Goal: Task Accomplishment & Management: Manage account settings

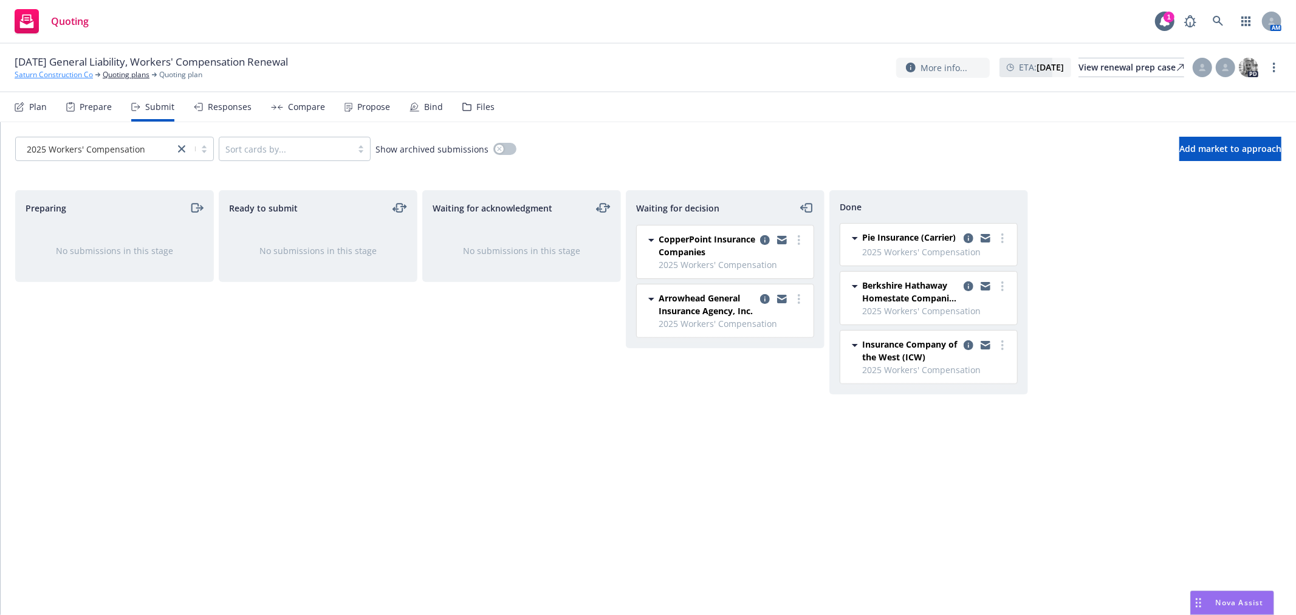
click at [73, 75] on link "Saturn Construction Co" at bounding box center [54, 74] width 78 height 11
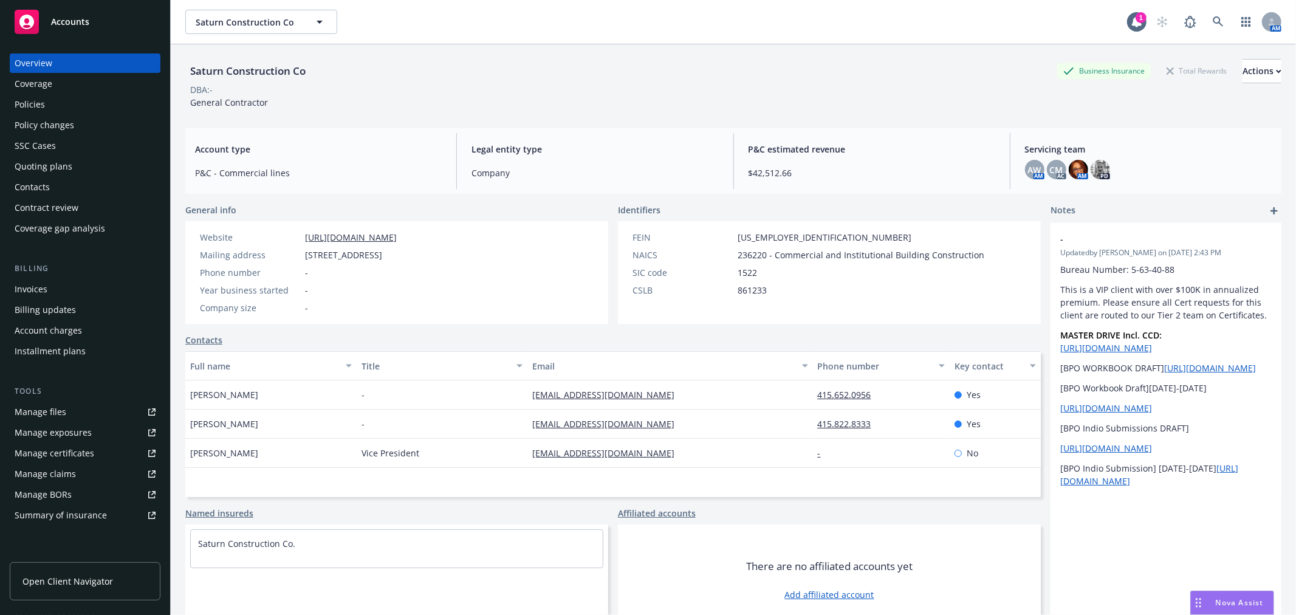
click at [50, 104] on div "Policies" at bounding box center [85, 104] width 141 height 19
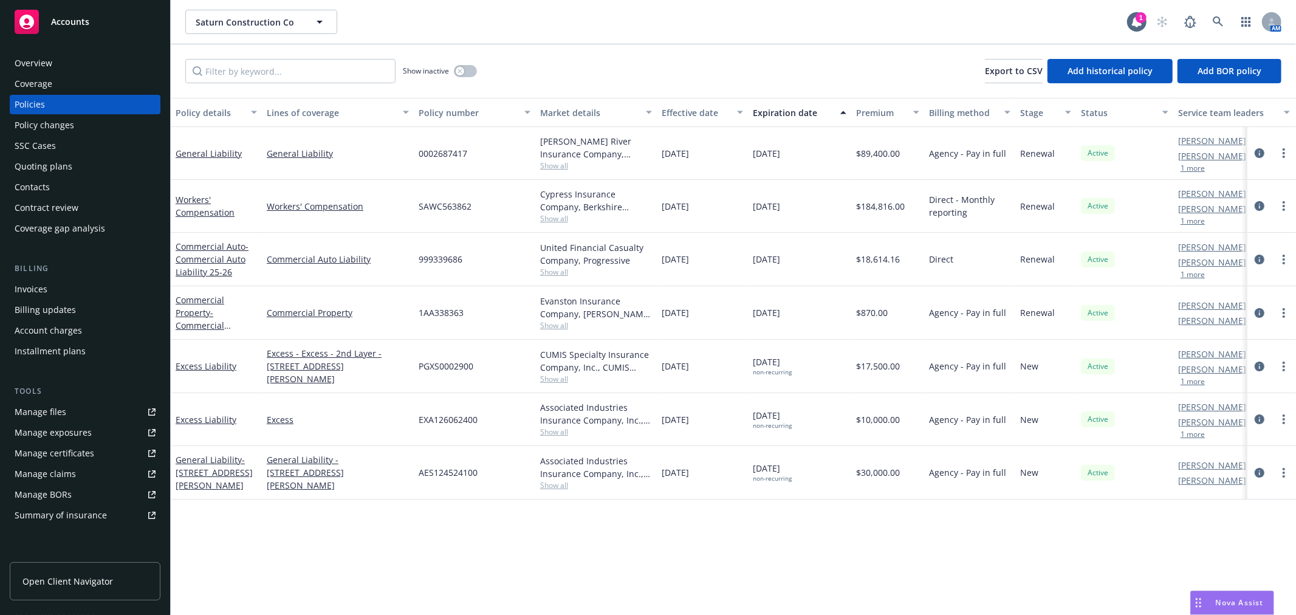
click at [69, 27] on div "Accounts" at bounding box center [85, 22] width 141 height 24
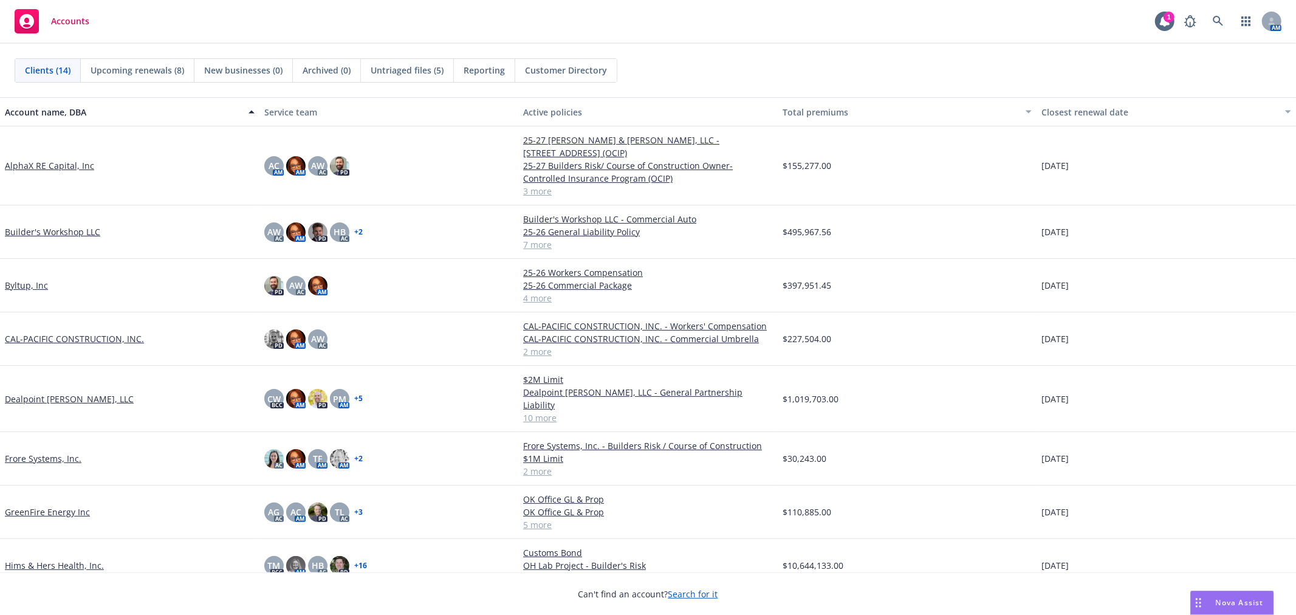
click at [55, 225] on link "Builder's Workshop LLC" at bounding box center [52, 231] width 95 height 13
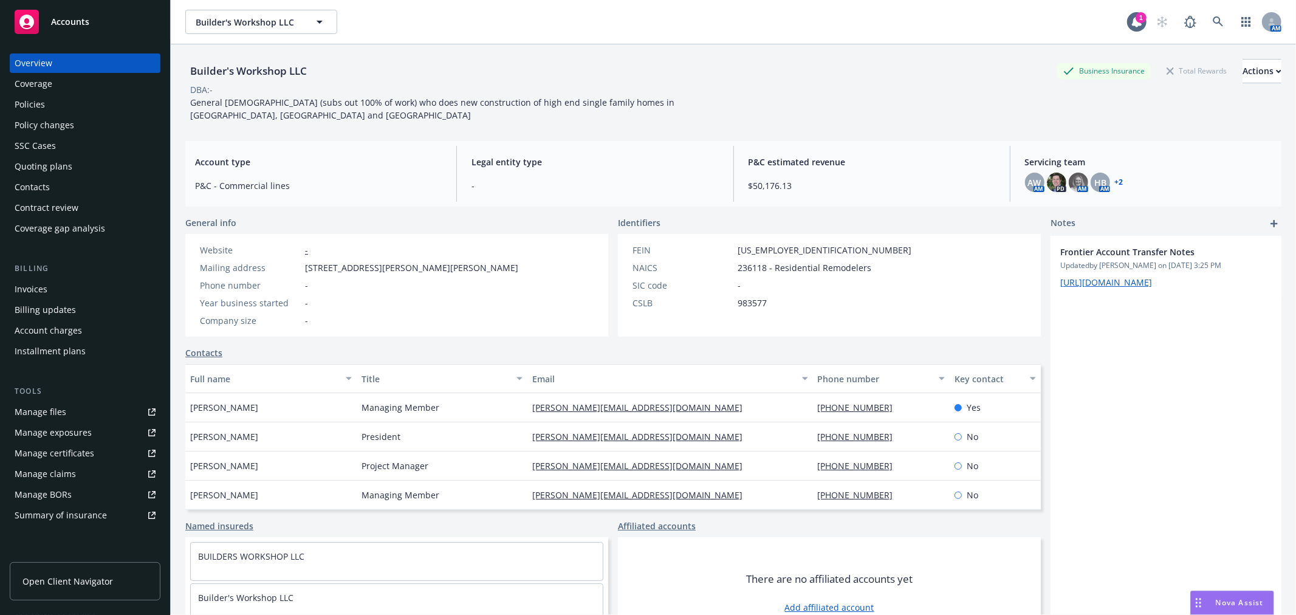
click at [51, 124] on div "Policy changes" at bounding box center [45, 124] width 60 height 19
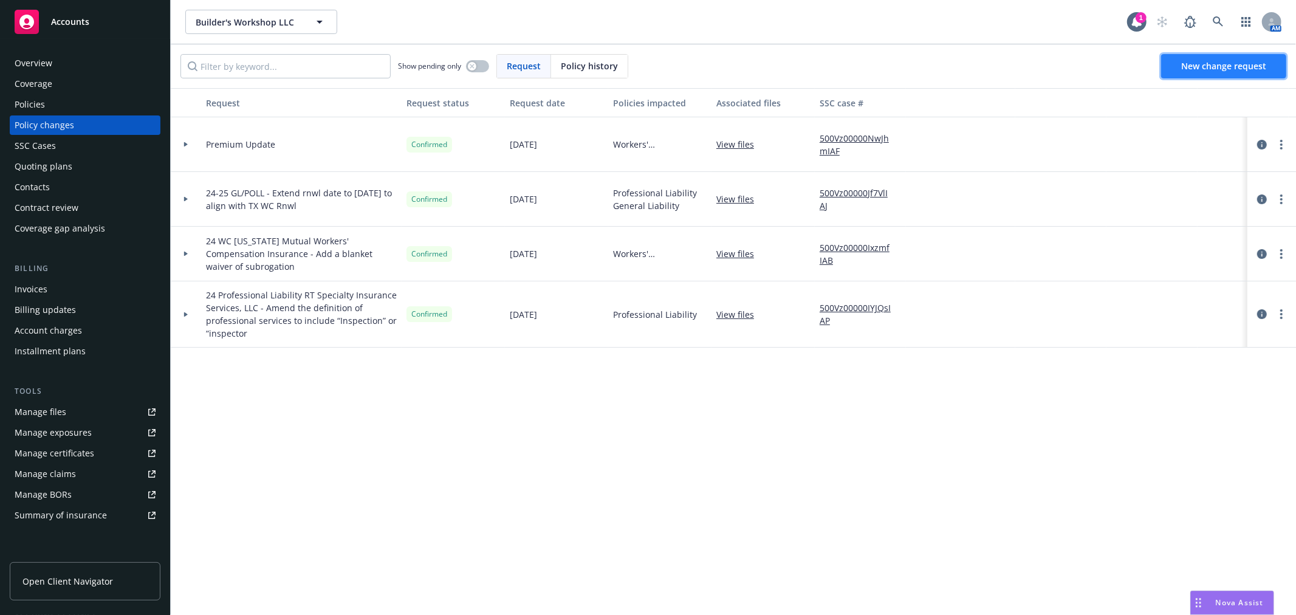
click at [1201, 63] on span "New change request" at bounding box center [1223, 66] width 85 height 12
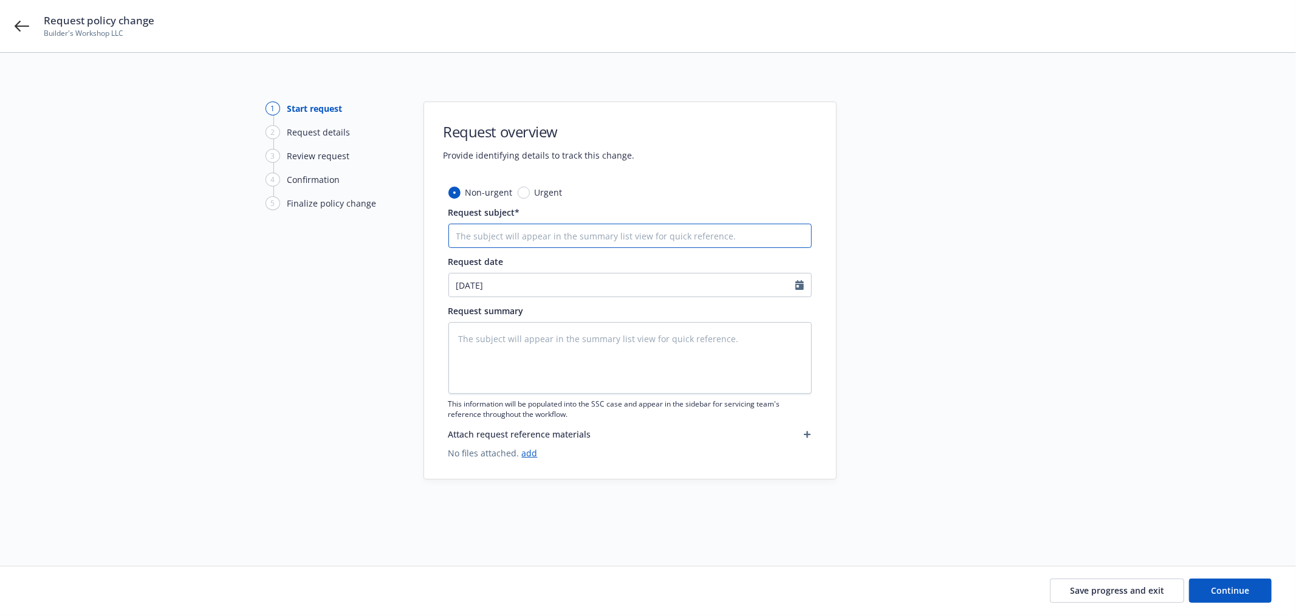
click at [570, 238] on input "Request subject*" at bounding box center [629, 236] width 363 height 24
type textarea "x"
type input "2"
type textarea "x"
type input "25"
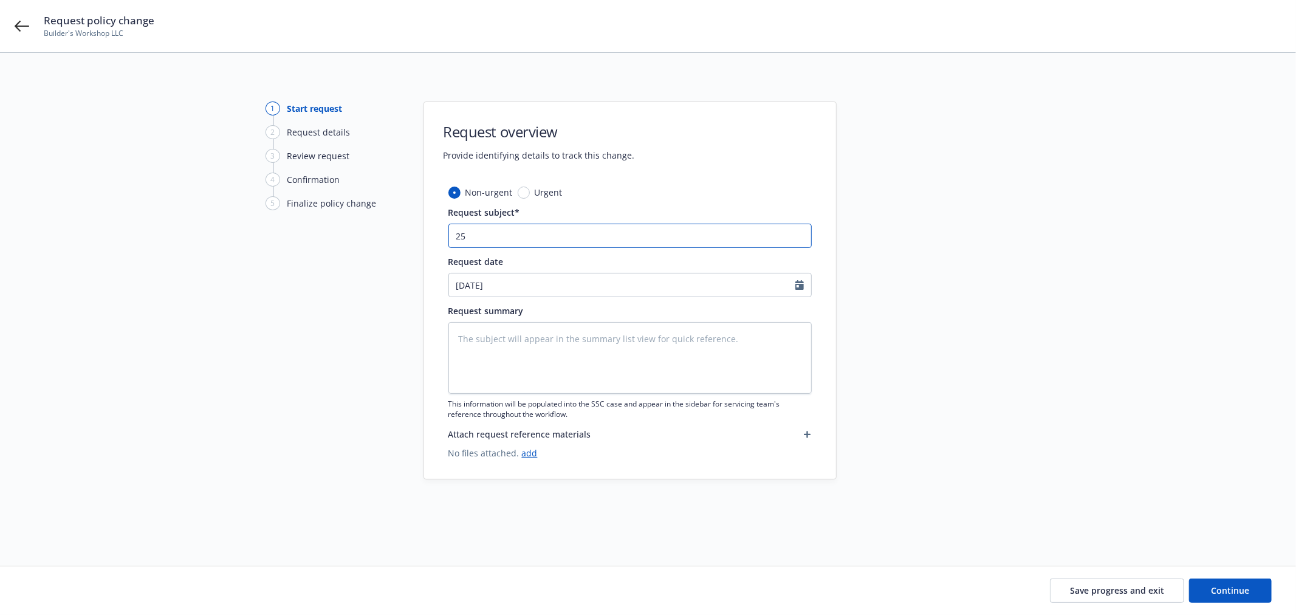
type textarea "x"
type input "25-"
type textarea "x"
type input "25-2"
type textarea "x"
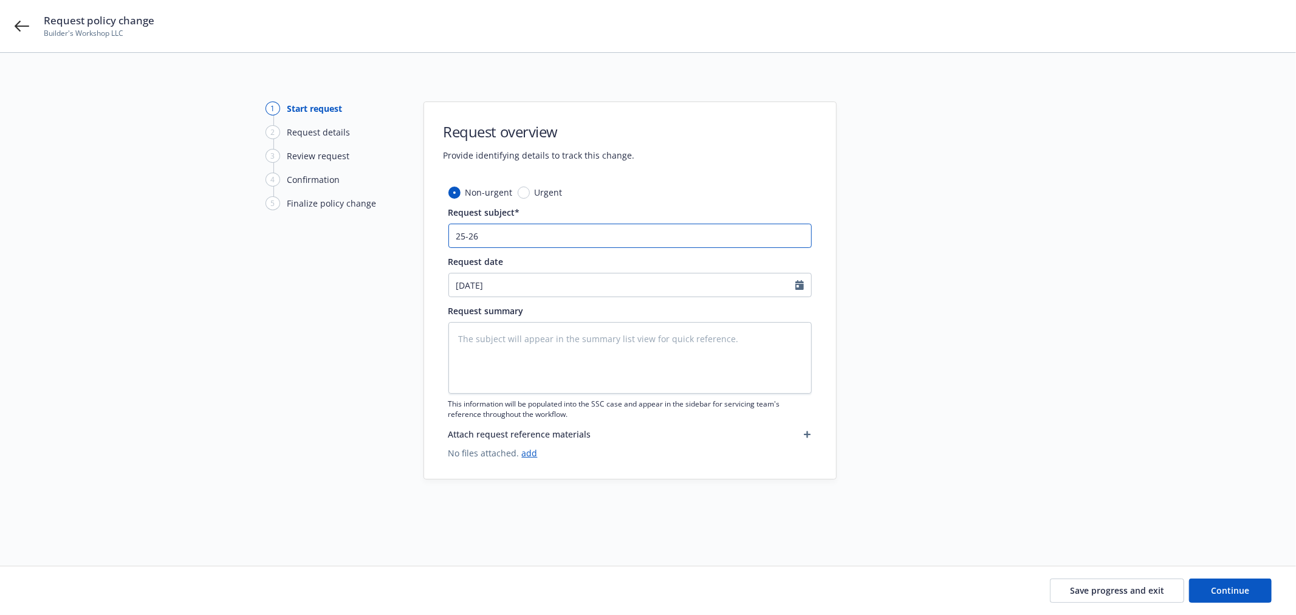
type input "25-26"
click at [530, 230] on input "25-26" at bounding box center [629, 236] width 363 height 24
type textarea "x"
type input "25-26"
type textarea "x"
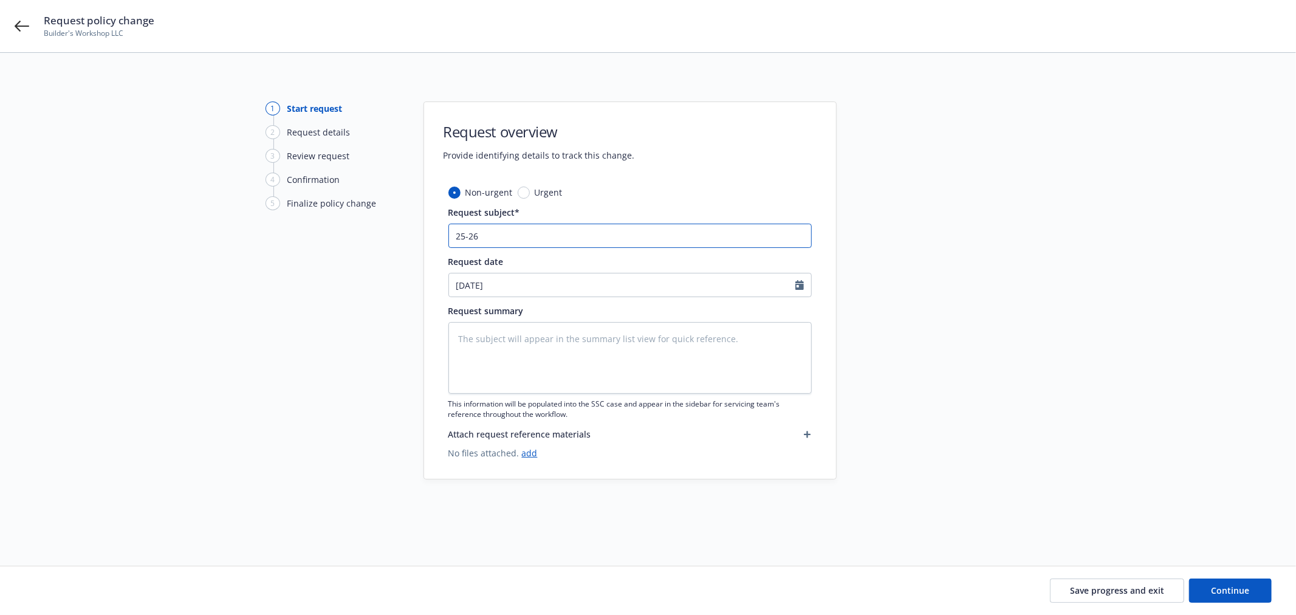
type input "25-26 g"
type textarea "x"
type input "25-26 gl"
type textarea "x"
type input "25-26 g"
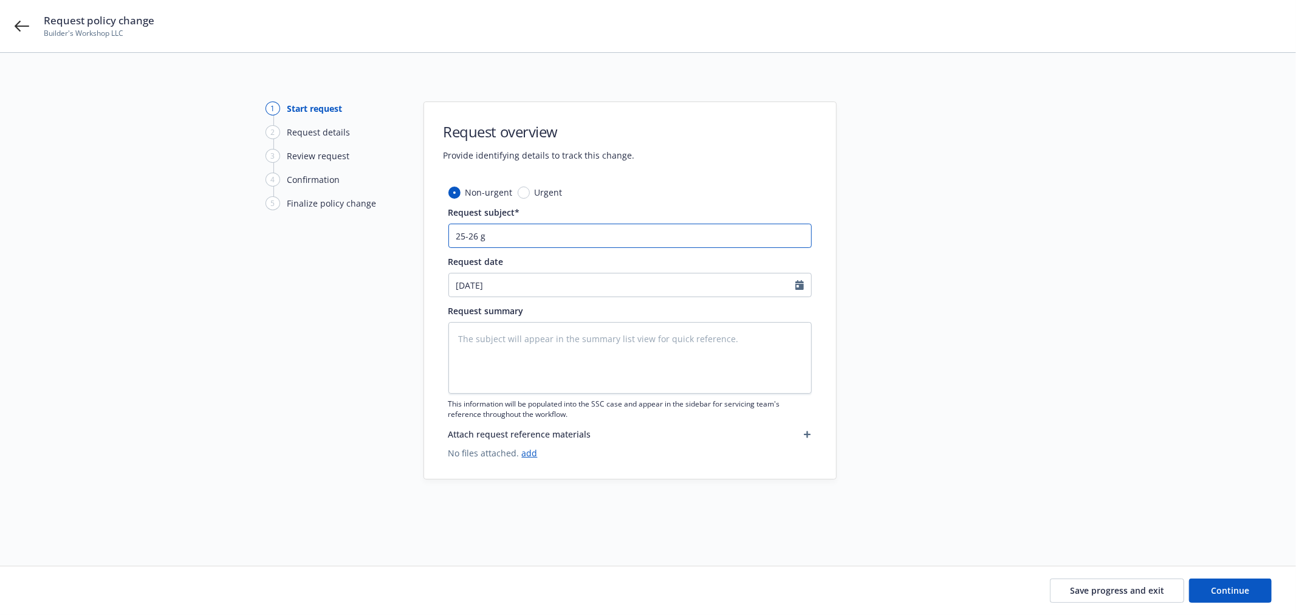
type textarea "x"
type input "25-26"
type textarea "x"
type input "25-26 GL"
type textarea "x"
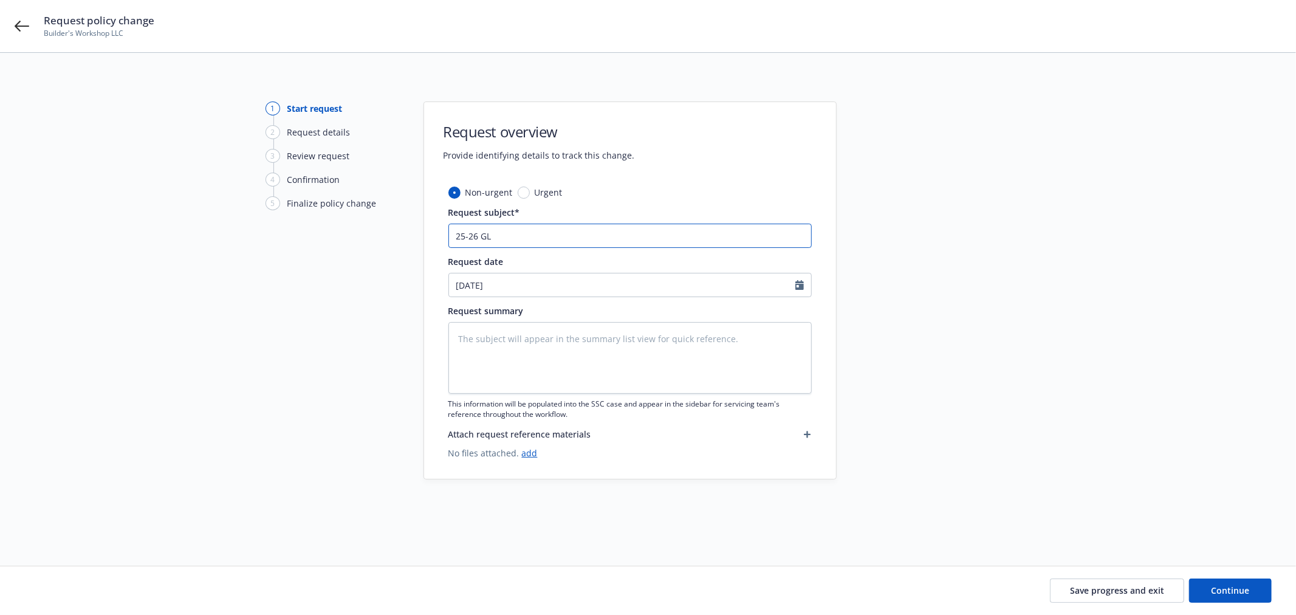
type input "25-26 GL"
type textarea "x"
type input "25-26 GL A"
type textarea "x"
type input "25-26 GL Au"
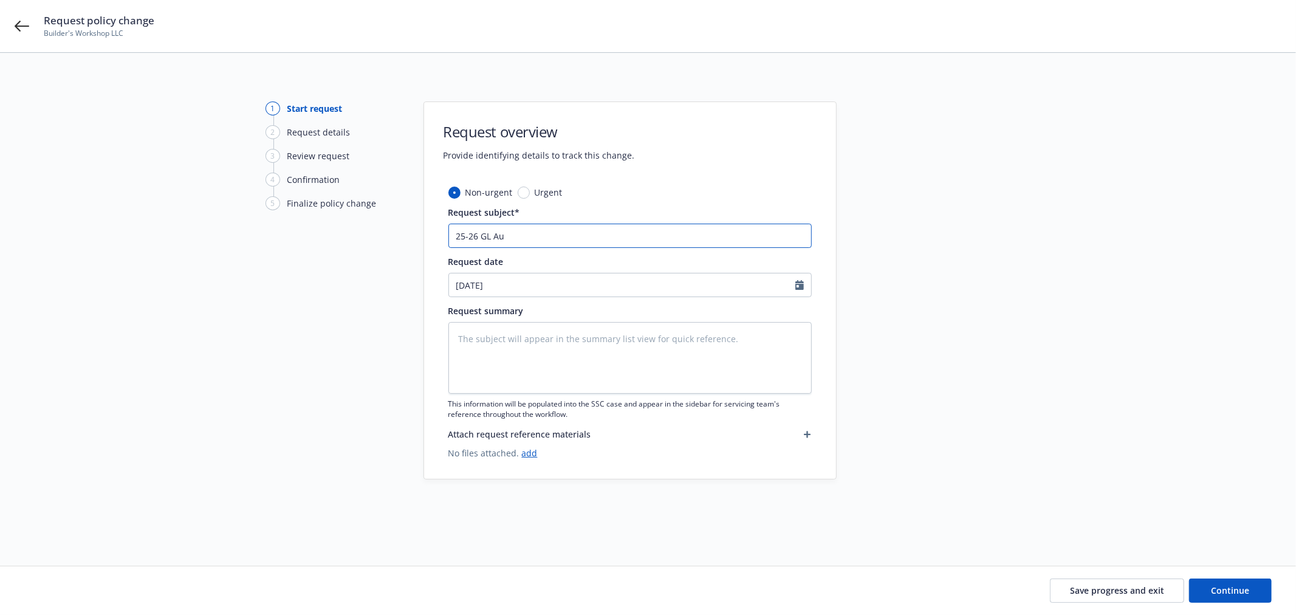
type textarea "x"
type input "25-26 GL Aud"
type textarea "x"
type input "25-26 GL Audit"
click at [492, 235] on input "25-26 GL Audit" at bounding box center [629, 236] width 363 height 24
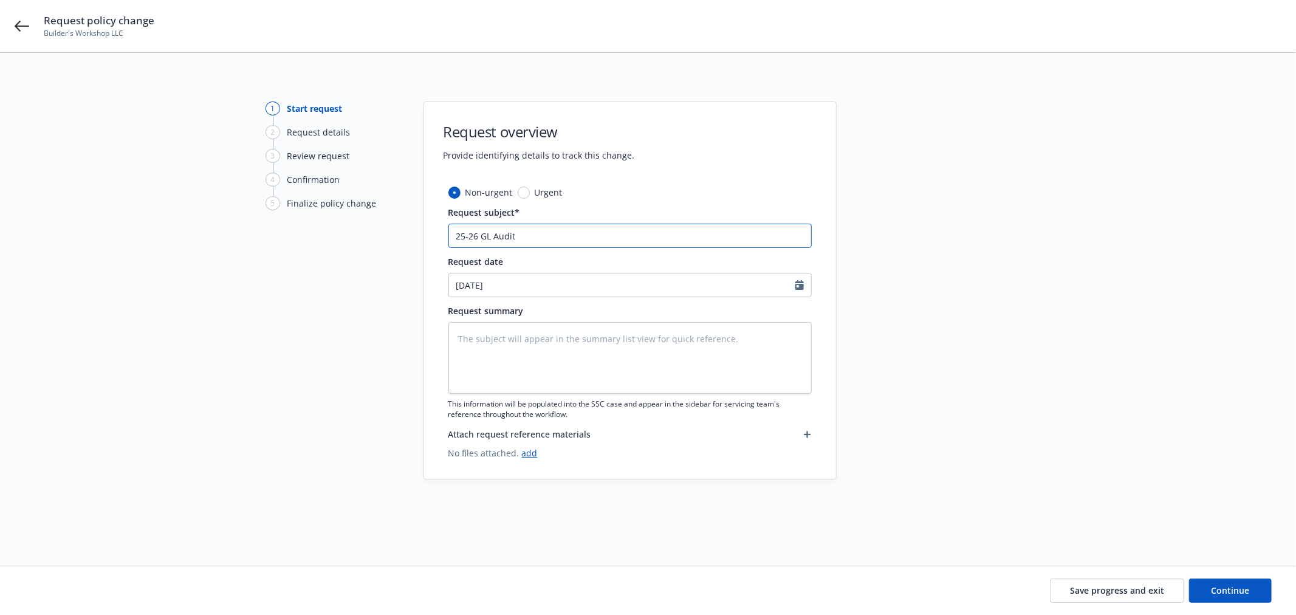
type textarea "x"
type input "25-26 GL Audit"
type textarea "x"
type input "25-26 GL F Audit"
type textarea "x"
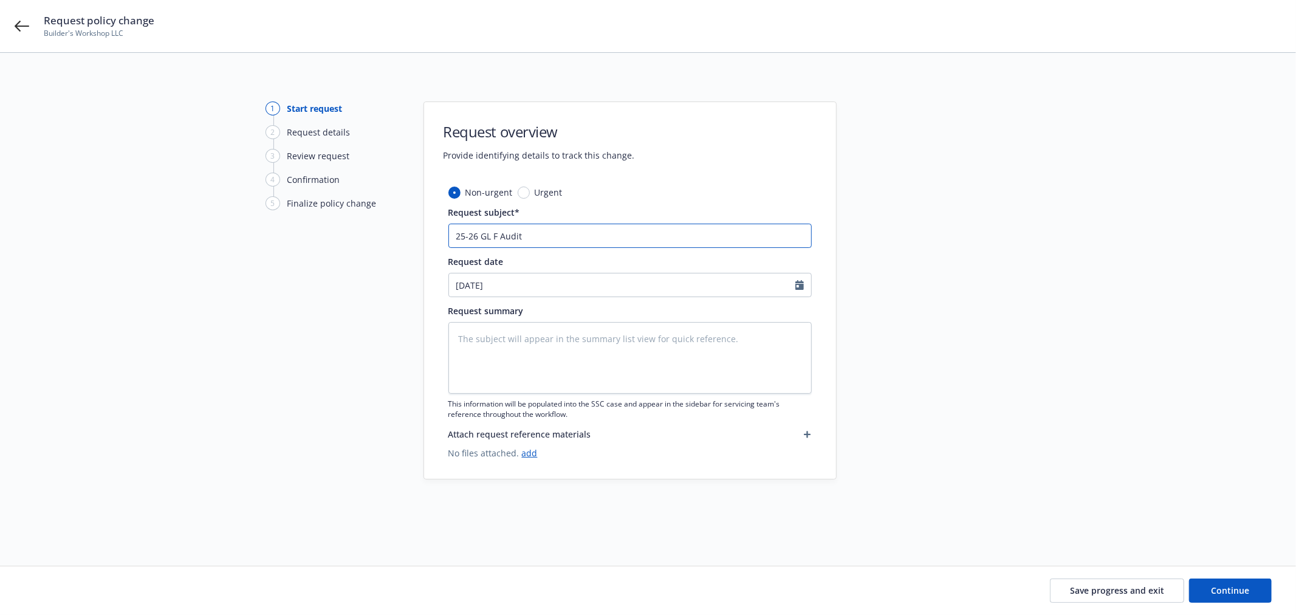
type input "25-26 GL Fi Audit"
type textarea "x"
type input "25-26 GL Fin Audit"
type textarea "x"
type input "25-26 GL Fina Audit"
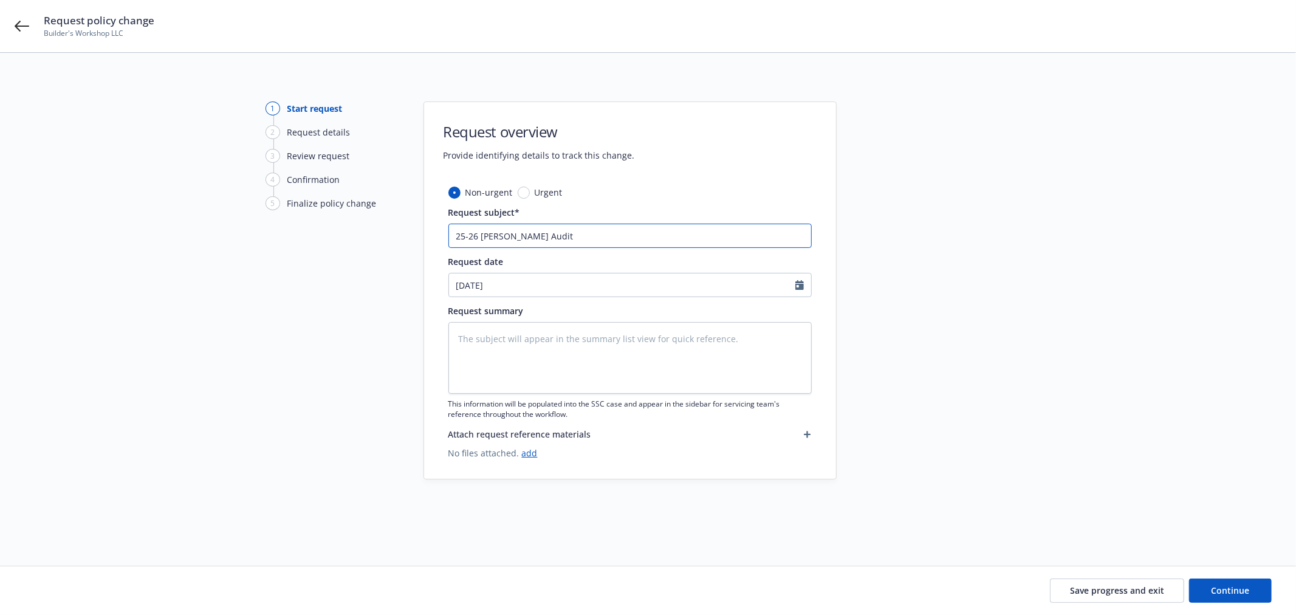
type textarea "x"
type input "25-26 GL Final Audit"
click at [553, 235] on input "25-26 GL Final Audit" at bounding box center [629, 236] width 363 height 24
type textarea "x"
type input "25-26 GL Final Audit"
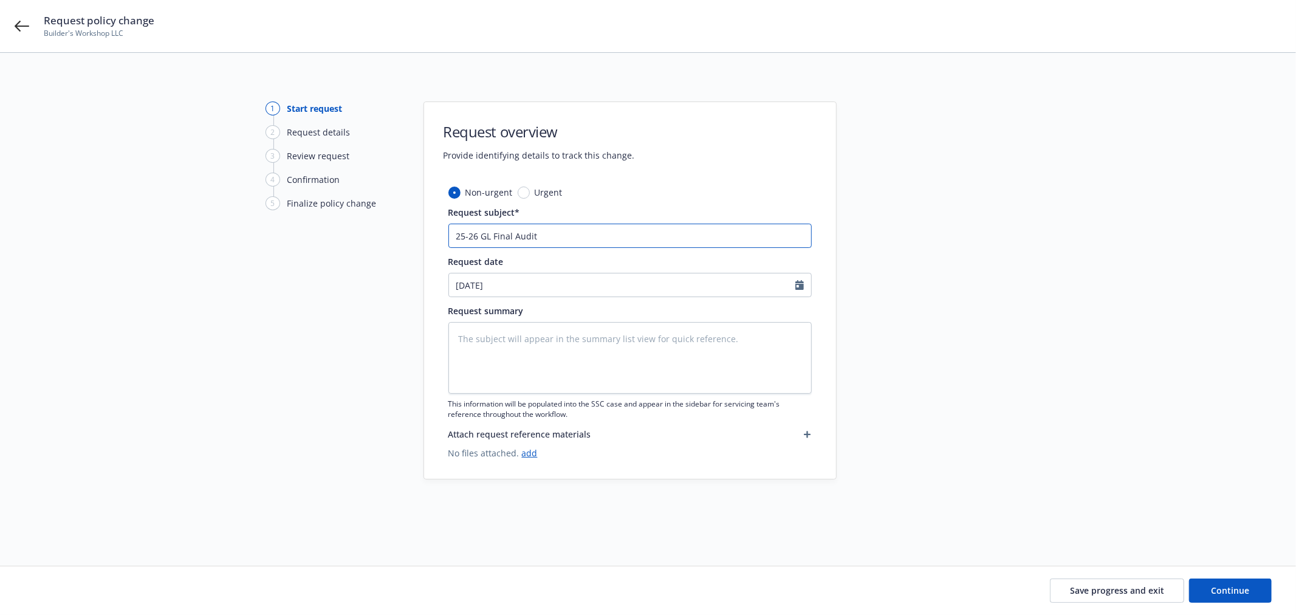
type textarea "x"
type input "25-26 GL Final Audit -"
type textarea "x"
type input "25-26 GL Final Audit - A"
type textarea "x"
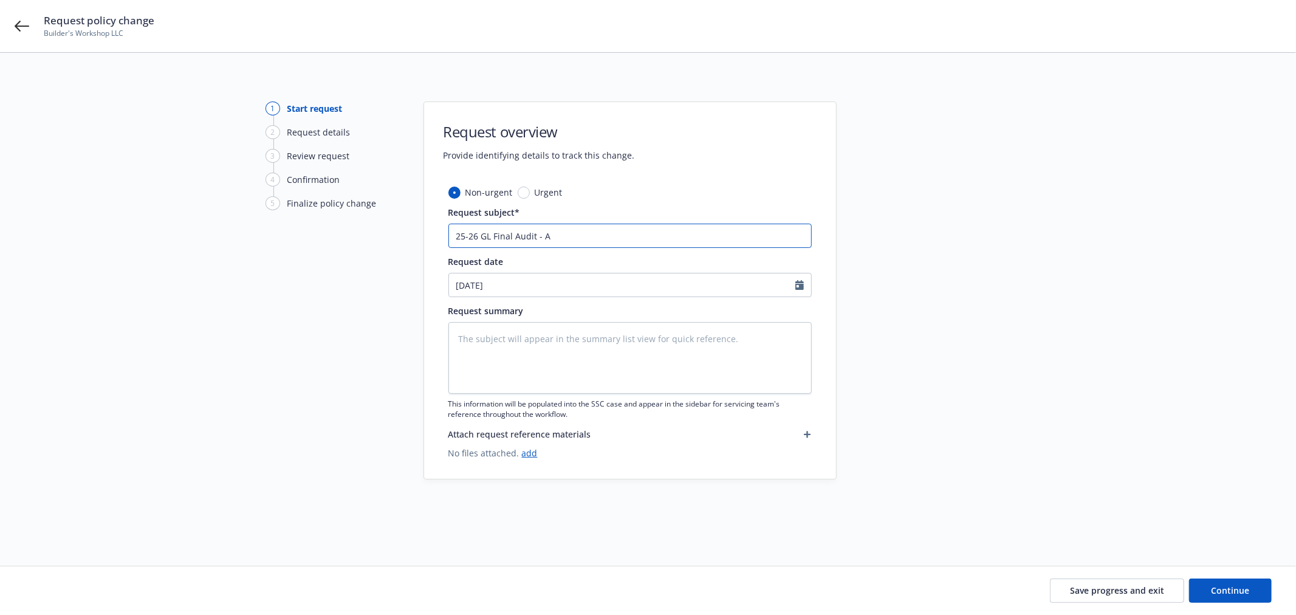
type input "25-26 GL Final Audit - AP"
type textarea "x"
type input "25-26 GL Final Audit - AP"
type textarea "x"
type input "25-26 GL Final Audit - AP $"
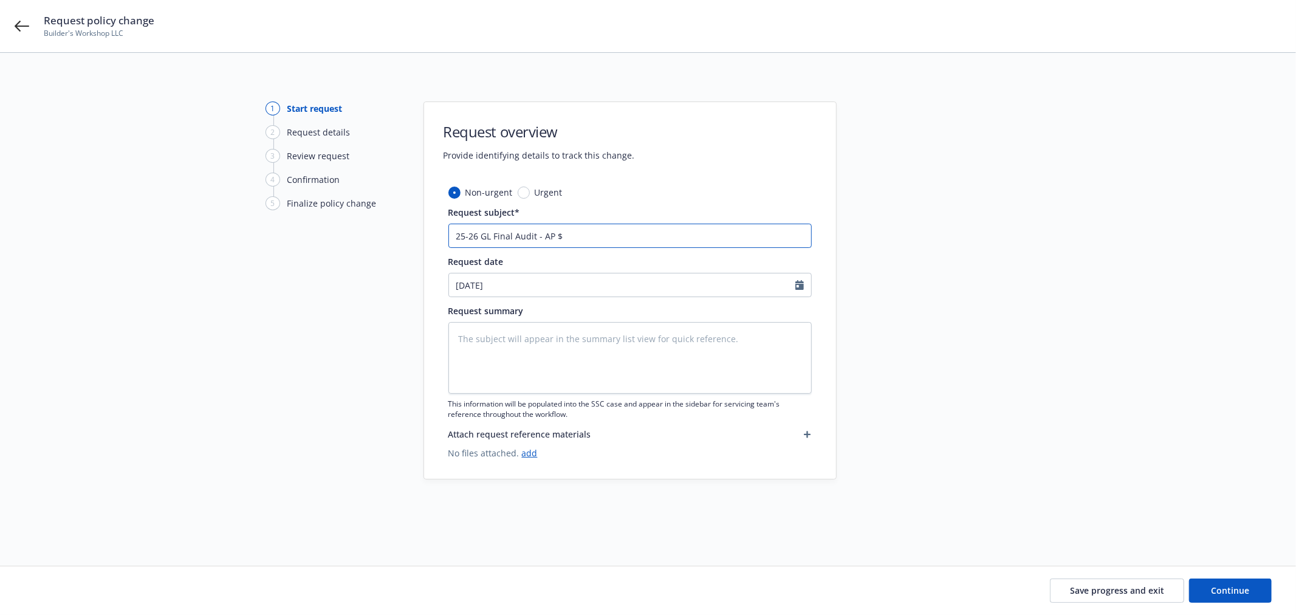
type textarea "x"
type input "25-26 GL Final Audit - AP $5"
type textarea "x"
type input "25-26 GL Final Audit - AP $5,"
type textarea "x"
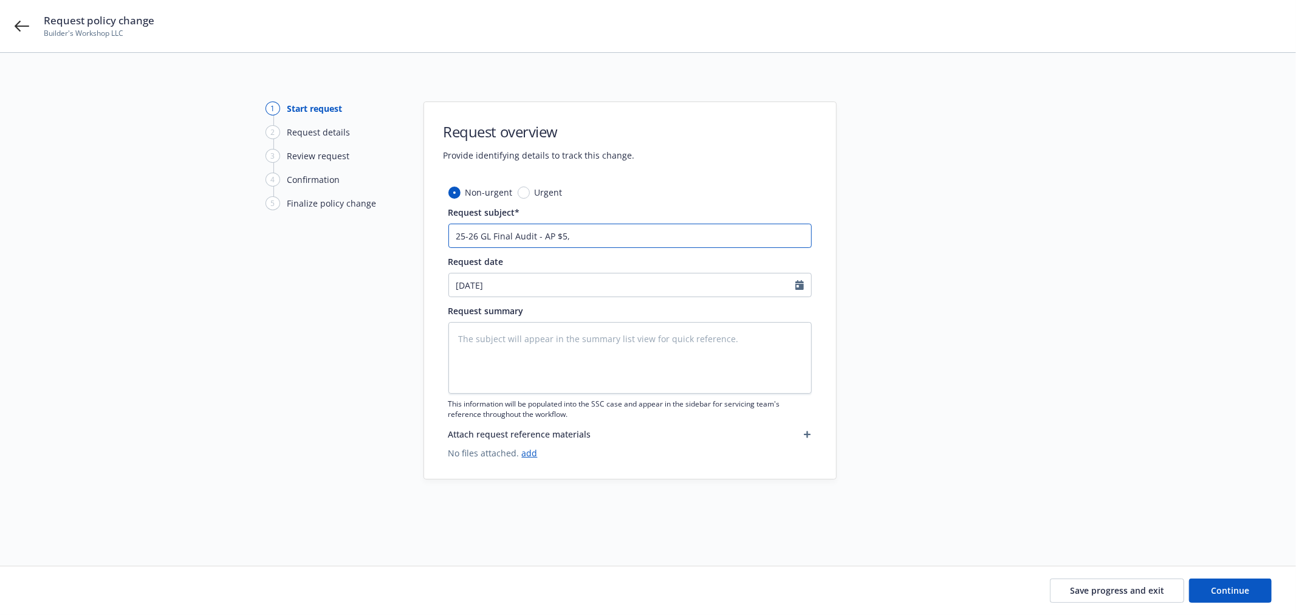
type input "25-26 GL Final Audit - AP $5,9"
type textarea "x"
type input "25-26 GL Final Audit - AP $5,92"
type textarea "x"
drag, startPoint x: 688, startPoint y: 236, endPoint x: -728, endPoint y: 66, distance: 1425.6
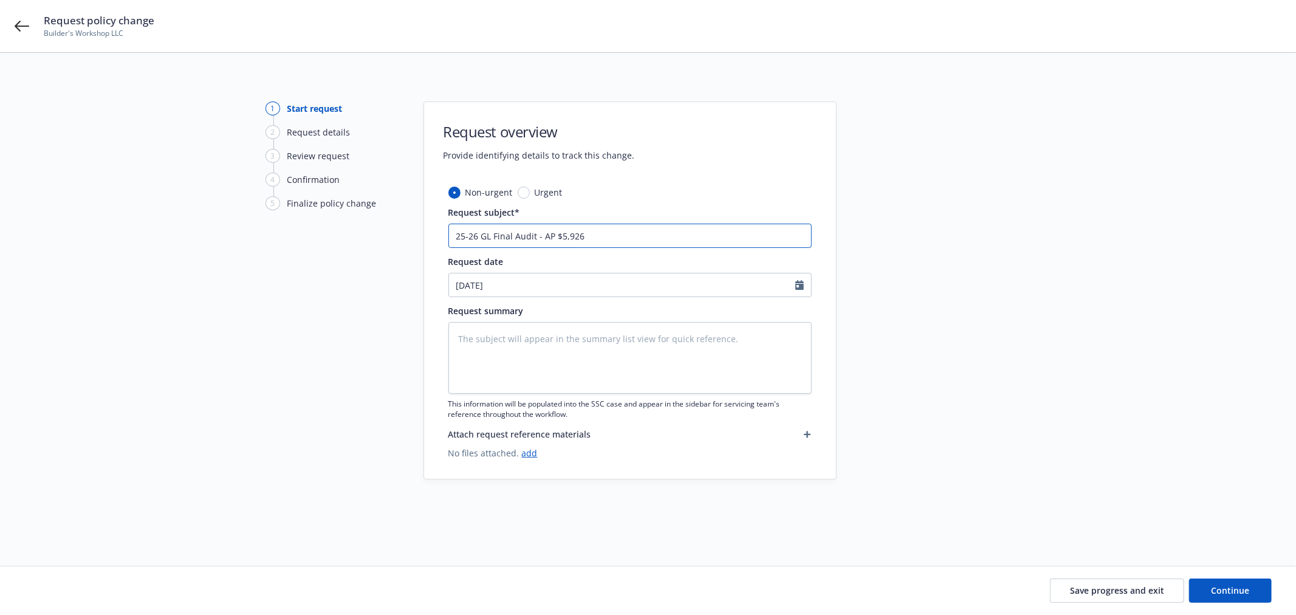
click at [0, 66] on html "Request policy change Builder's Workshop LLC 1 Start request 2 Request details …" at bounding box center [648, 307] width 1296 height 615
type input "25-26 GL Final Audit - AP $5,926"
click at [603, 352] on textarea at bounding box center [629, 358] width 363 height 72
paste textarea "25-26 GL Final Audit - AP $5,926"
type textarea "x"
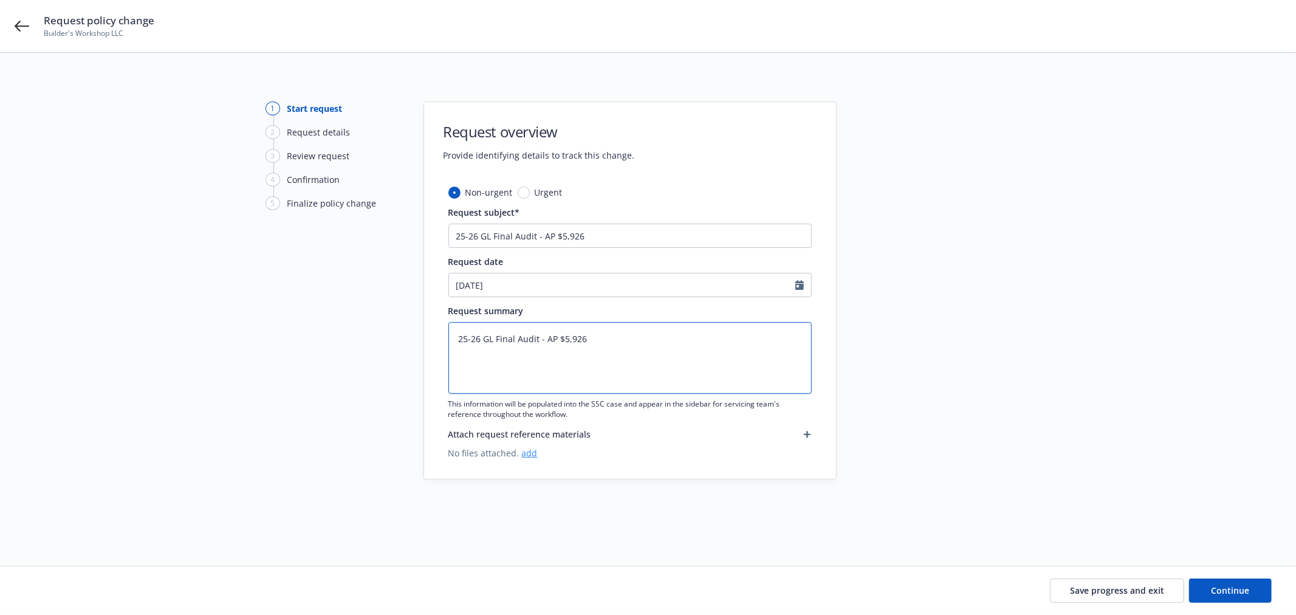
type textarea "25-26 GL Final Audit - AP $5,926"
click at [529, 450] on link "add" at bounding box center [530, 453] width 16 height 12
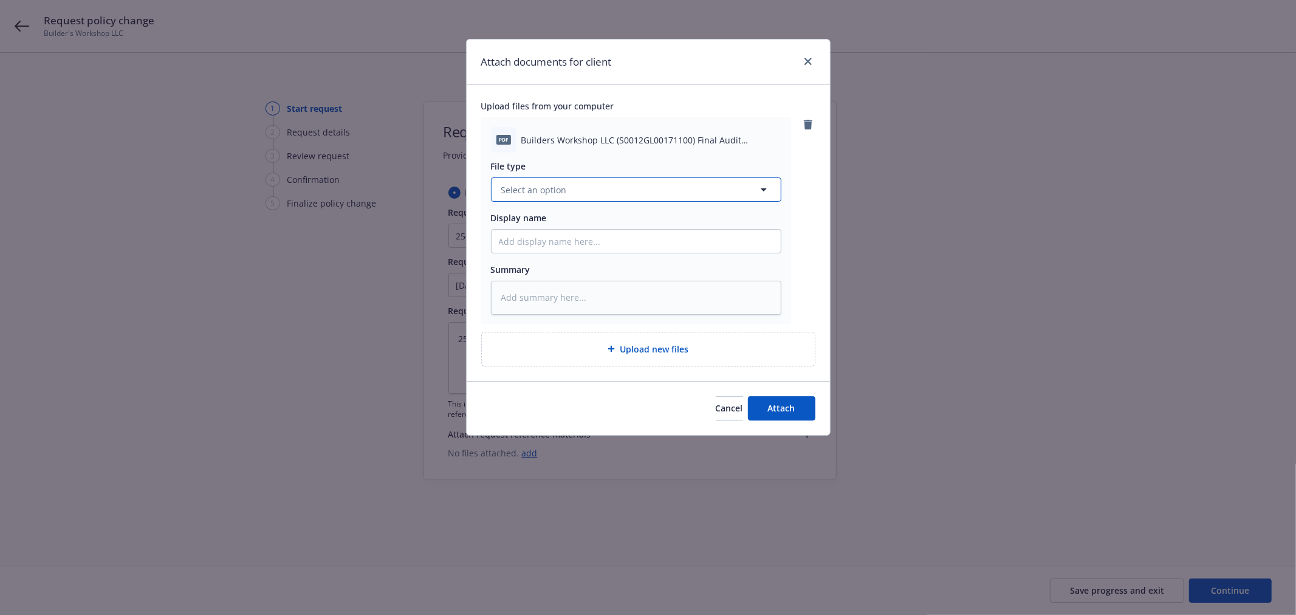
click at [569, 186] on button "Select an option" at bounding box center [636, 189] width 290 height 24
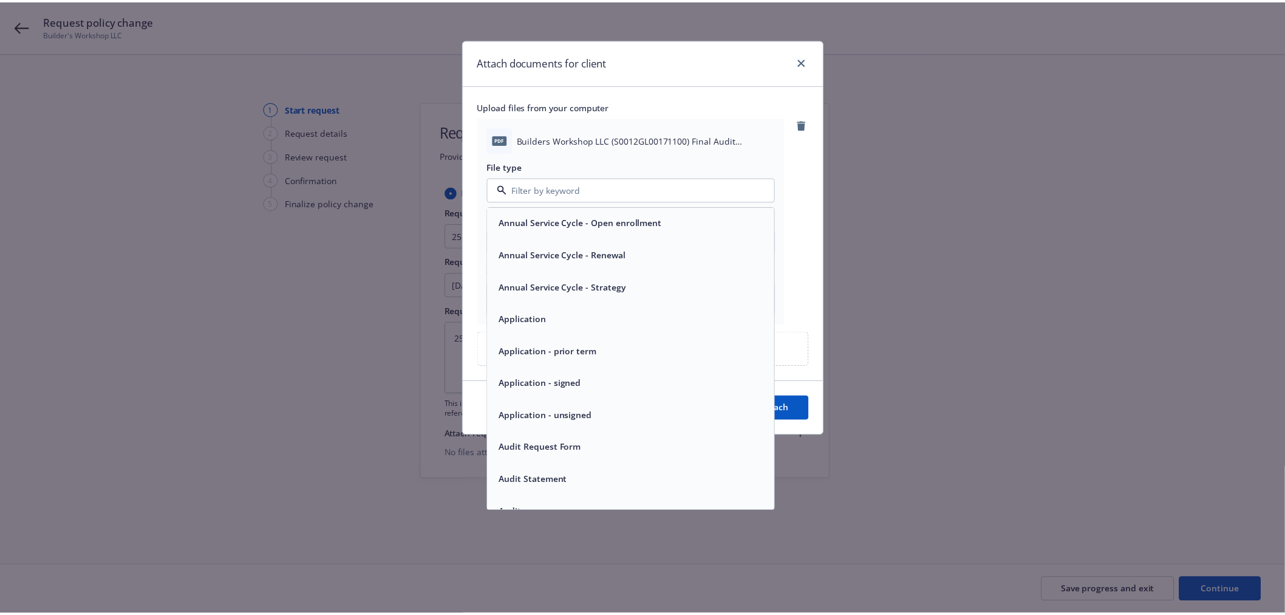
scroll to position [135, 0]
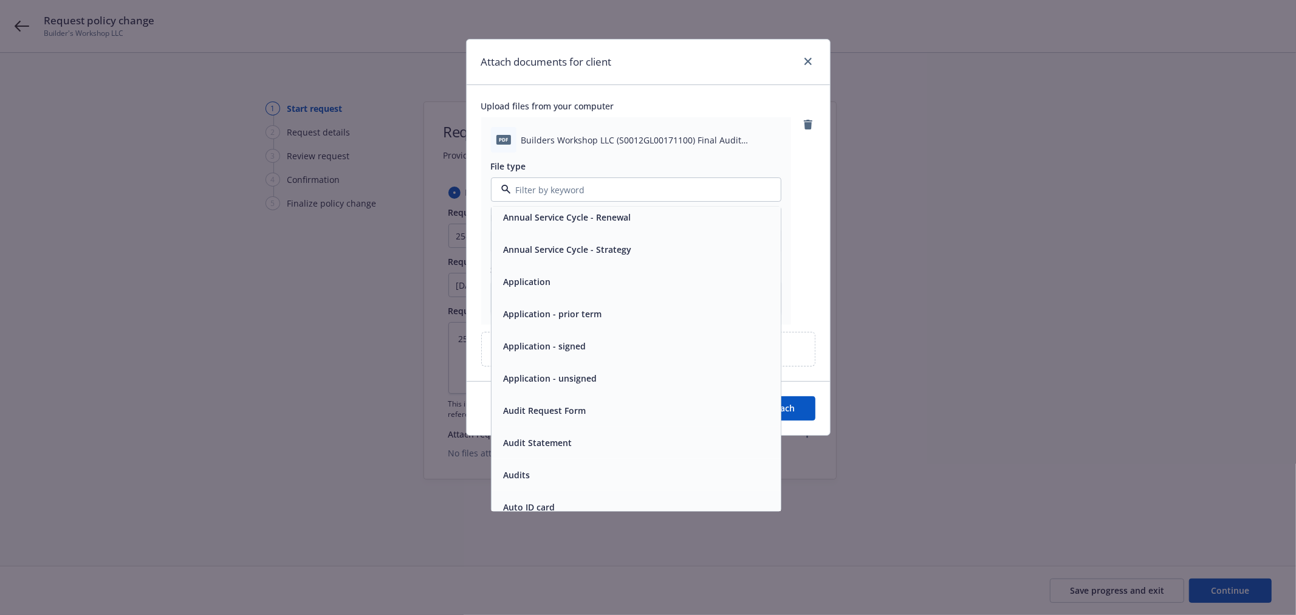
click at [579, 440] on div "Audit Statement" at bounding box center [636, 443] width 275 height 18
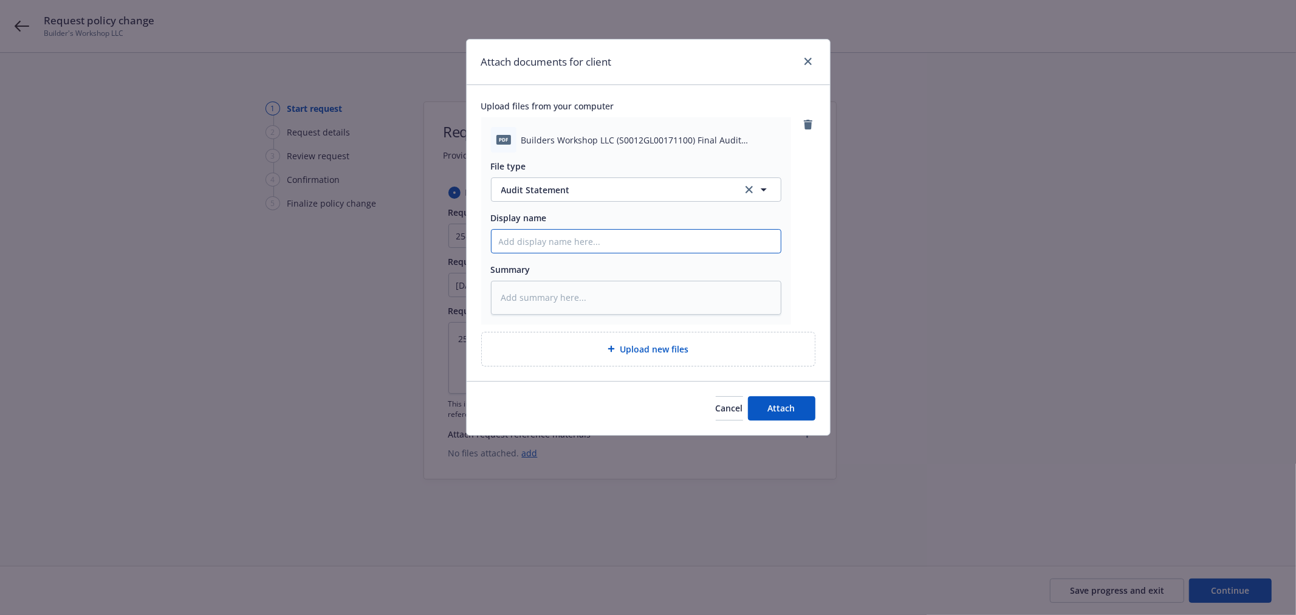
click at [559, 242] on input "Display name" at bounding box center [635, 241] width 289 height 23
paste input "25-26 GL Final Audit - AP $5,926"
type textarea "x"
type input "25-26 GL Final Audit - AP $5,926"
drag, startPoint x: 578, startPoint y: 240, endPoint x: 877, endPoint y: 262, distance: 299.7
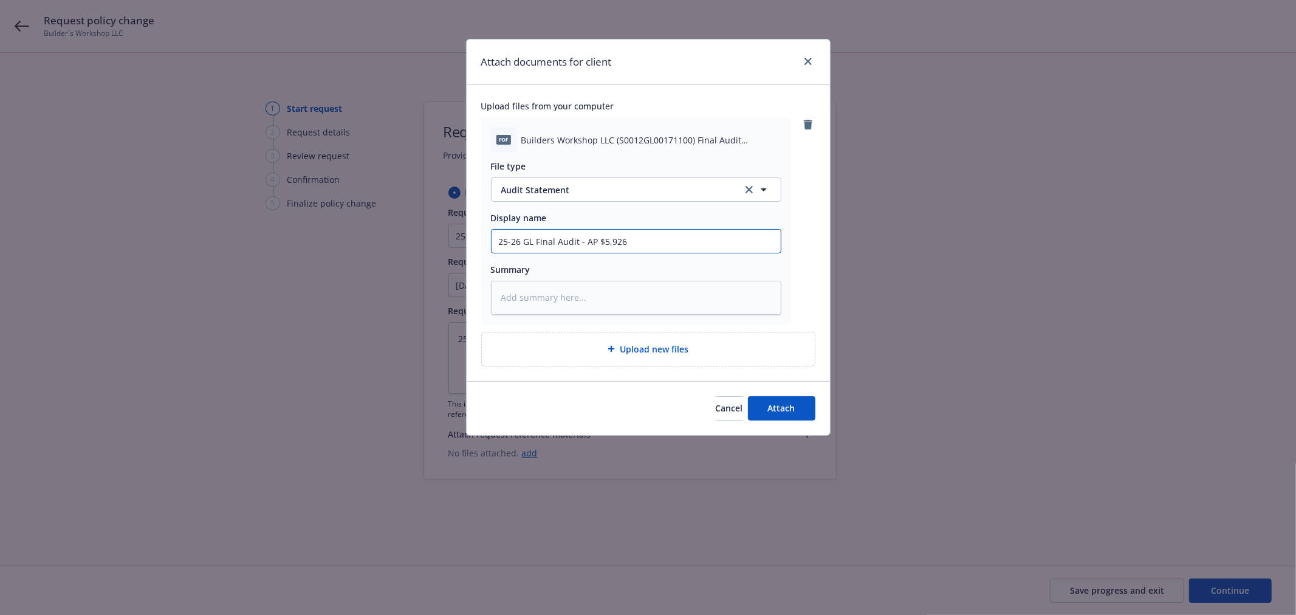
click at [888, 258] on div "Attach documents for client Upload files from your computer pdf Builders Worksh…" at bounding box center [648, 307] width 1296 height 615
type textarea "x"
type input "25-26 GL Final Audit"
type textarea "x"
type input "25-26 GL Final Audit S"
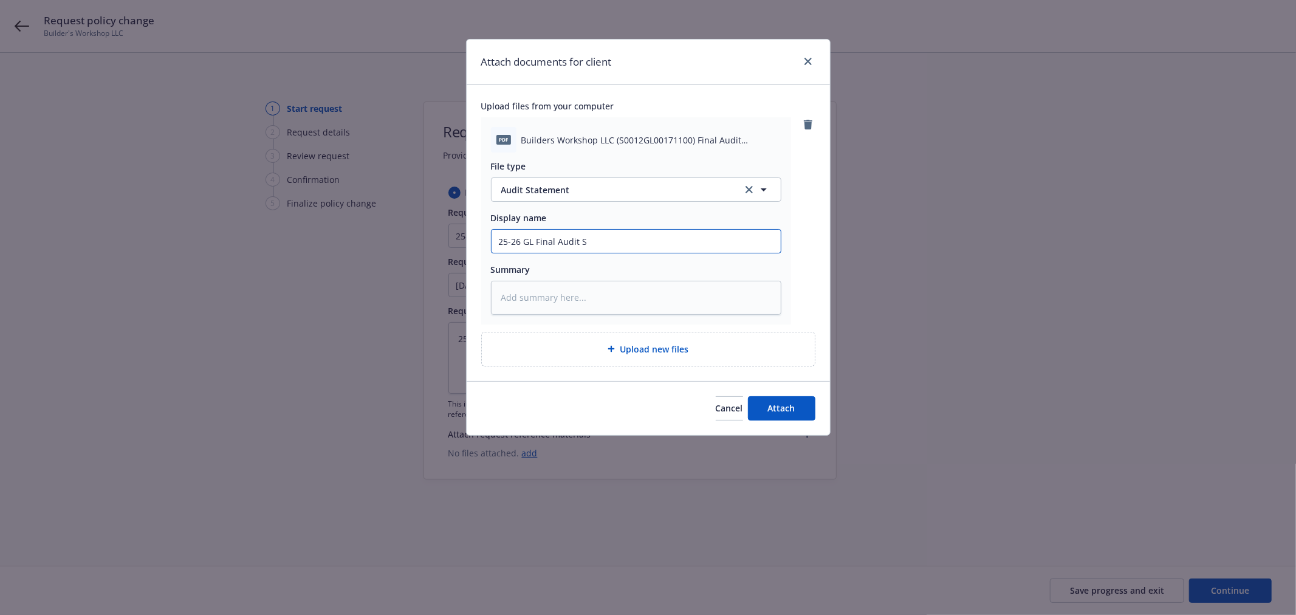
type textarea "x"
type input "25-26 GL Final Audit St"
type textarea "x"
type input "25-26 GL Final Audit Sta"
type textarea "x"
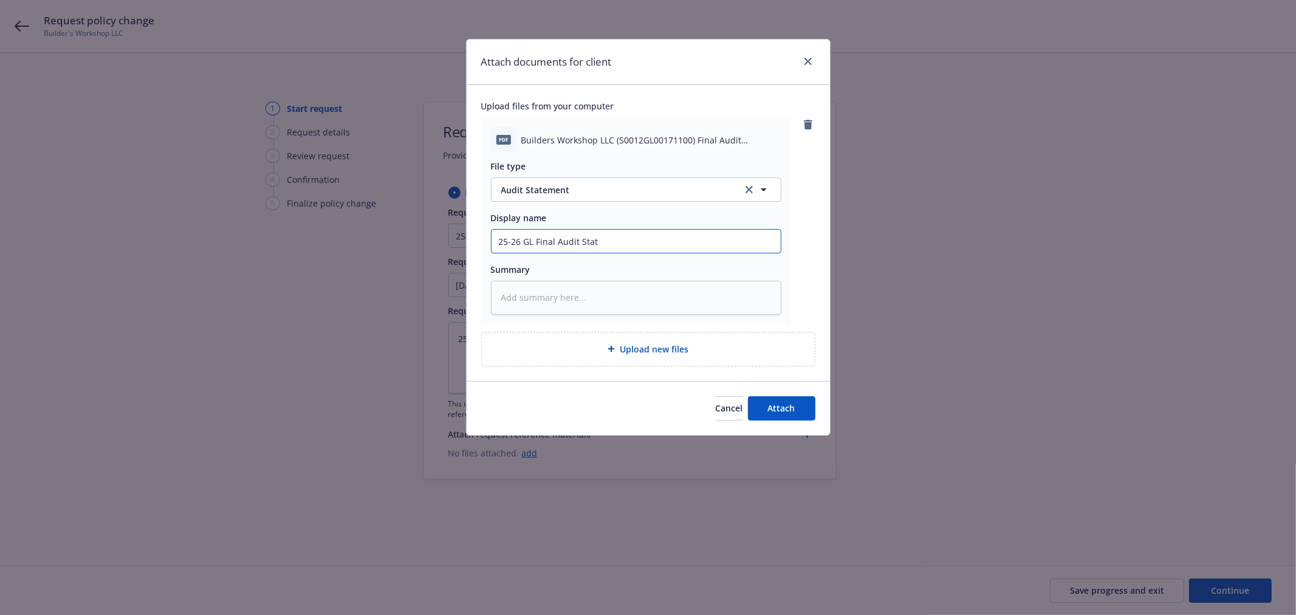
type input "25-26 GL Final Audit State"
type textarea "x"
type input "25-26 GL Final Audit State,"
type textarea "x"
type input "25-26 GL Final Audit State,m"
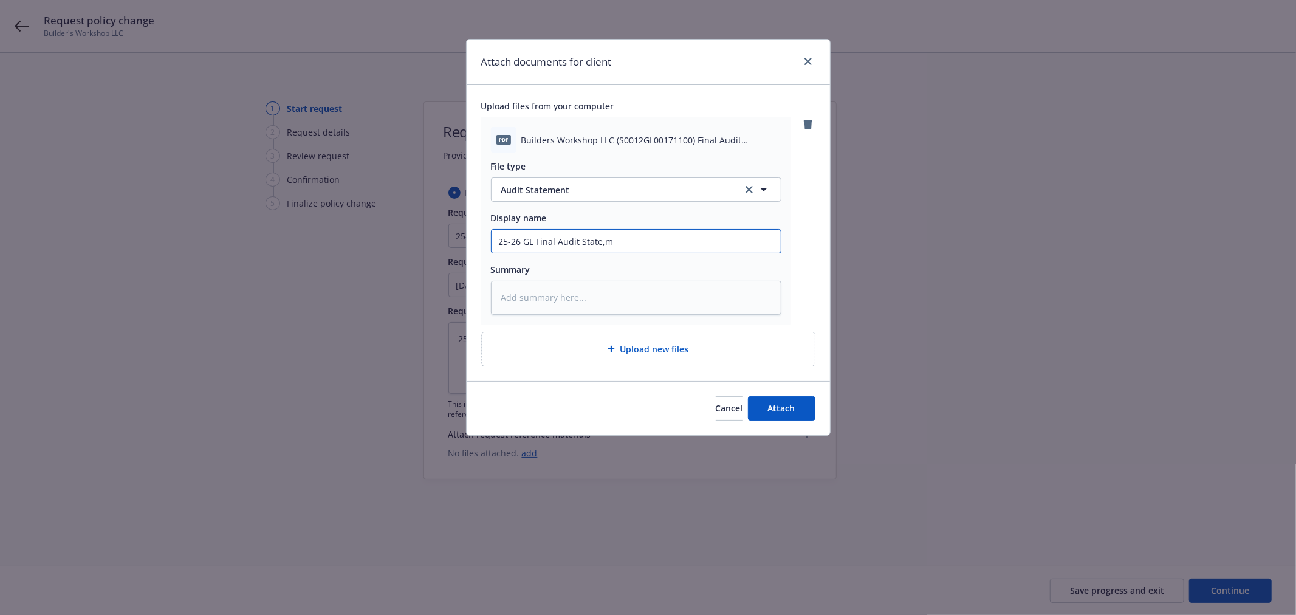
type textarea "x"
type input "25-26 GL Final Audit State,me"
type textarea "x"
type input "25-26 GL Final Audit State,m"
type textarea "x"
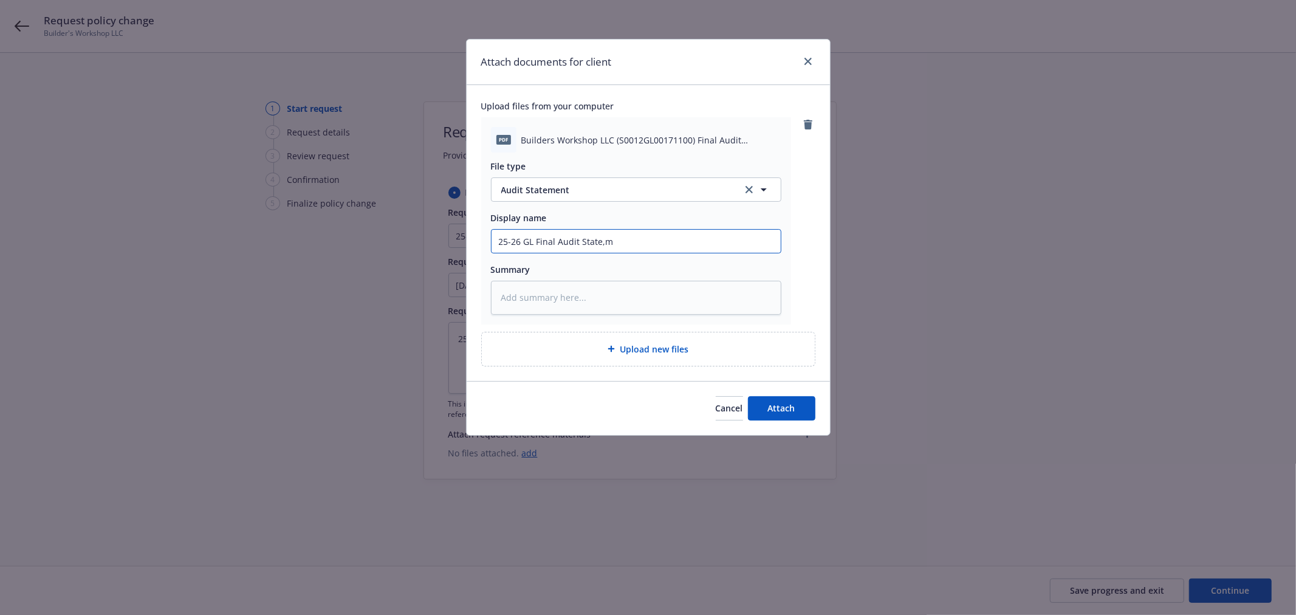
type input "25-26 GL Final Audit State,"
type textarea "x"
type input "25-26 GL Final Audit State"
type textarea "x"
type input "25-26 GL Final Audit Statem"
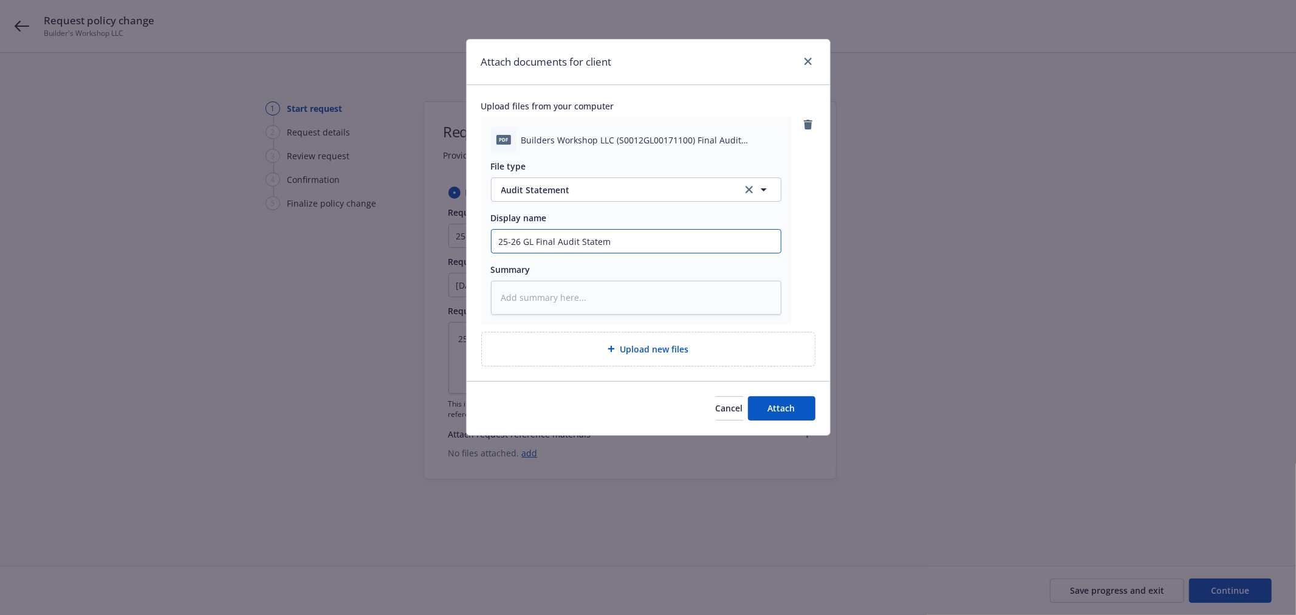
type textarea "x"
type input "25-26 GL Final Audit Stateme"
type textarea "x"
type input "25-26 GL Final Audit Statemen"
type textarea "x"
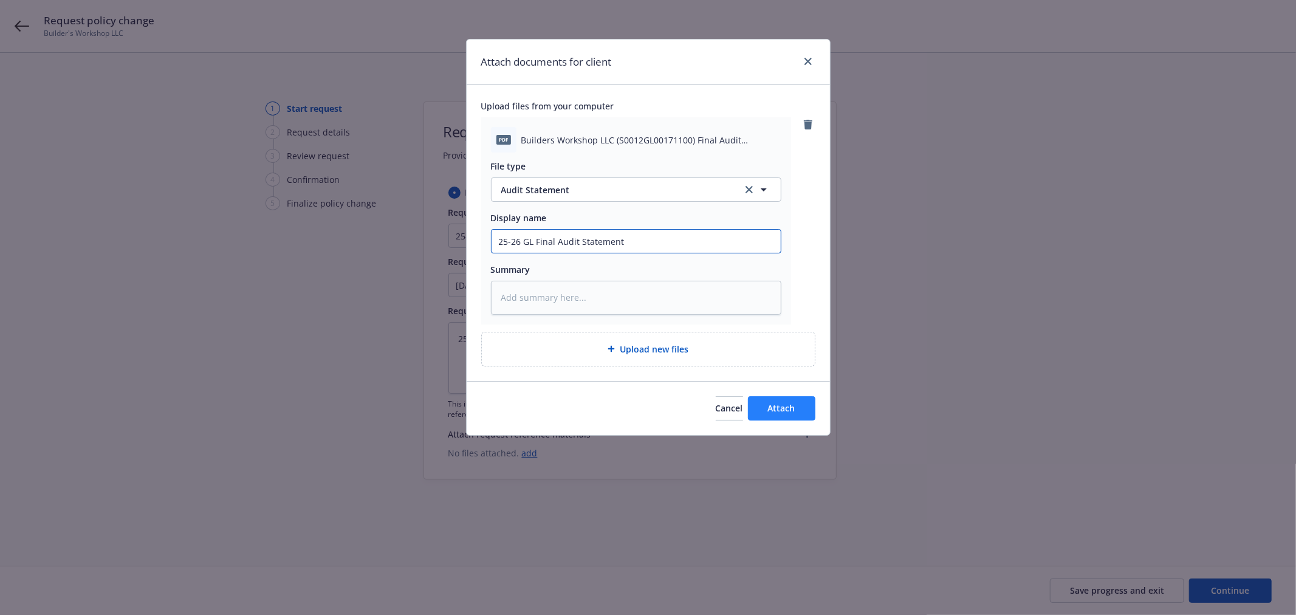
type input "25-26 GL Final Audit Statement"
click at [786, 407] on span "Attach" at bounding box center [781, 408] width 27 height 12
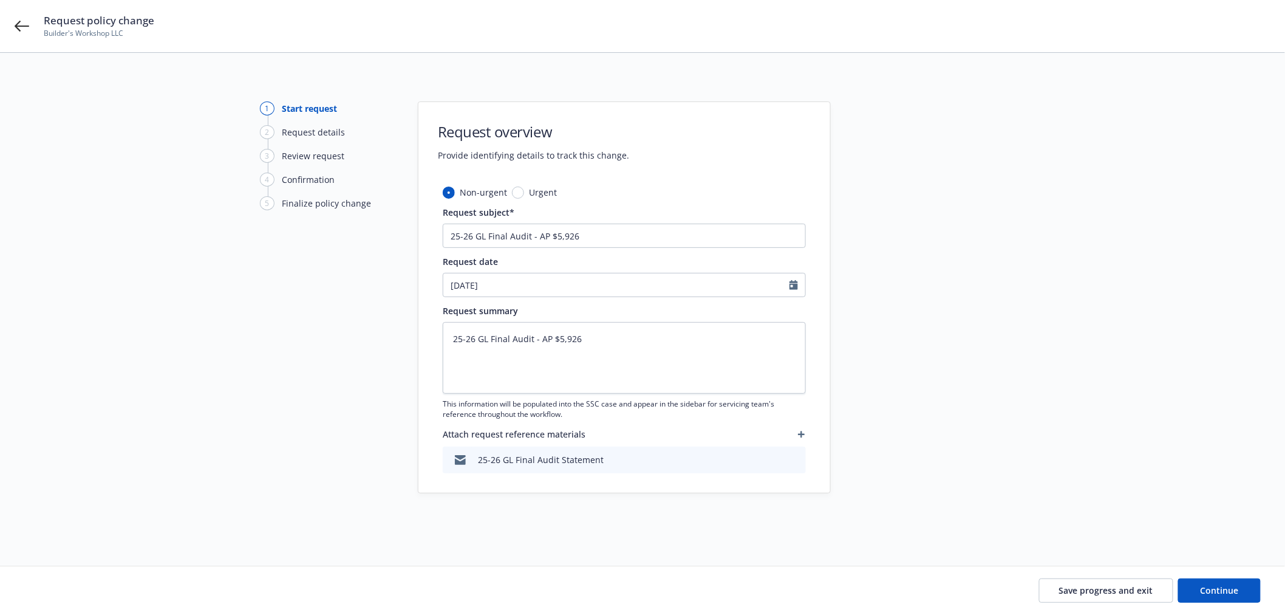
click at [799, 434] on icon "button" at bounding box center [801, 434] width 7 height 7
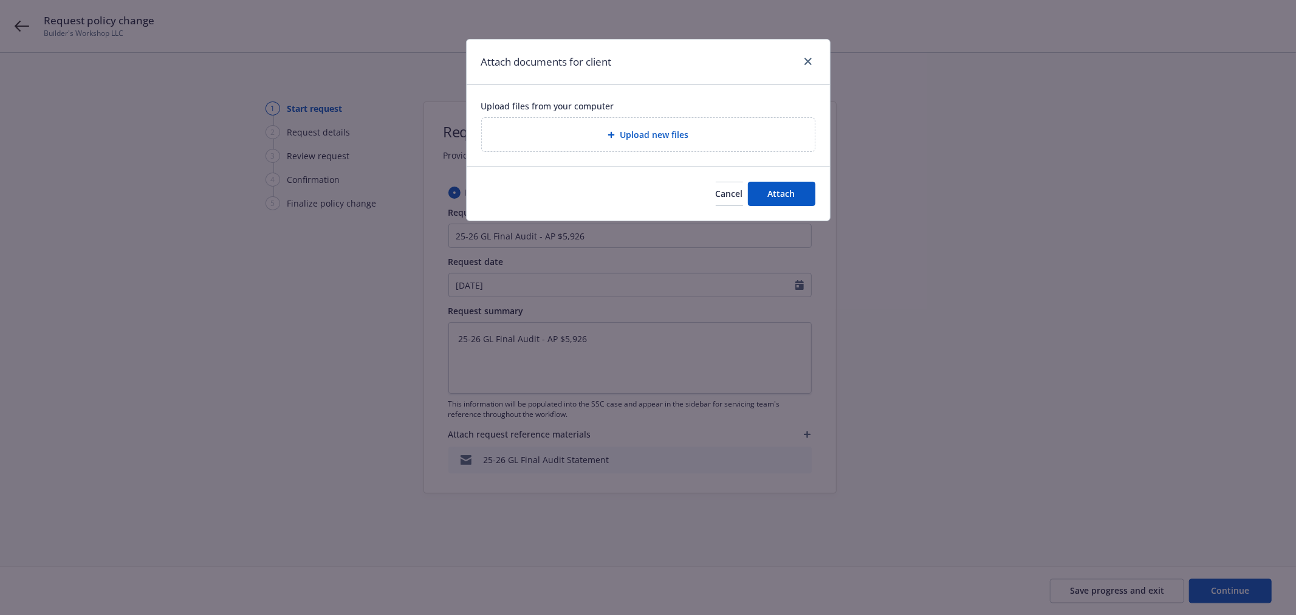
type textarea "x"
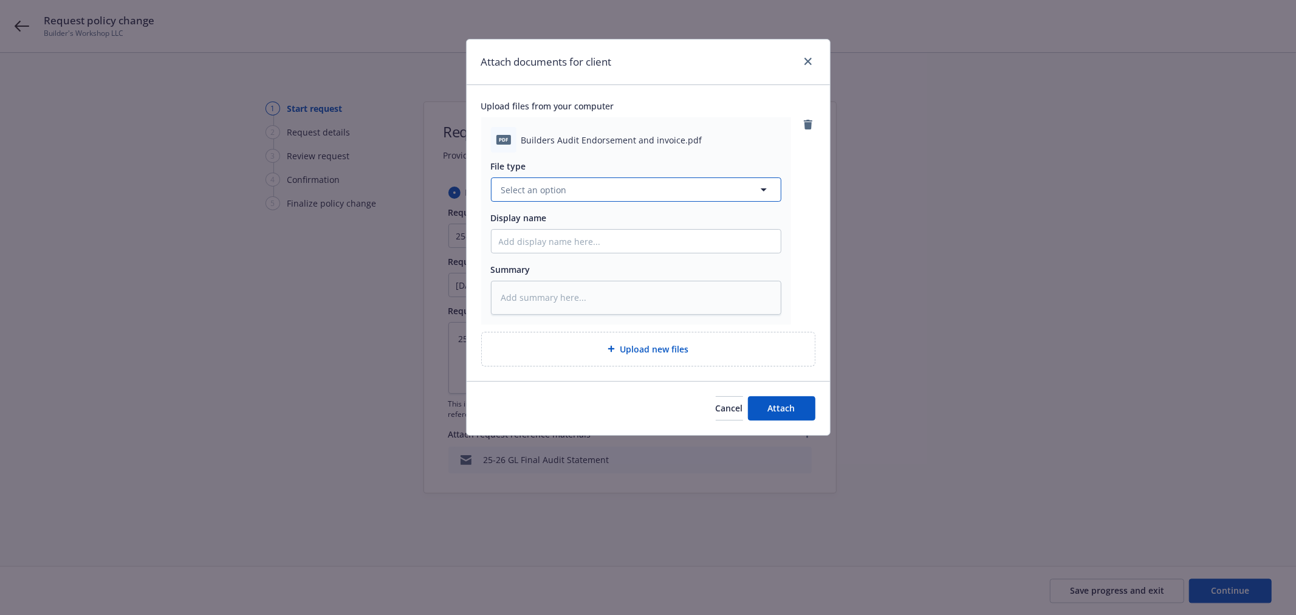
click at [576, 190] on button "Select an option" at bounding box center [636, 189] width 290 height 24
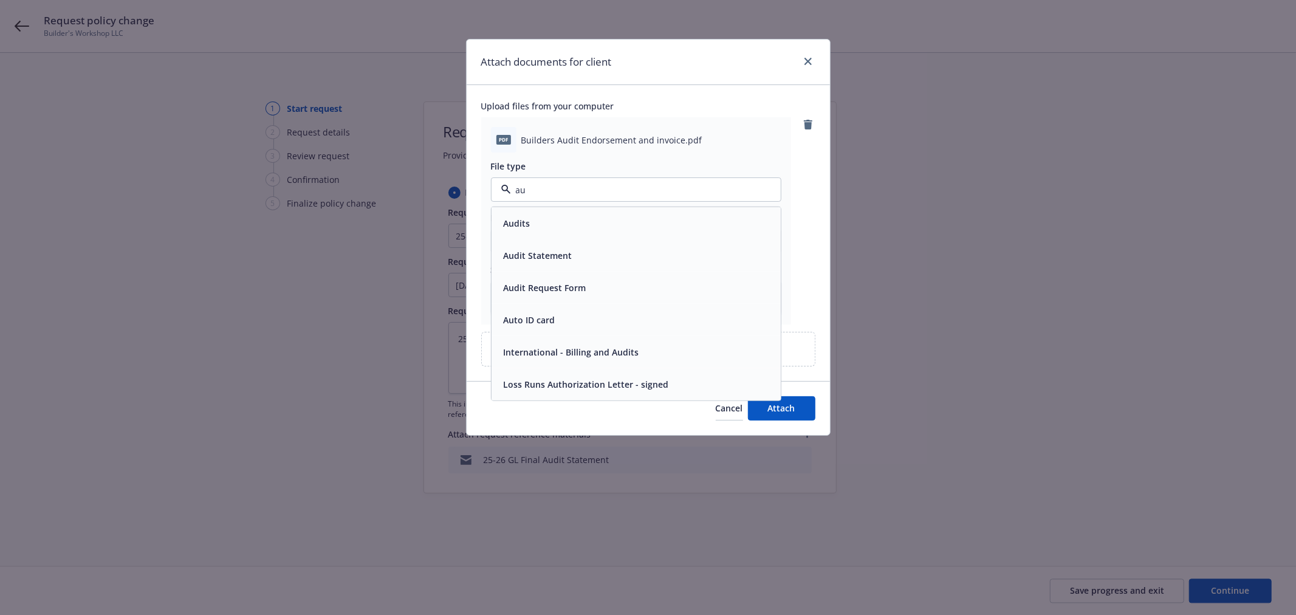
type input "aud"
click at [548, 239] on div "Audits" at bounding box center [635, 223] width 289 height 32
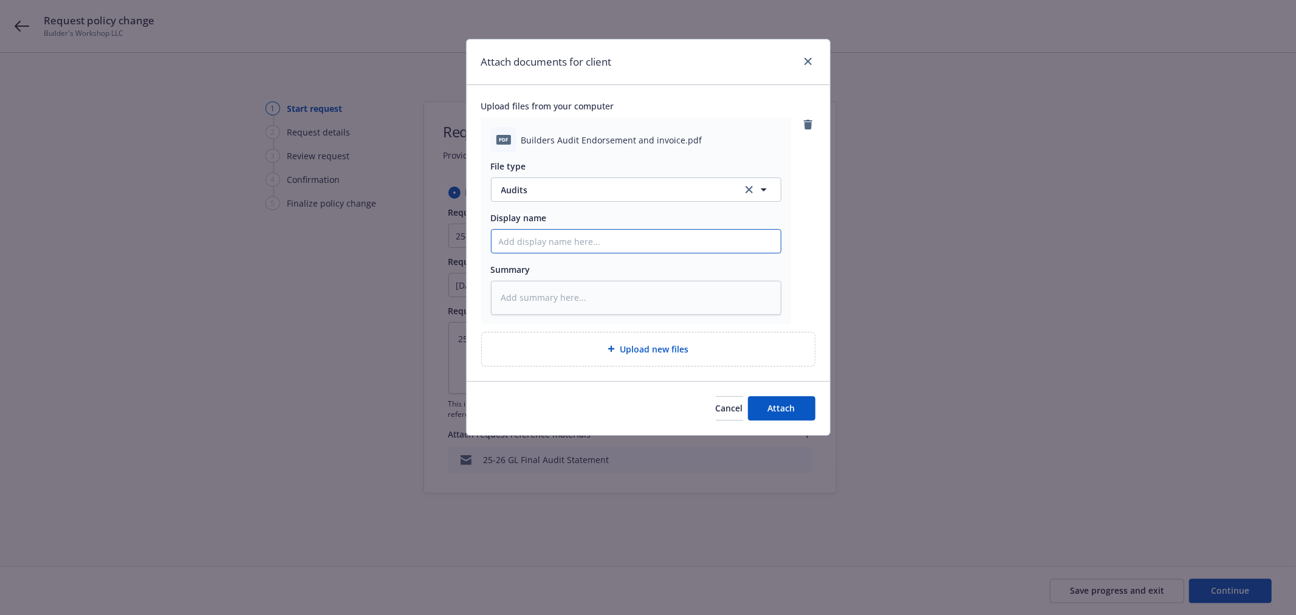
click at [567, 244] on input "Display name" at bounding box center [635, 241] width 289 height 23
paste input "25-26 GL Final Audit - AP $5,926"
type textarea "x"
type input "25-26 GL Final Audit - AP $5,926"
click at [580, 240] on input "25-26 GL Final Audit - AP $5,926" at bounding box center [635, 241] width 289 height 23
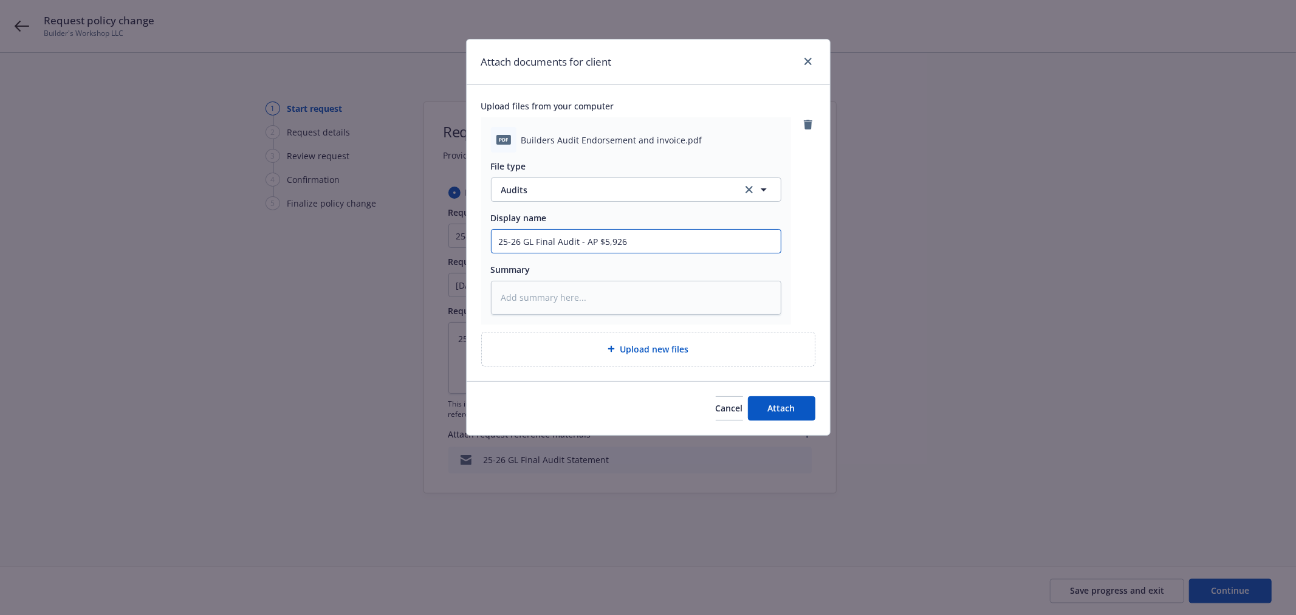
type textarea "x"
type input "25-26 GL Final Audit &- AP $5,926"
type textarea "x"
type input "25-26 GL Final Audit & - AP $5,926"
type textarea "x"
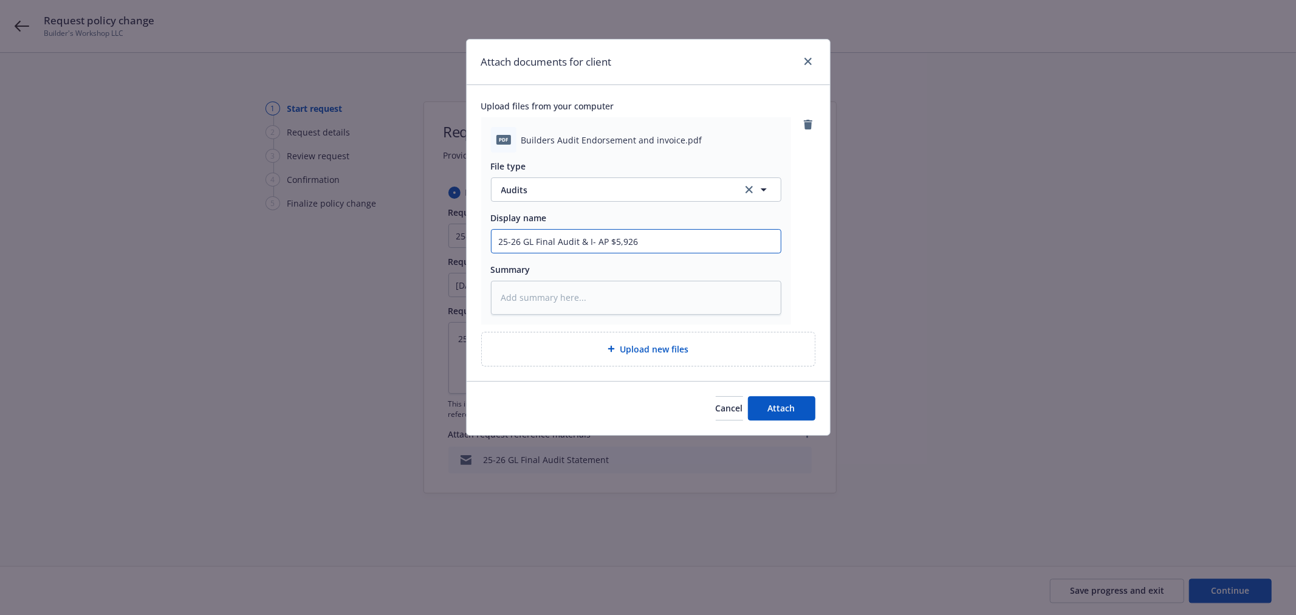
type input "25-26 GL Final Audit & IN- AP $5,926"
type textarea "x"
type input "25-26 GL Final Audit & INv- AP $5,926"
type textarea "x"
type input "25-26 GL Final Audit & INvo- AP $5,926"
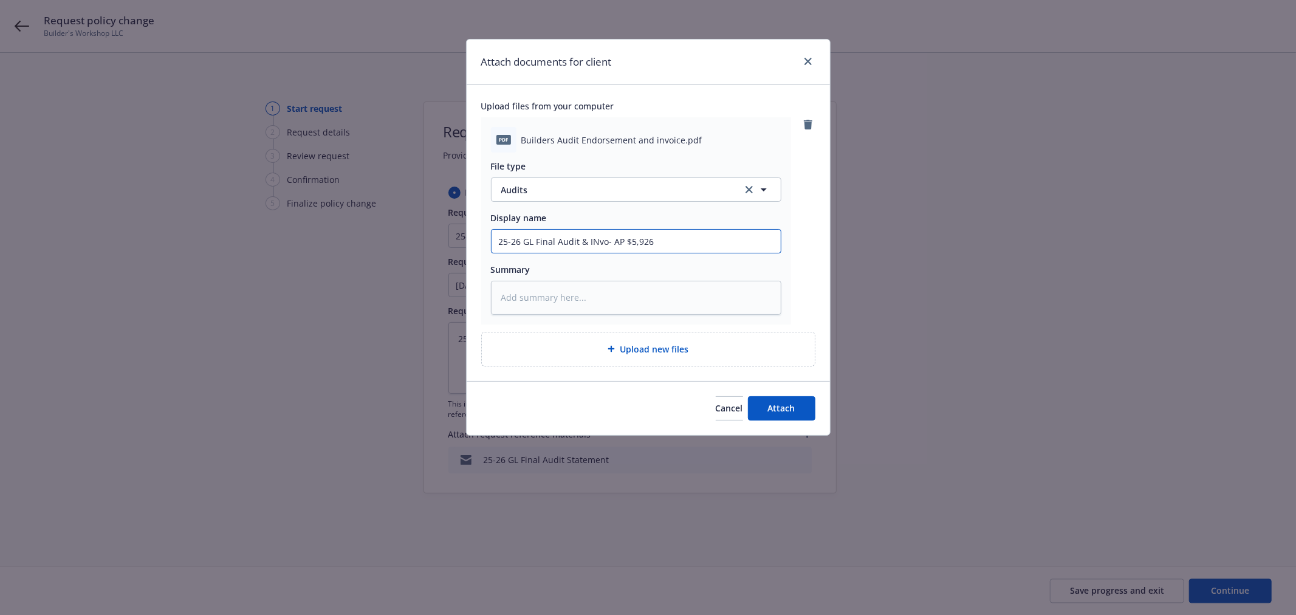
type textarea "x"
type input "25-26 GL Final Audit & INvoi- AP $5,926"
type textarea "x"
type input "25-26 GL Final Audit & INvoice- AP $5,926"
type textarea "x"
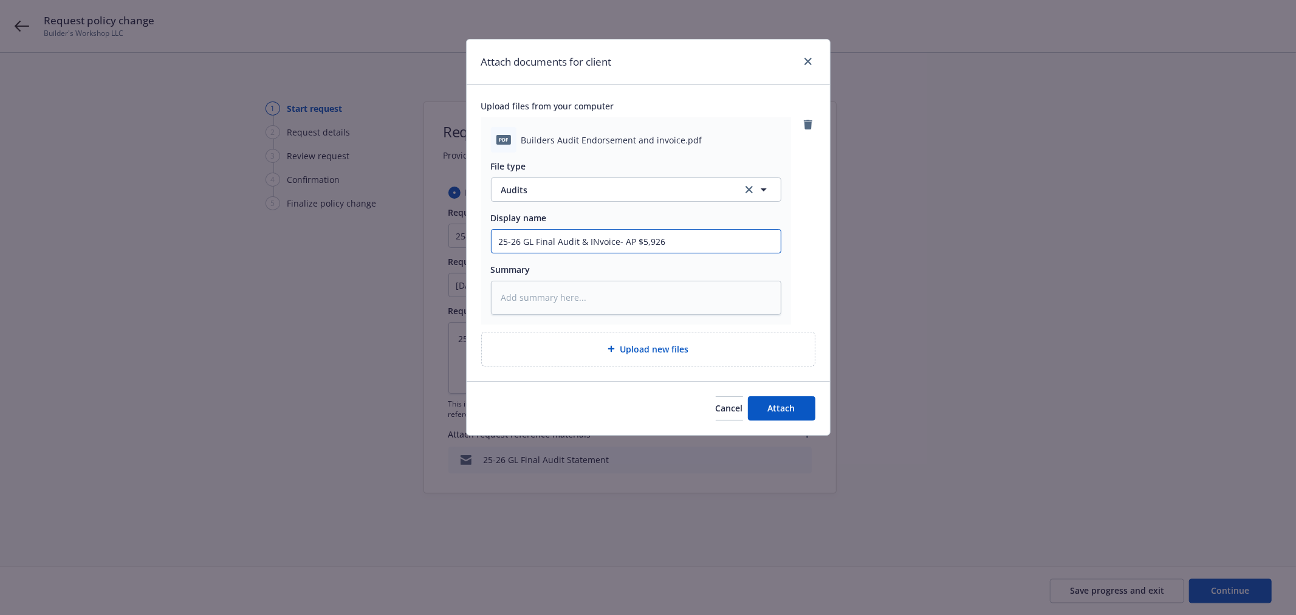
type input "25-26 GL Final Audit & INvoice - AP $5,926"
type textarea "x"
type input "25-26 GL Final Audit & Invoice - AP $5,926"
click at [801, 405] on button "Attach" at bounding box center [781, 408] width 67 height 24
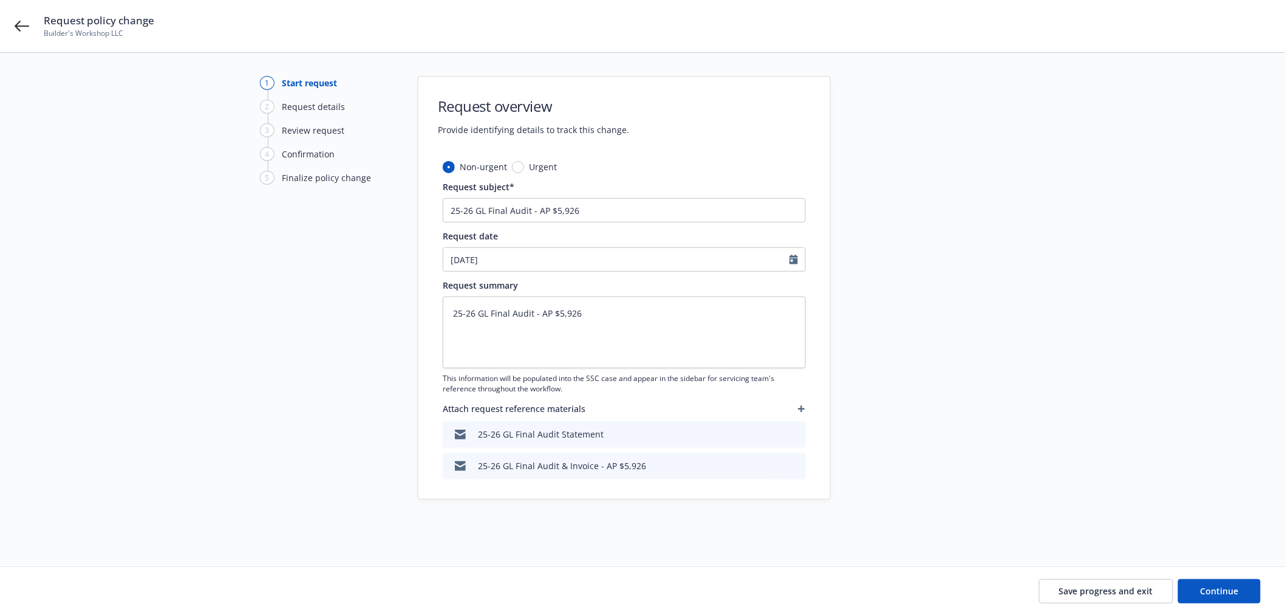
scroll to position [36, 0]
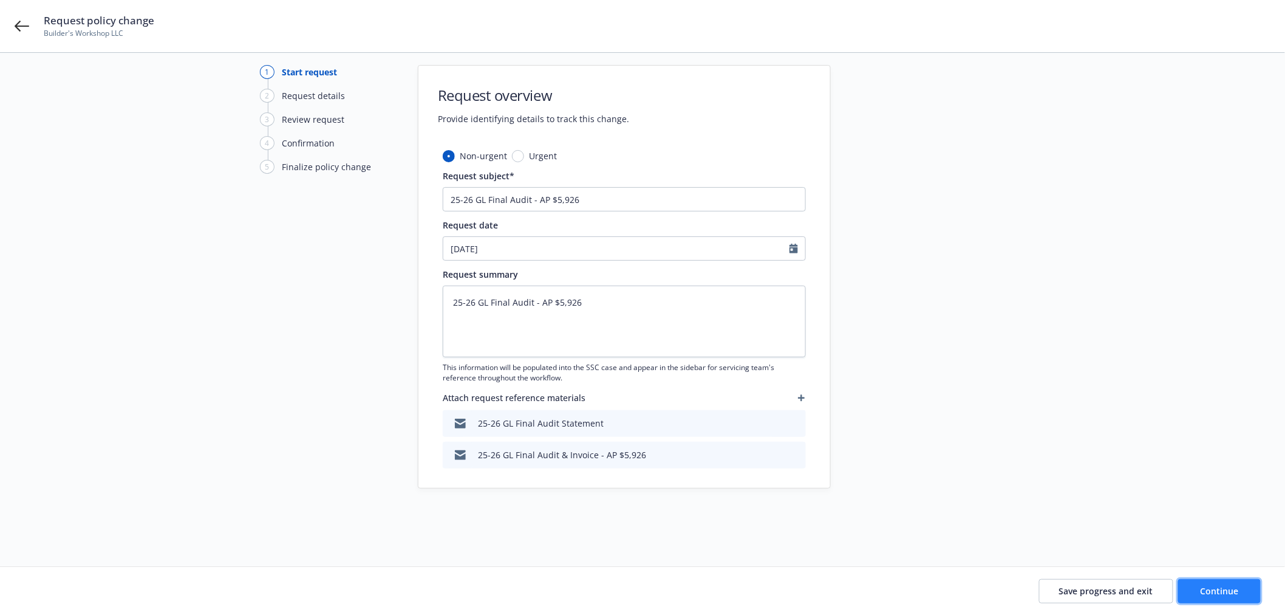
click at [1200, 590] on button "Continue" at bounding box center [1219, 590] width 83 height 24
type textarea "x"
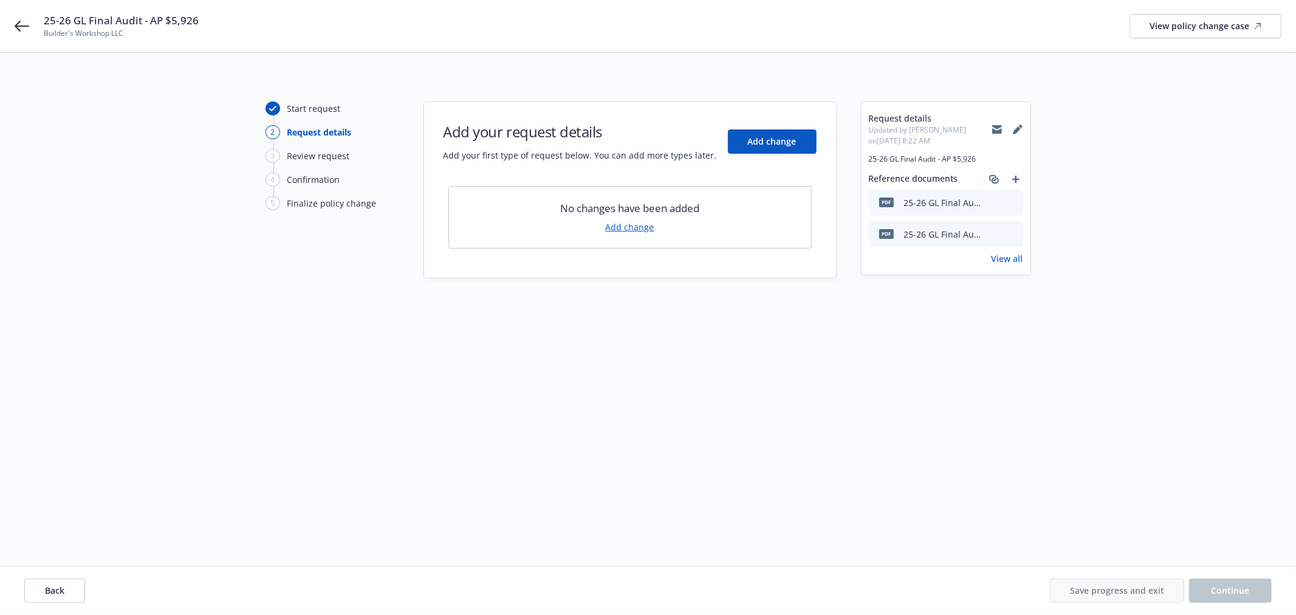
click at [626, 221] on link "Add change" at bounding box center [630, 227] width 49 height 13
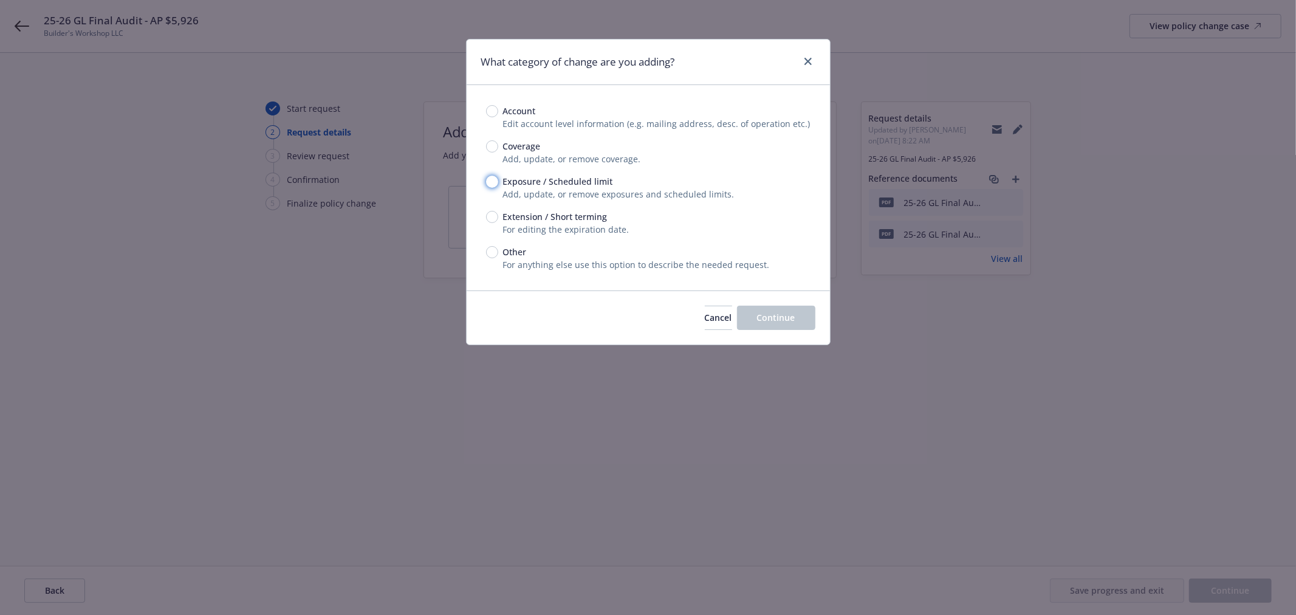
click at [493, 179] on input "Exposure / Scheduled limit" at bounding box center [492, 182] width 12 height 12
radio input "true"
click at [781, 312] on span "Continue" at bounding box center [776, 318] width 38 height 12
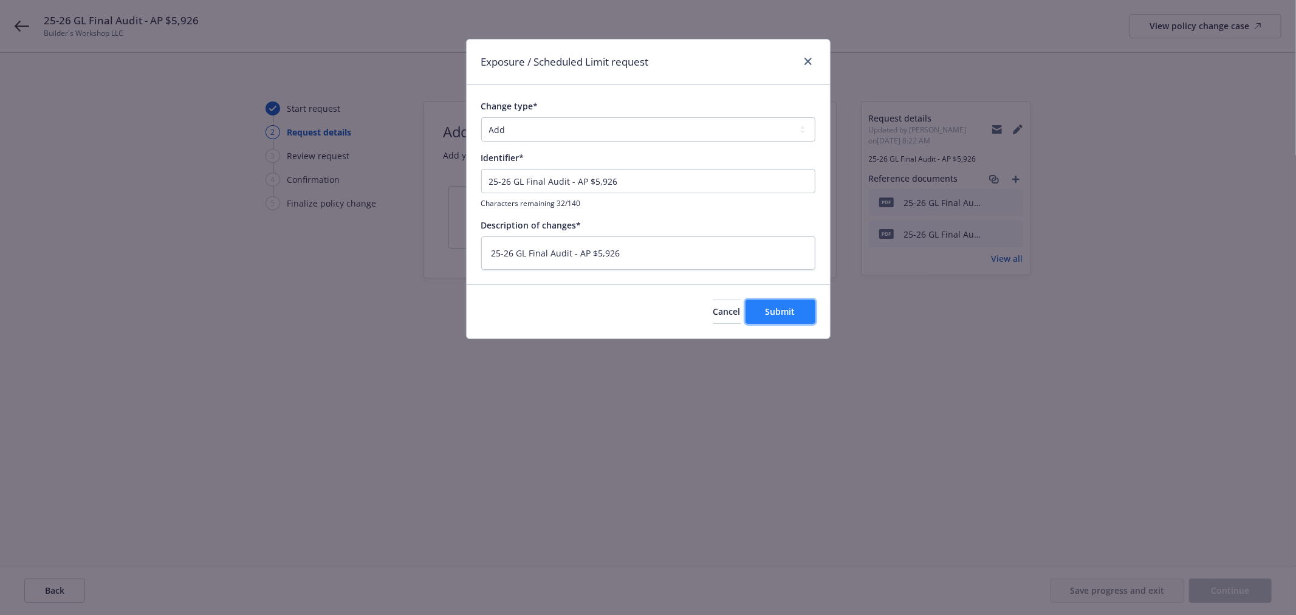
click at [785, 312] on span "Submit" at bounding box center [780, 312] width 30 height 12
type textarea "x"
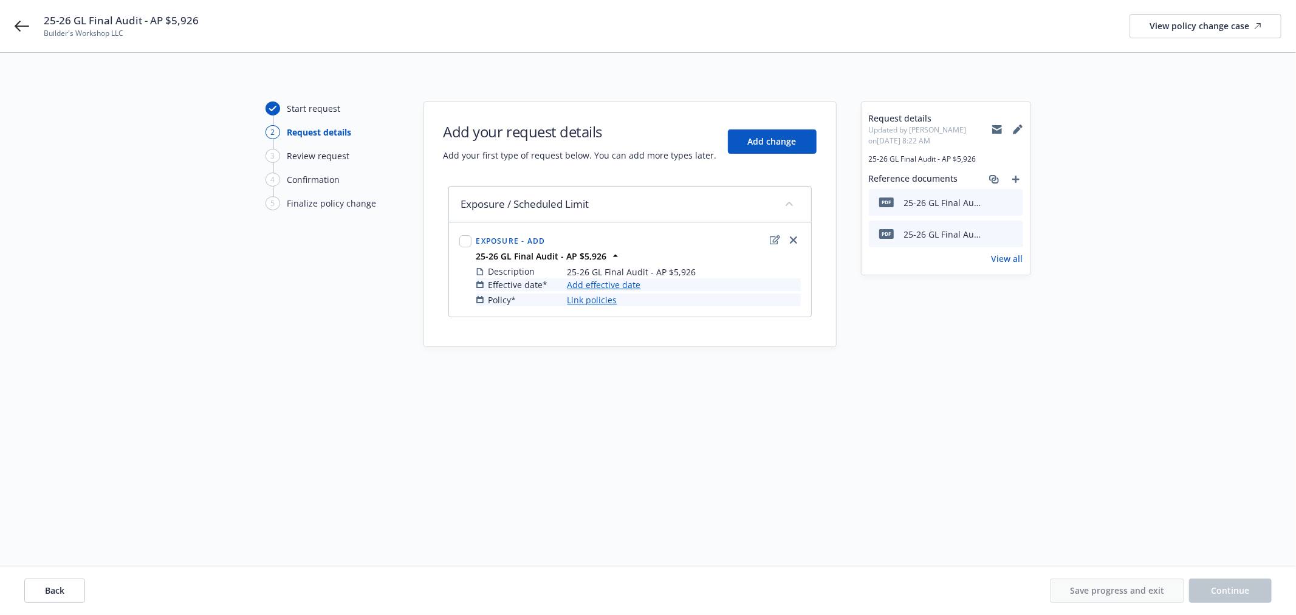
click at [596, 281] on link "Add effective date" at bounding box center [604, 284] width 74 height 13
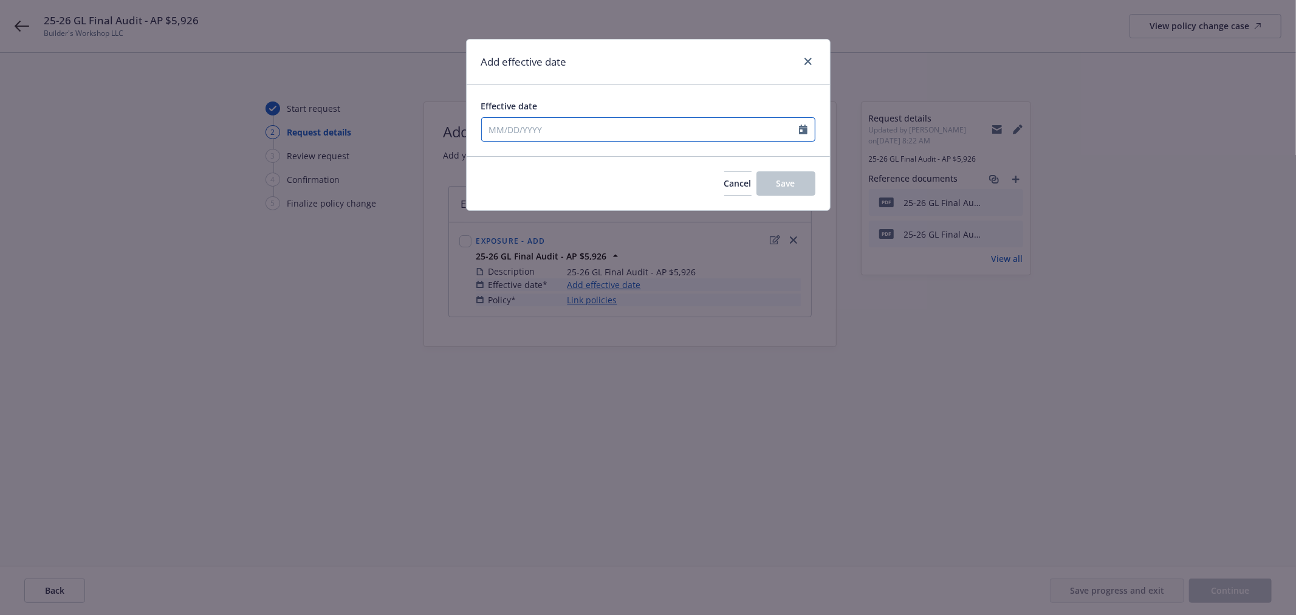
click at [804, 126] on icon "Calendar" at bounding box center [803, 130] width 9 height 10
select select "8"
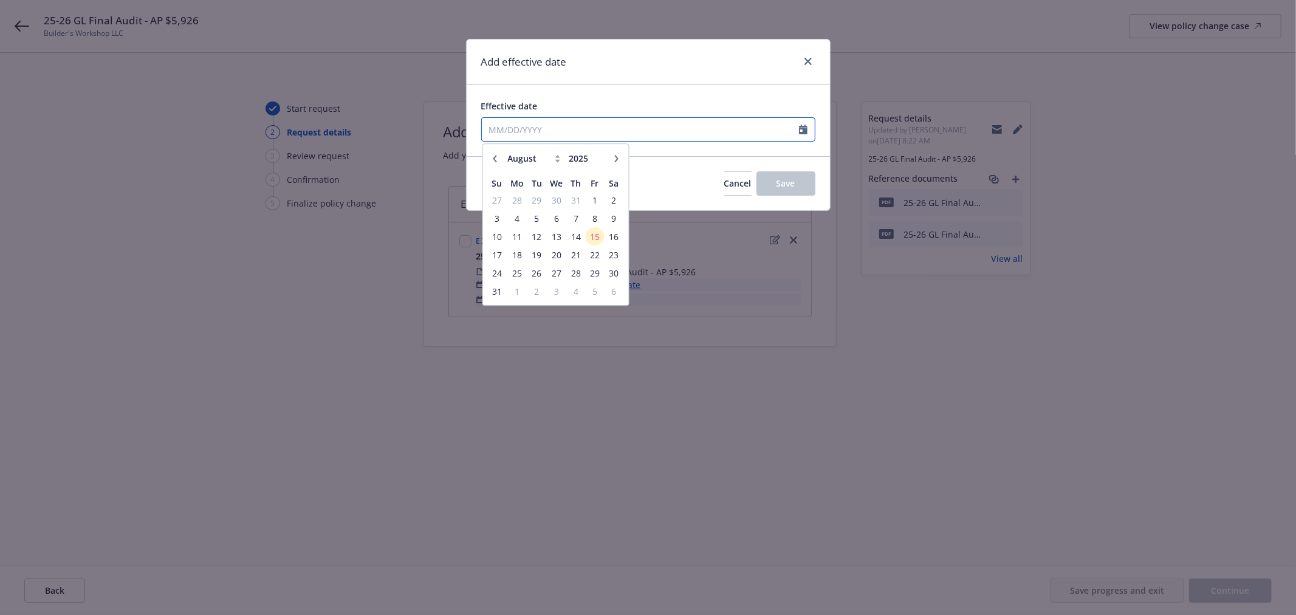
click at [573, 129] on input "Effective date" at bounding box center [640, 129] width 317 height 23
type input "05/10/2025"
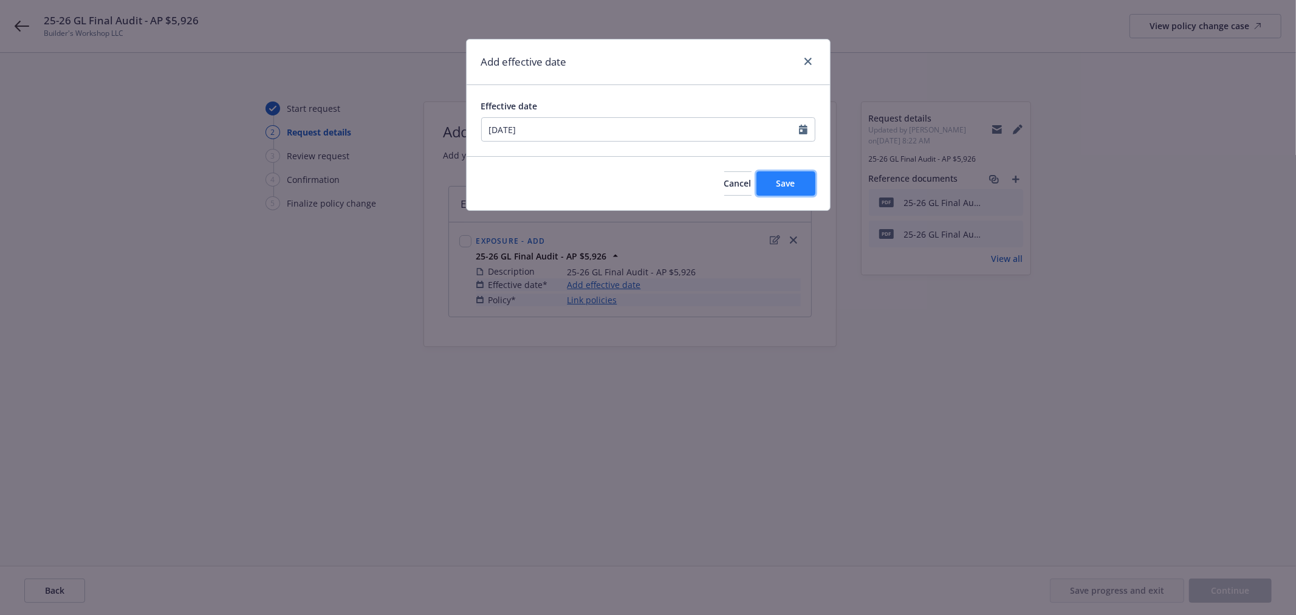
click at [791, 180] on span "Save" at bounding box center [785, 183] width 19 height 12
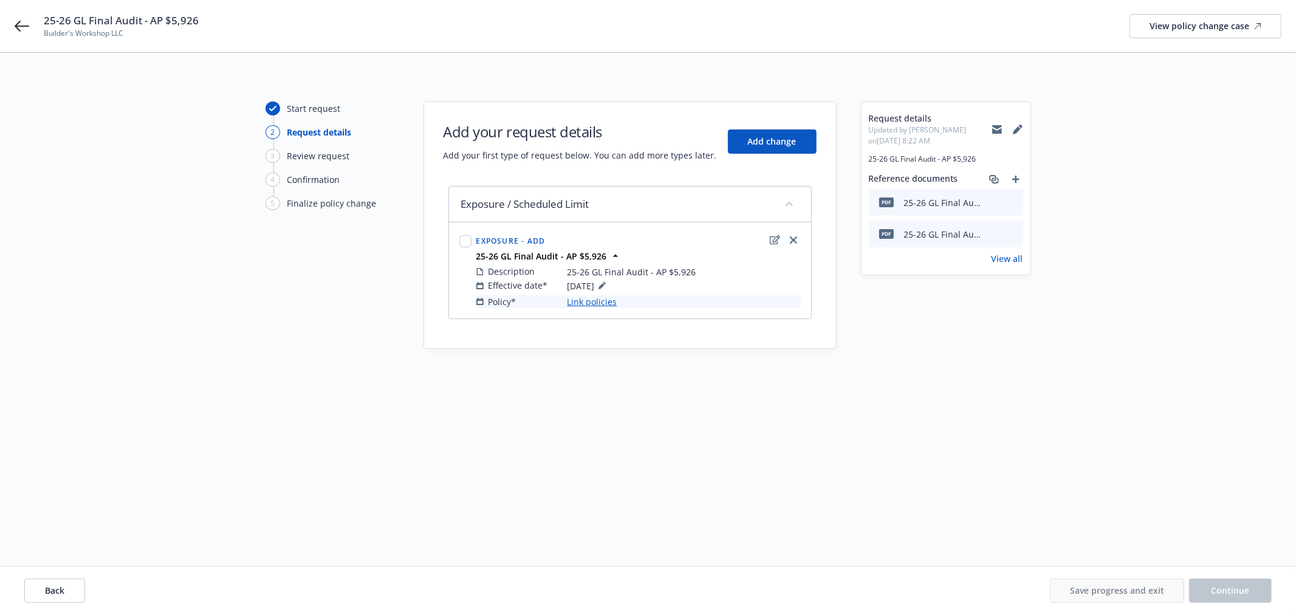
click at [593, 298] on link "Link policies" at bounding box center [592, 301] width 50 height 13
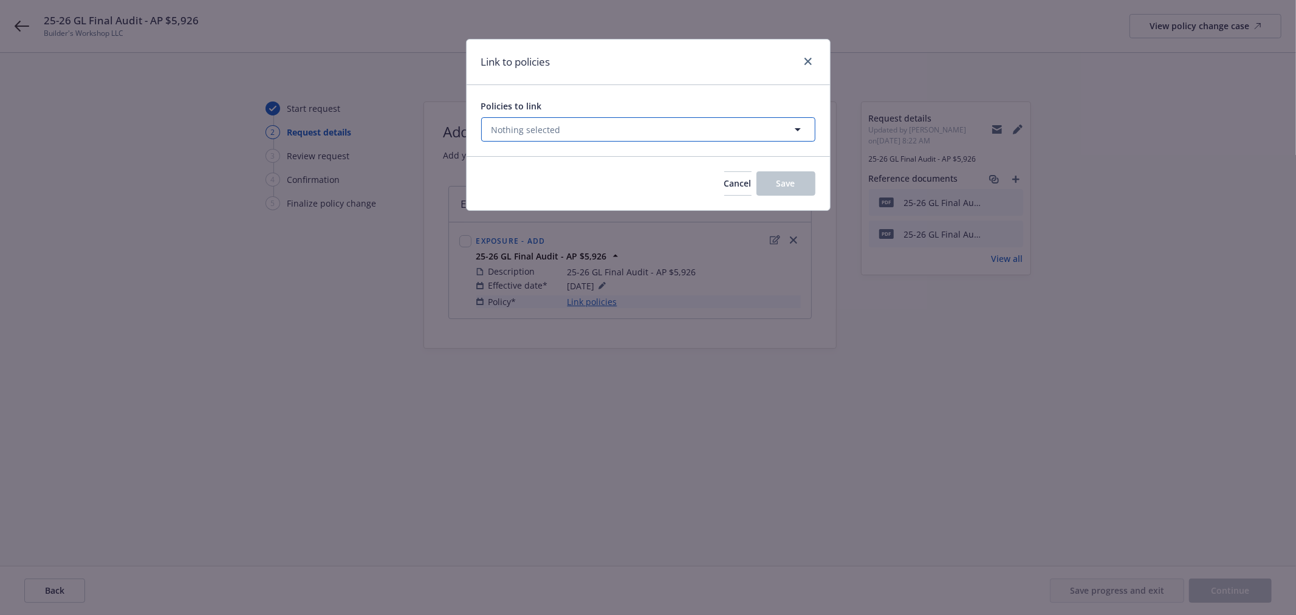
click at [730, 125] on button "Nothing selected" at bounding box center [648, 129] width 334 height 24
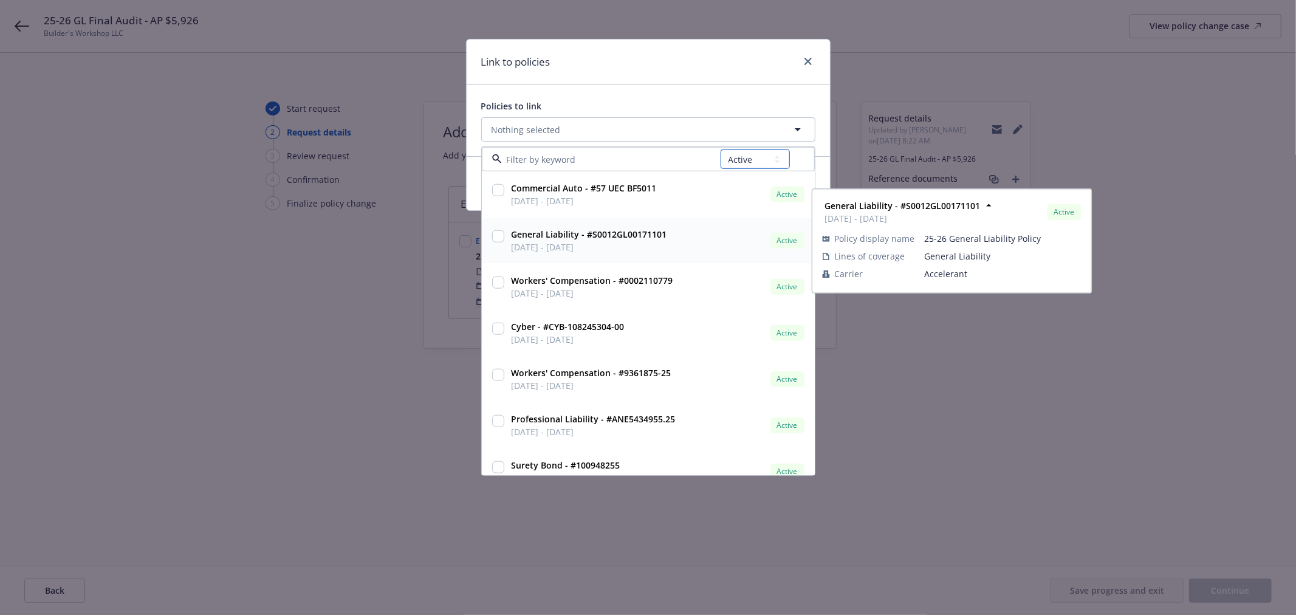
click at [762, 159] on select "All Active Upcoming Expired Cancelled" at bounding box center [754, 158] width 69 height 19
select select "EXPIRED"
click at [720, 149] on select "All Active Upcoming Expired Cancelled" at bounding box center [754, 158] width 69 height 19
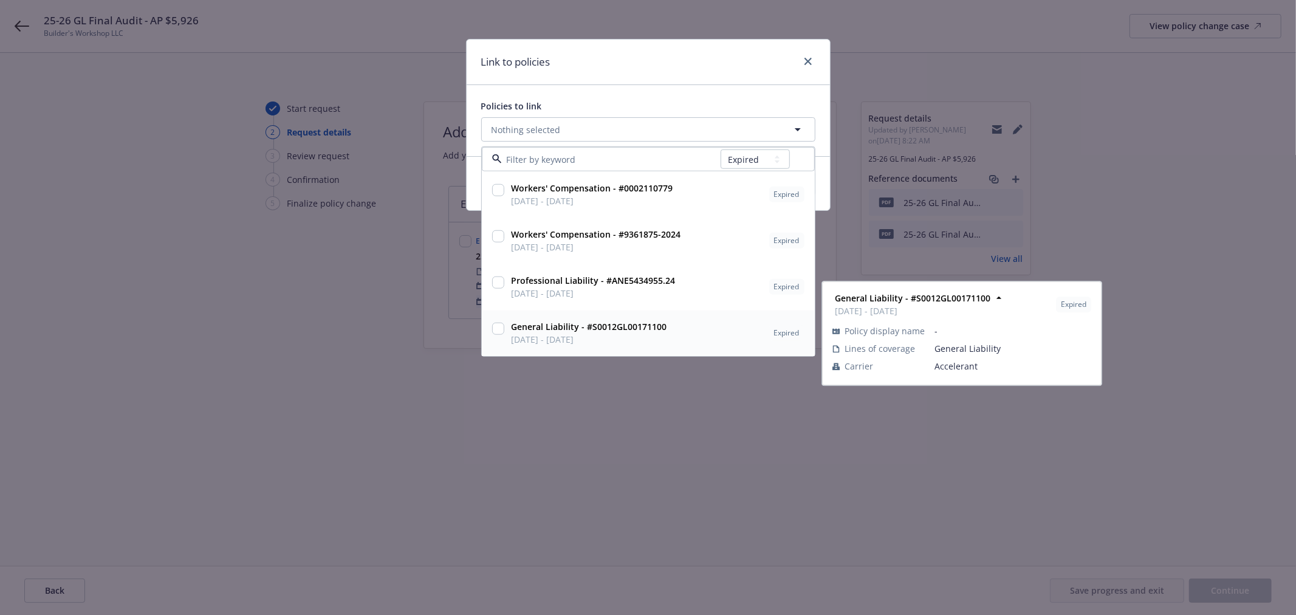
click at [643, 332] on span "General Liability - #S0012GL00171100" at bounding box center [589, 326] width 156 height 13
checkbox input "true"
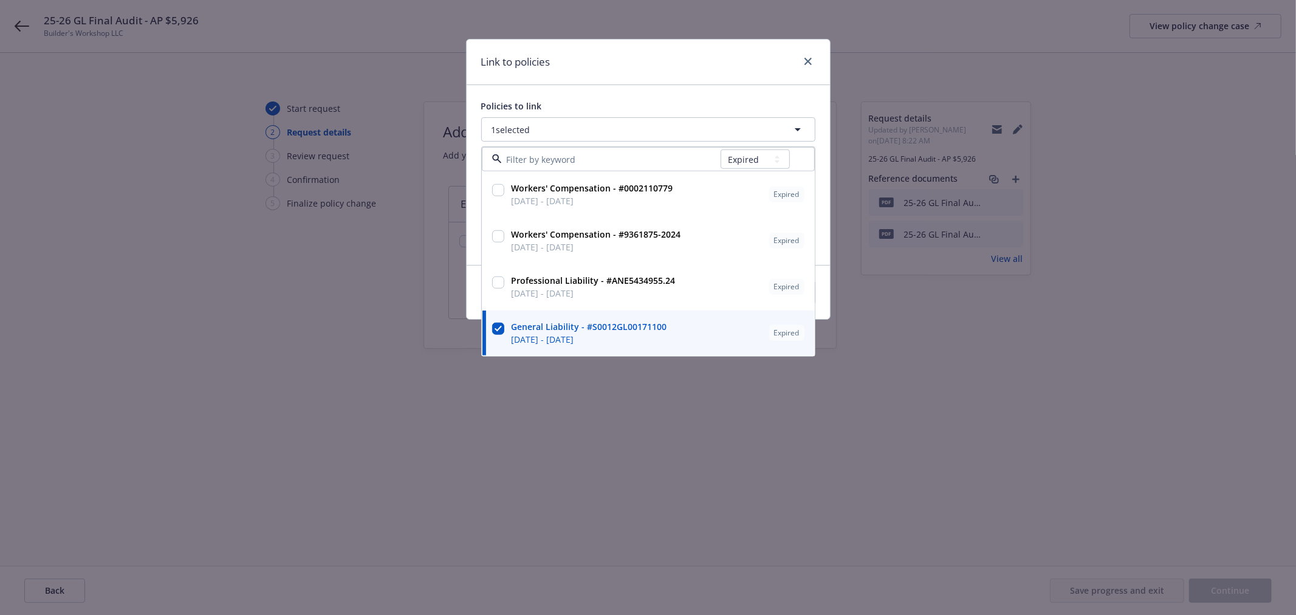
click at [754, 103] on div "Policies to link" at bounding box center [648, 106] width 334 height 13
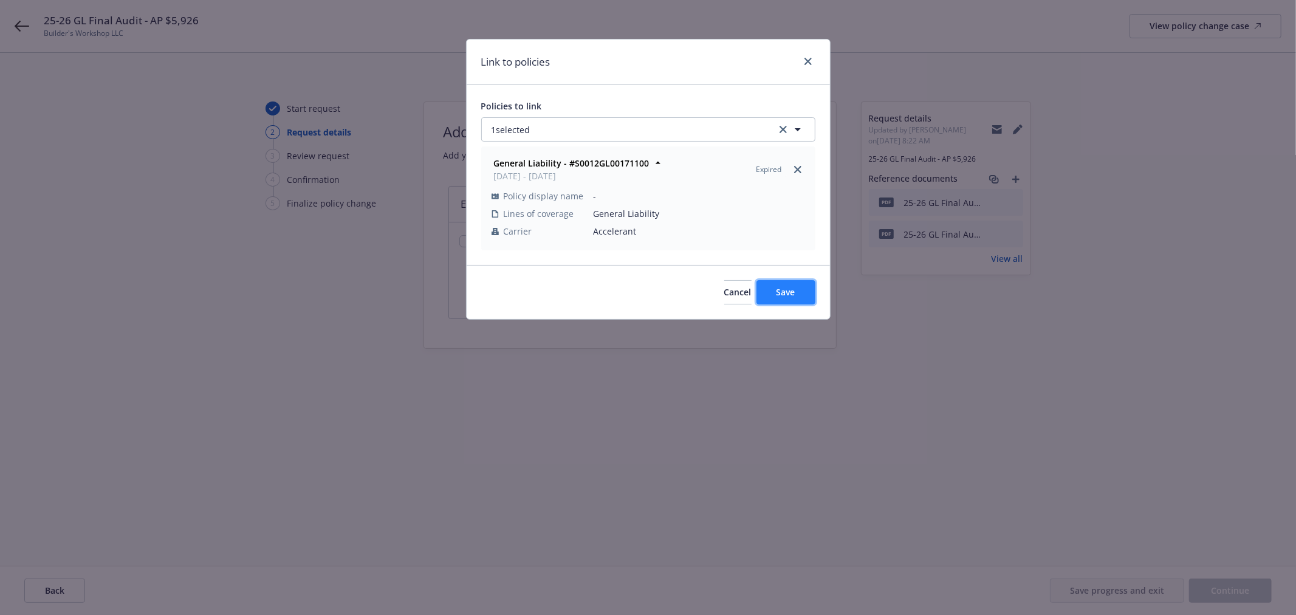
click at [787, 295] on span "Save" at bounding box center [785, 292] width 19 height 12
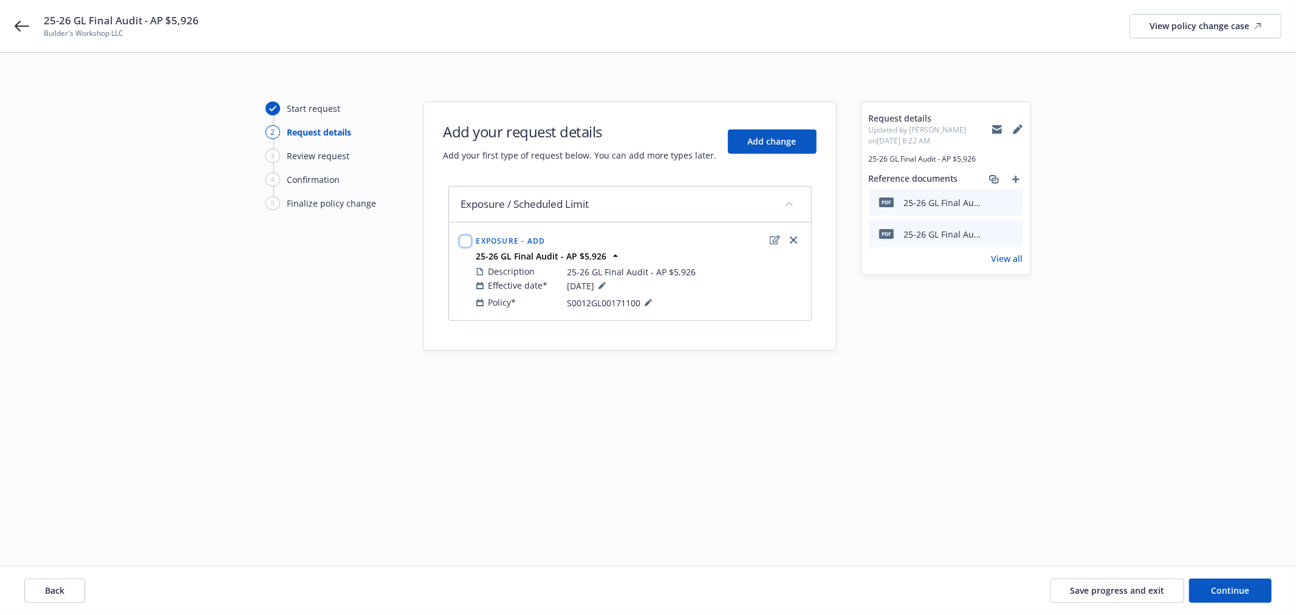
click at [465, 240] on input "checkbox" at bounding box center [465, 241] width 12 height 12
checkbox input "true"
click at [1240, 588] on span "Continue" at bounding box center [1230, 590] width 38 height 12
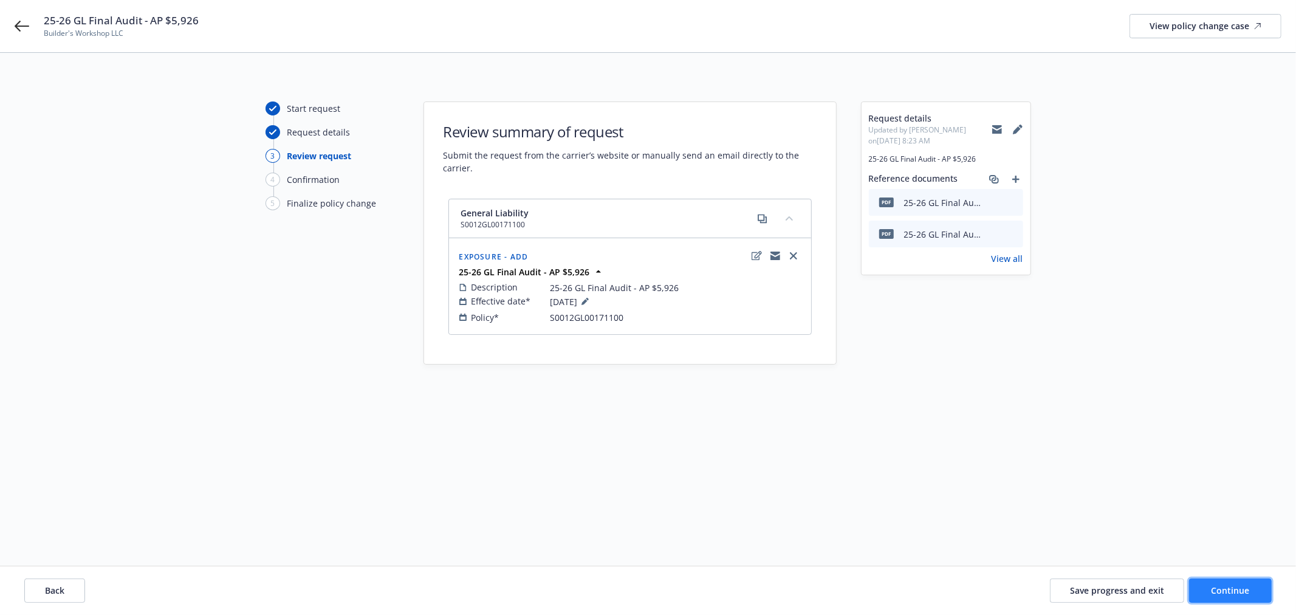
click at [1218, 587] on span "Continue" at bounding box center [1230, 590] width 38 height 12
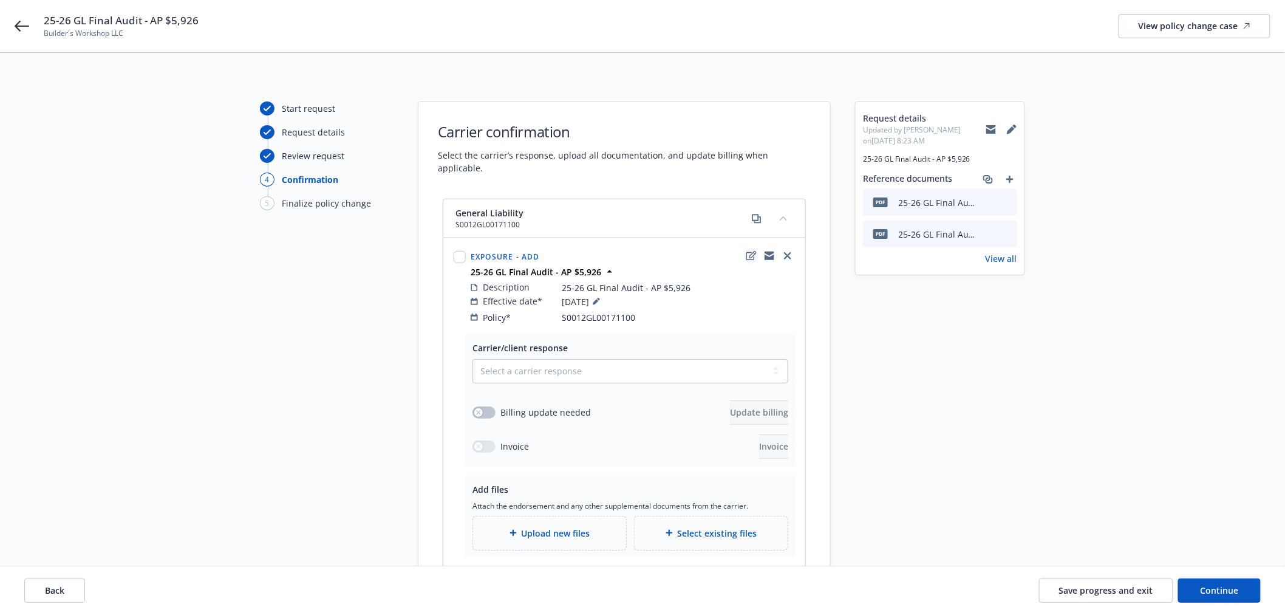
click at [747, 251] on icon "edit" at bounding box center [752, 255] width 10 height 9
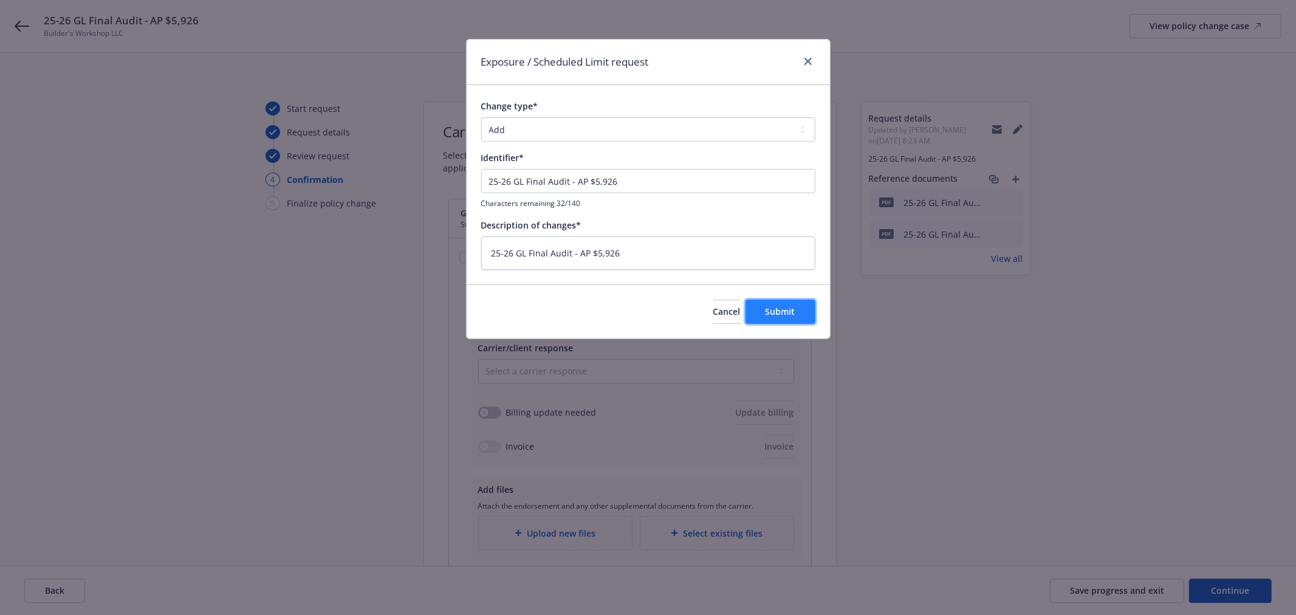
click at [768, 307] on span "Submit" at bounding box center [780, 312] width 30 height 12
type textarea "x"
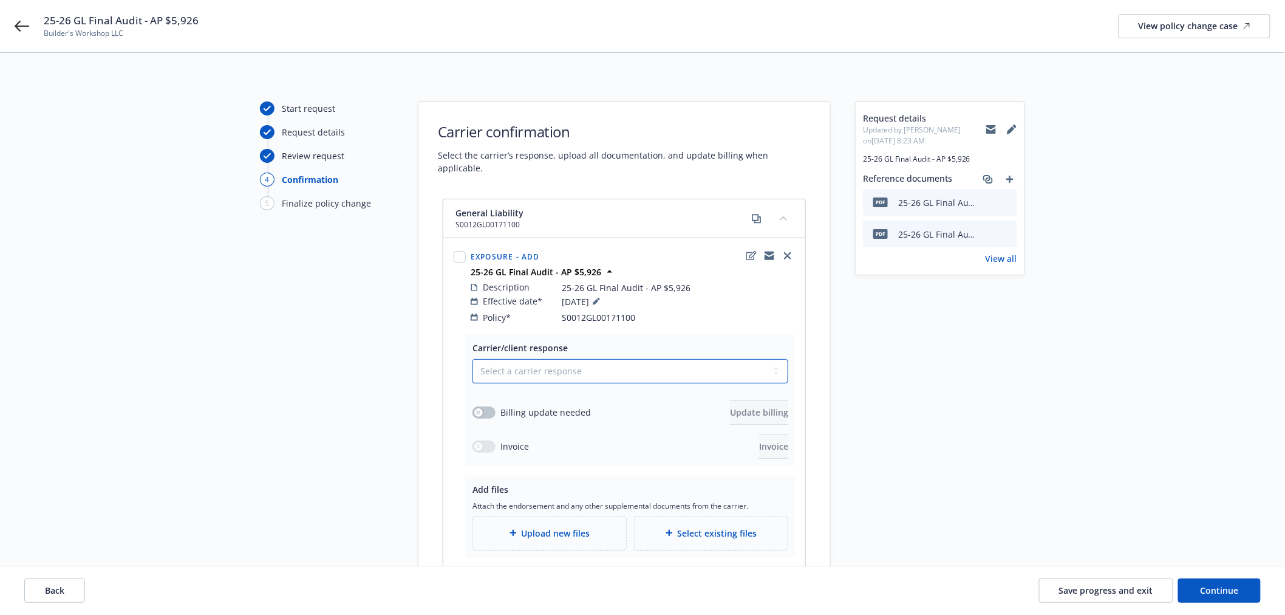
click at [496, 359] on select "Select a carrier response Accepted Accepted with revision No endorsement needed…" at bounding box center [631, 371] width 316 height 24
select select "ACCEPTED"
click at [473, 359] on select "Select a carrier response Accepted Accepted with revision No endorsement needed…" at bounding box center [631, 371] width 316 height 24
click at [487, 406] on button "button" at bounding box center [484, 412] width 23 height 12
click at [753, 406] on span "Update billing" at bounding box center [759, 412] width 58 height 12
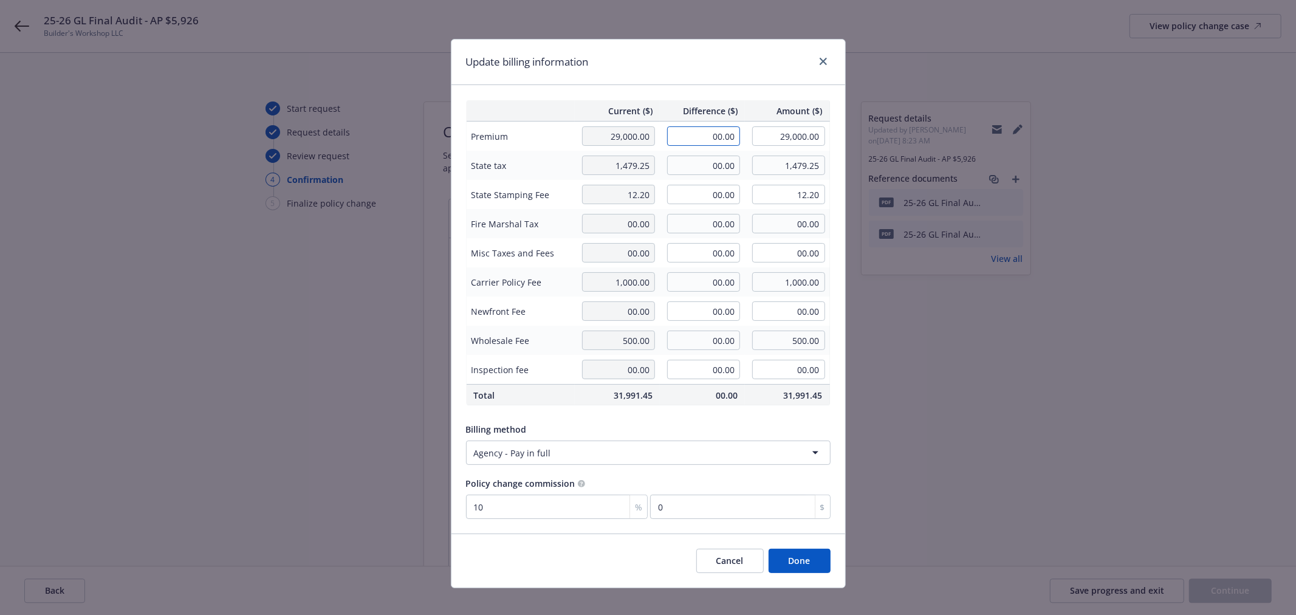
click at [699, 135] on input "00.00" at bounding box center [703, 135] width 73 height 19
type input "5,926.00"
type input "34,926.00"
type input "592.6"
drag, startPoint x: 700, startPoint y: 170, endPoint x: 1079, endPoint y: 174, distance: 379.7
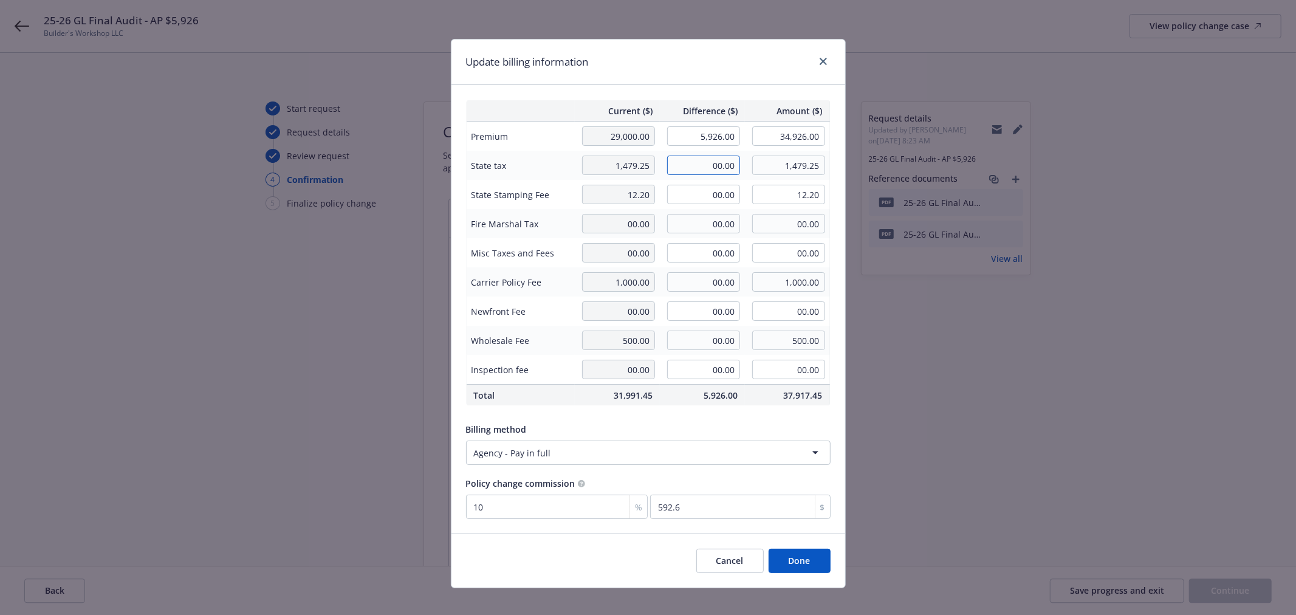
click at [1079, 174] on div "Update billing information Current ($) Difference ($) Amount ($) Premium 29,000…" at bounding box center [648, 307] width 1296 height 615
type input "287.41"
type input "1,766.66"
drag, startPoint x: 691, startPoint y: 194, endPoint x: 976, endPoint y: 167, distance: 286.2
click at [976, 166] on div "Update billing information Current ($) Difference ($) Amount ($) Premium 29,000…" at bounding box center [648, 307] width 1296 height 615
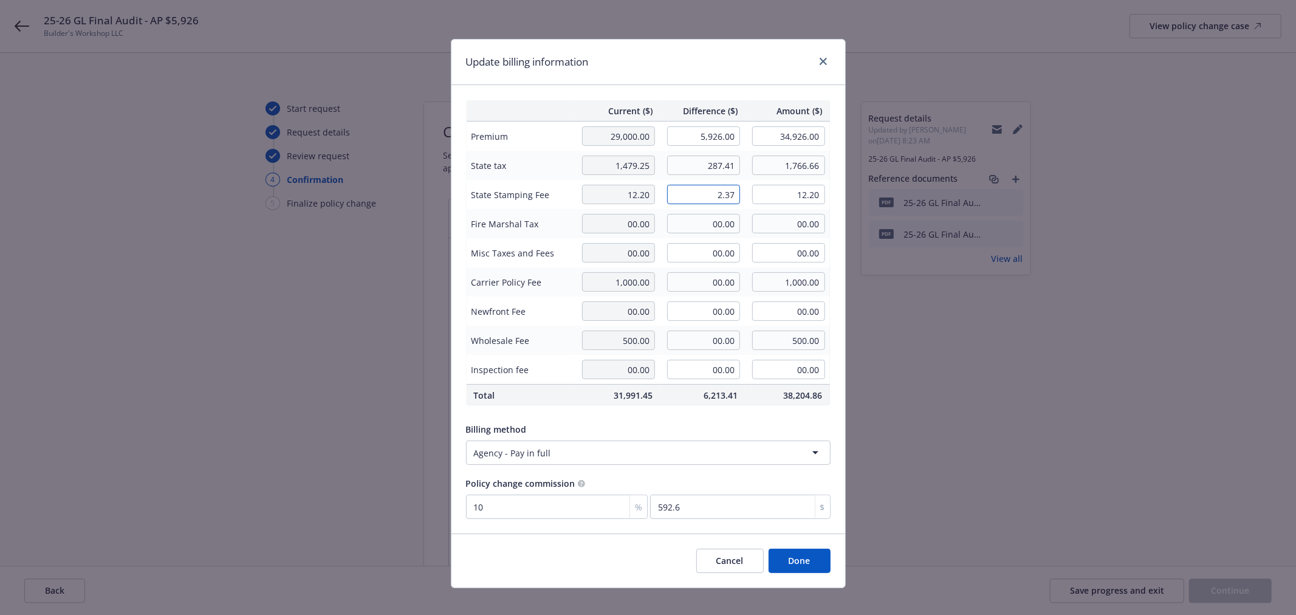
type input "2.37"
type input "14.57"
click at [740, 417] on div "Current ($) Difference ($) Amount ($) Premium 29,000.00 5,926.00 34,926.00 Stat…" at bounding box center [648, 309] width 394 height 448
click at [796, 560] on button "Done" at bounding box center [799, 561] width 62 height 24
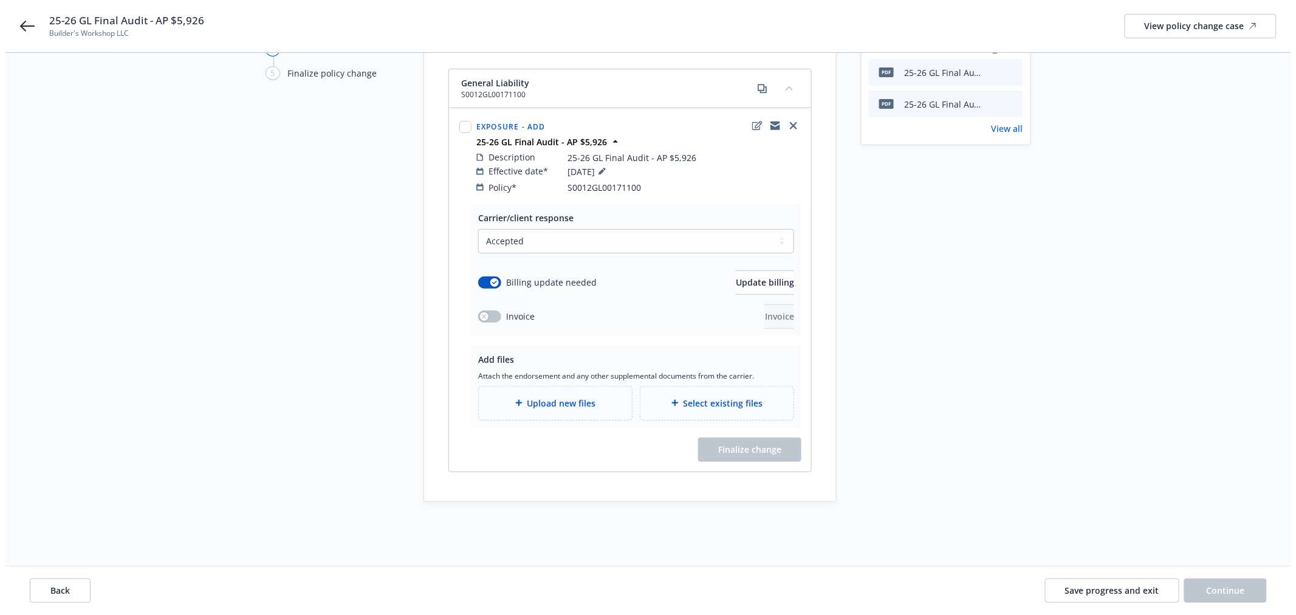
scroll to position [132, 0]
click at [730, 394] on span "Select existing files" at bounding box center [718, 400] width 80 height 13
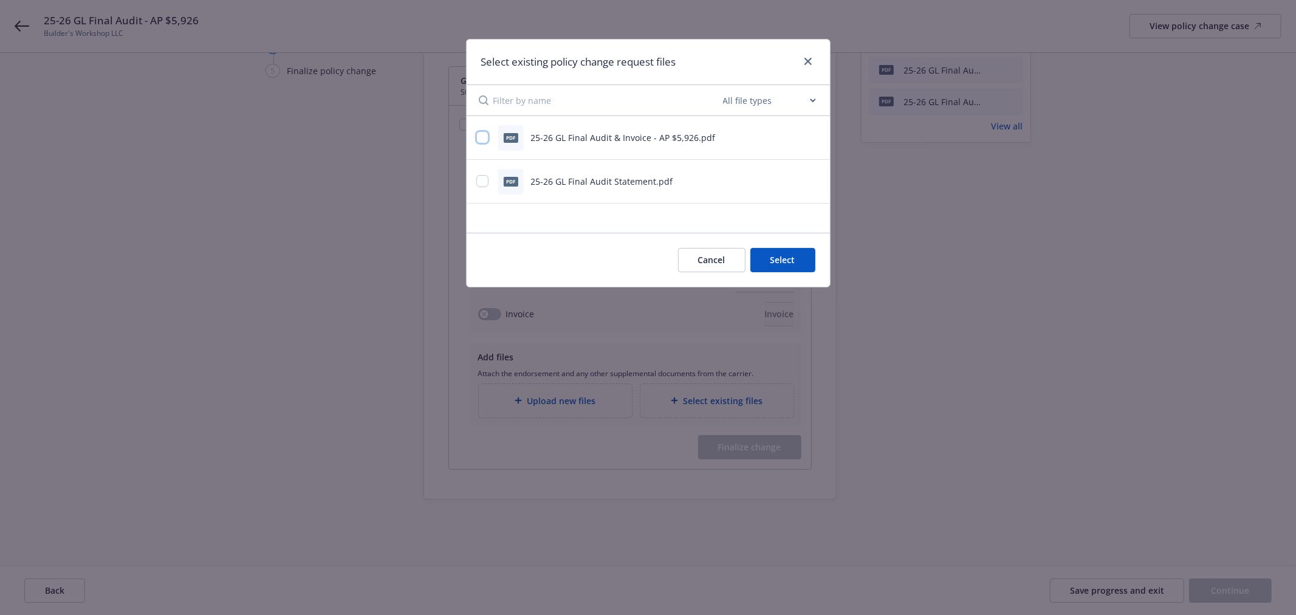
click at [479, 135] on input "checkbox" at bounding box center [482, 137] width 12 height 12
checkbox input "true"
click at [785, 258] on button "Select 1 file" at bounding box center [771, 260] width 87 height 24
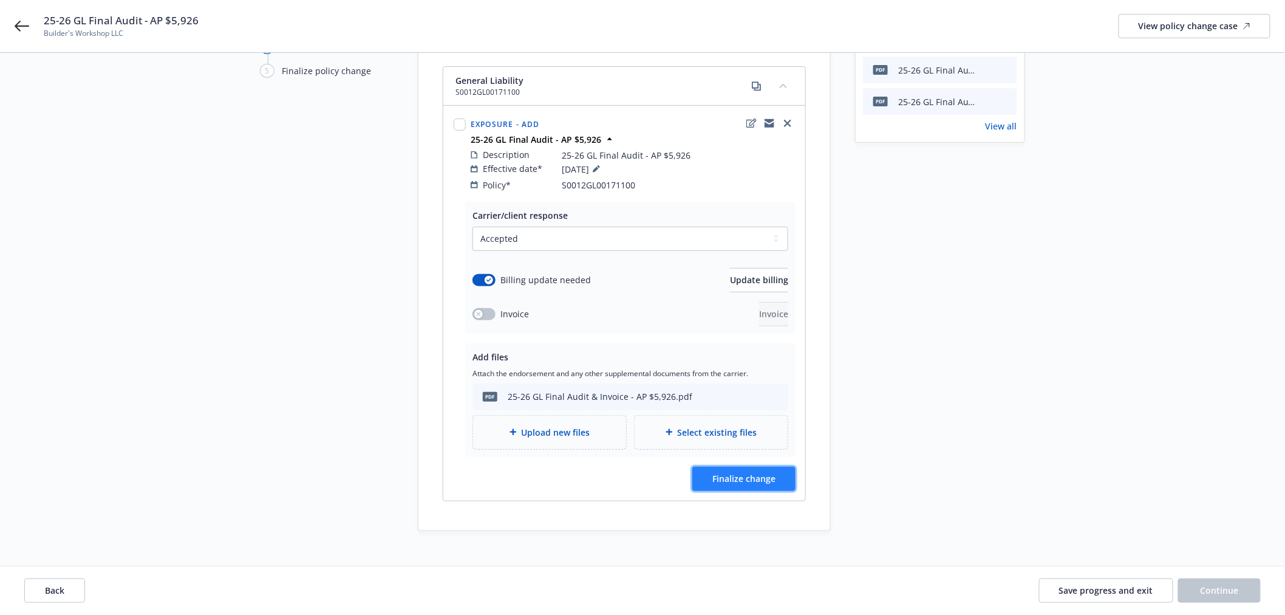
click at [757, 473] on span "Finalize change" at bounding box center [744, 479] width 63 height 12
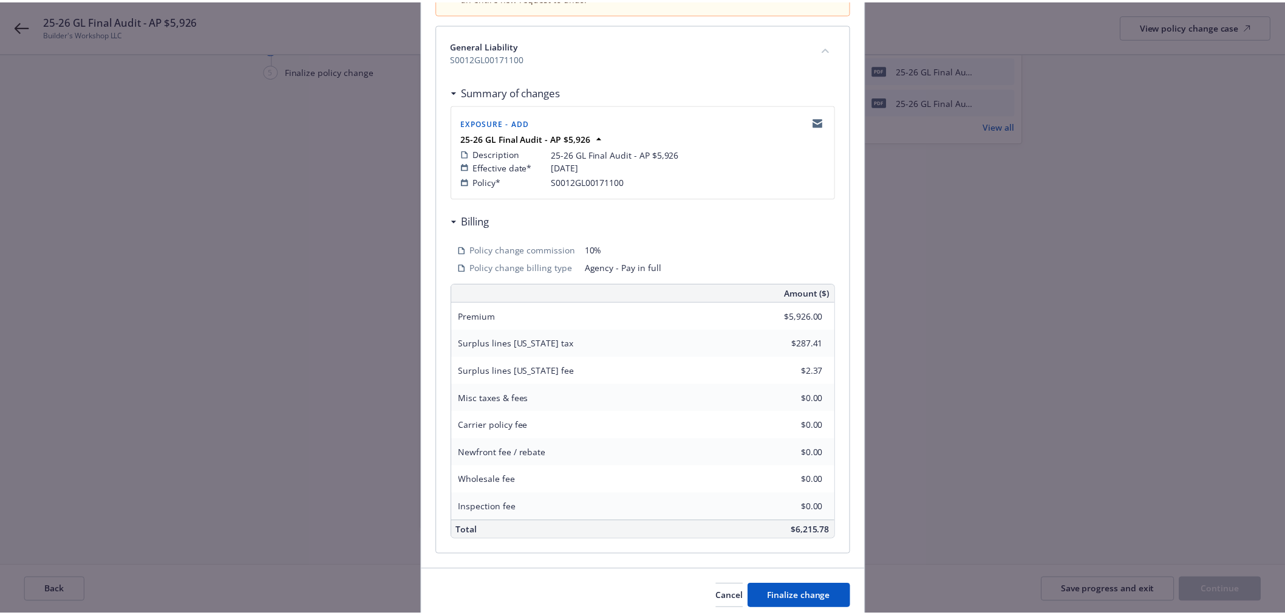
scroll to position [208, 0]
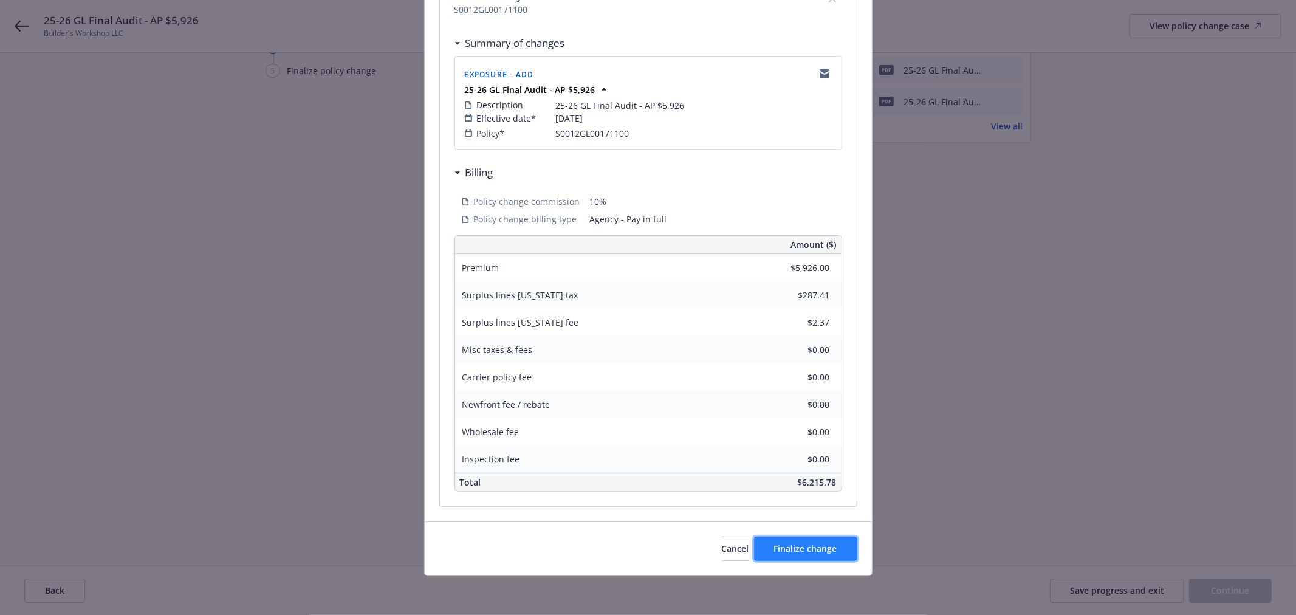
click at [796, 549] on span "Finalize change" at bounding box center [805, 548] width 63 height 12
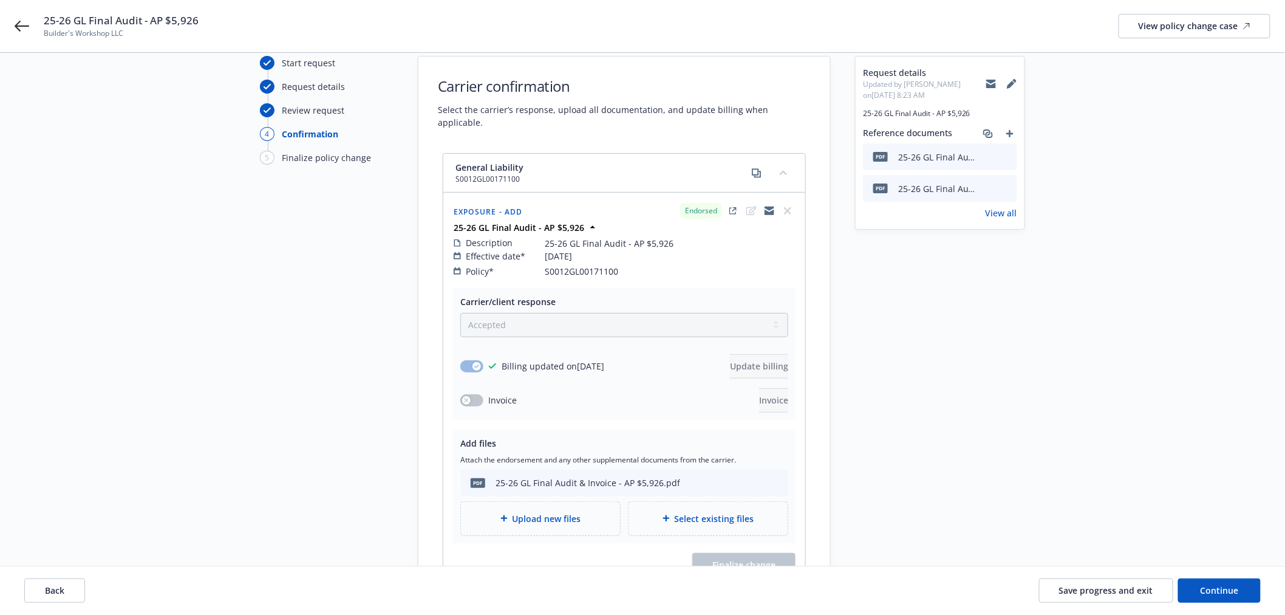
scroll to position [67, 0]
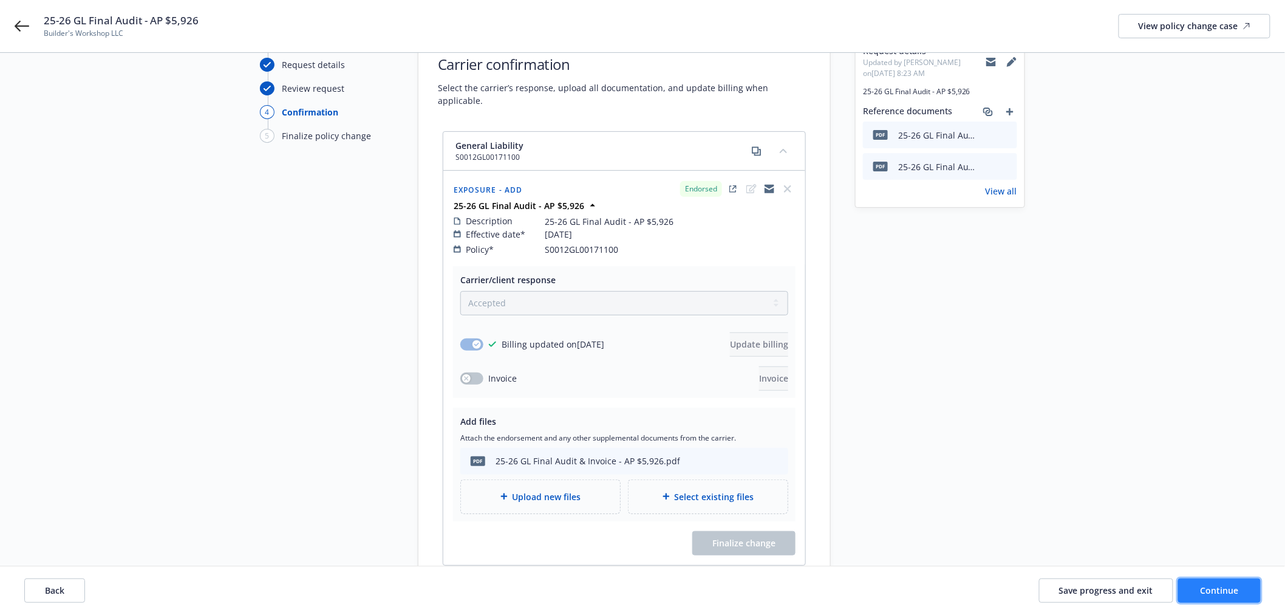
click at [1231, 584] on span "Continue" at bounding box center [1220, 590] width 38 height 12
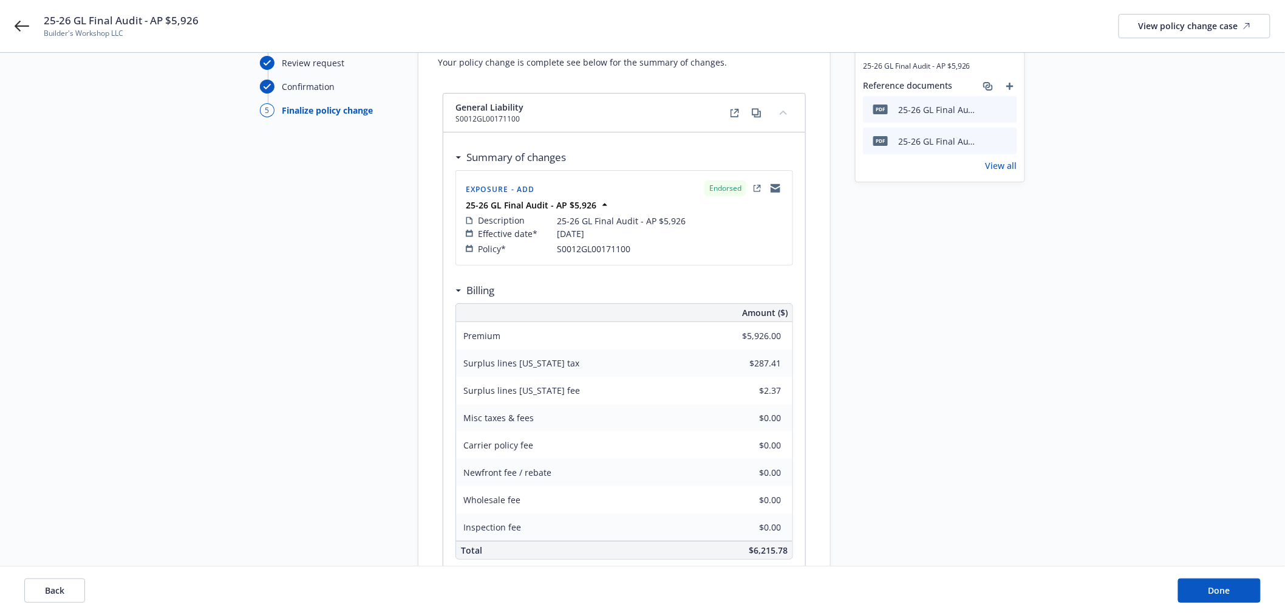
scroll to position [135, 0]
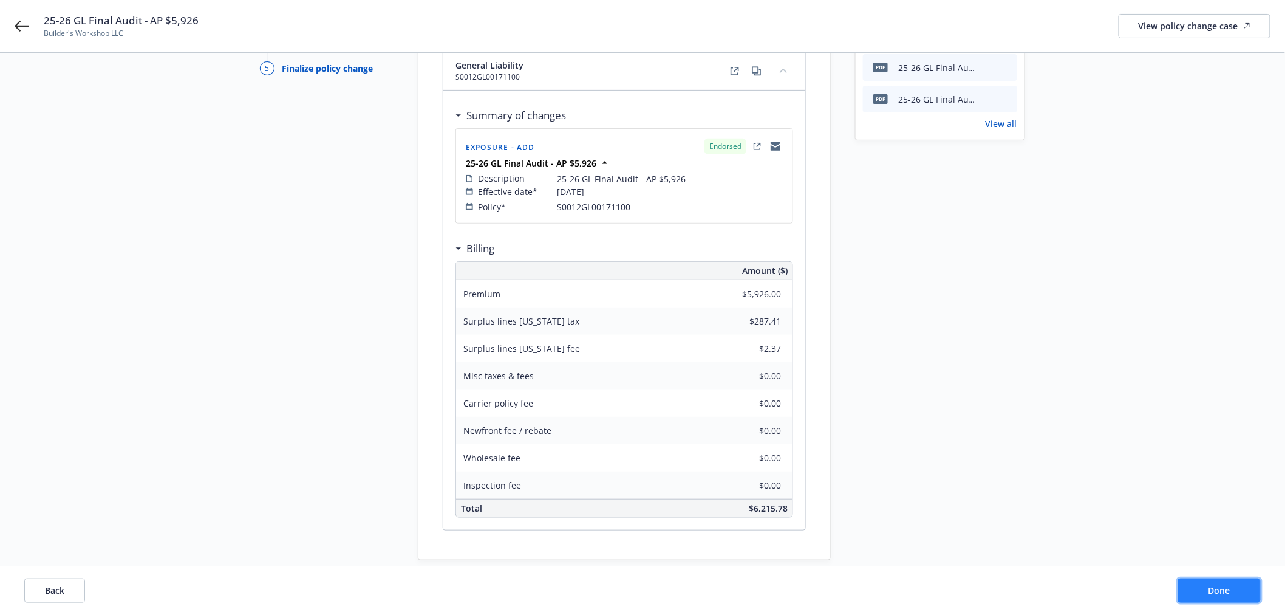
click at [1209, 579] on button "Done" at bounding box center [1219, 590] width 83 height 24
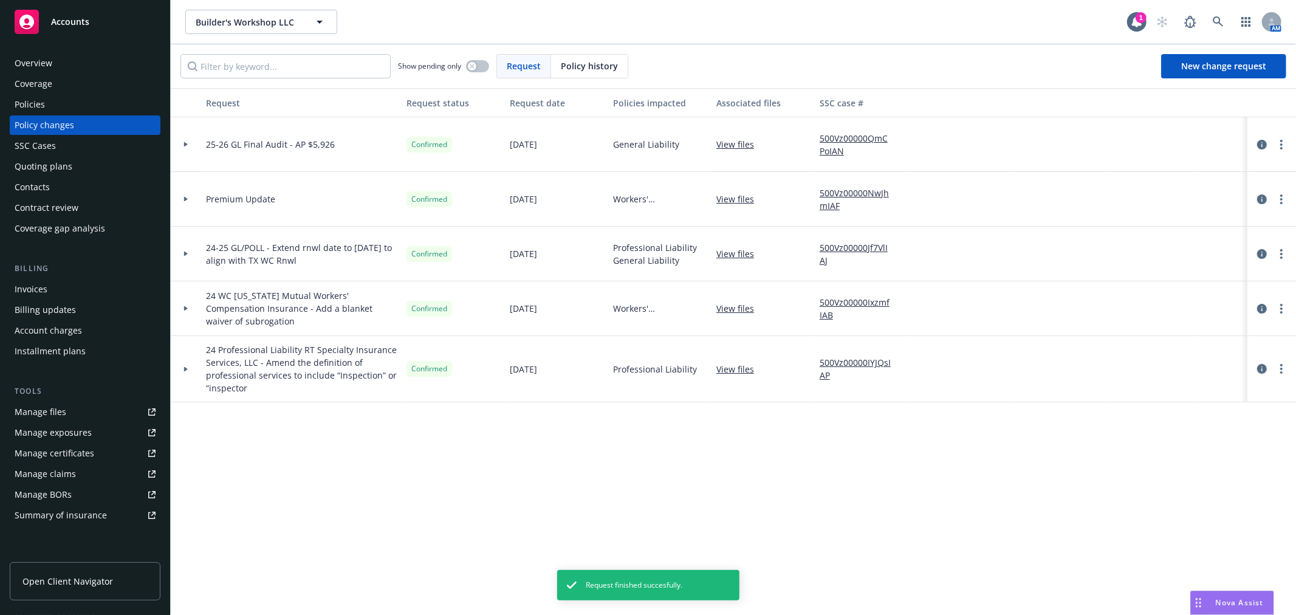
click at [56, 100] on div "Policies" at bounding box center [85, 104] width 141 height 19
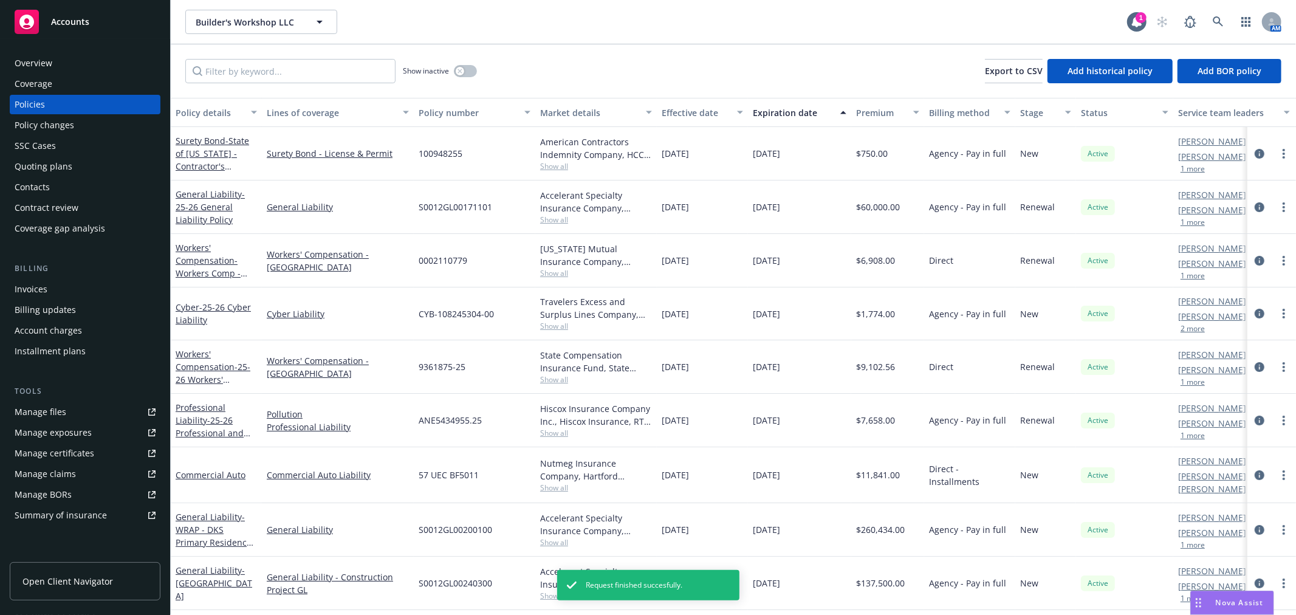
scroll to position [1, 0]
click at [463, 70] on div "button" at bounding box center [460, 71] width 9 height 9
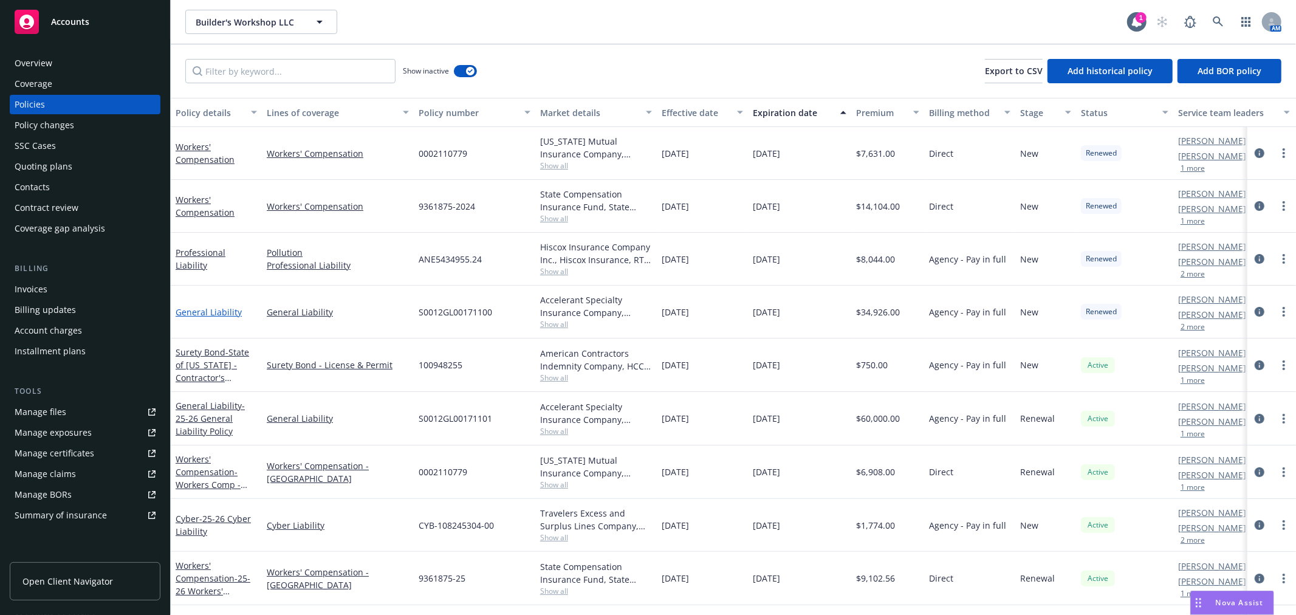
click at [215, 310] on link "General Liability" at bounding box center [209, 312] width 66 height 12
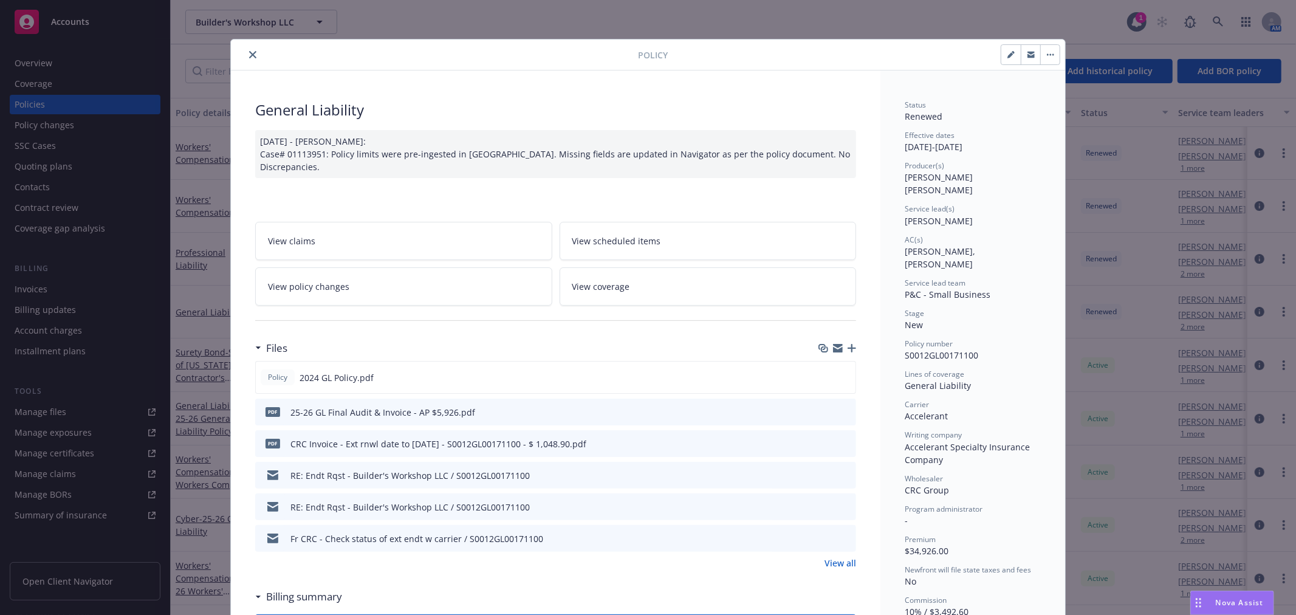
scroll to position [36, 0]
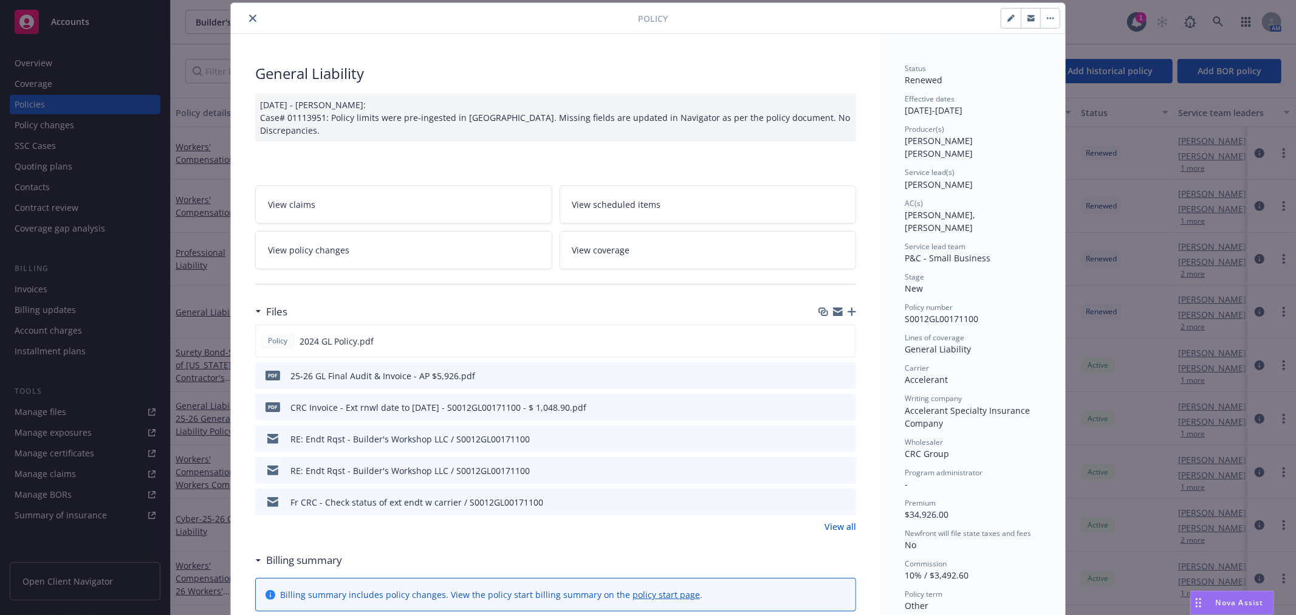
click at [585, 254] on link "View coverage" at bounding box center [707, 250] width 297 height 38
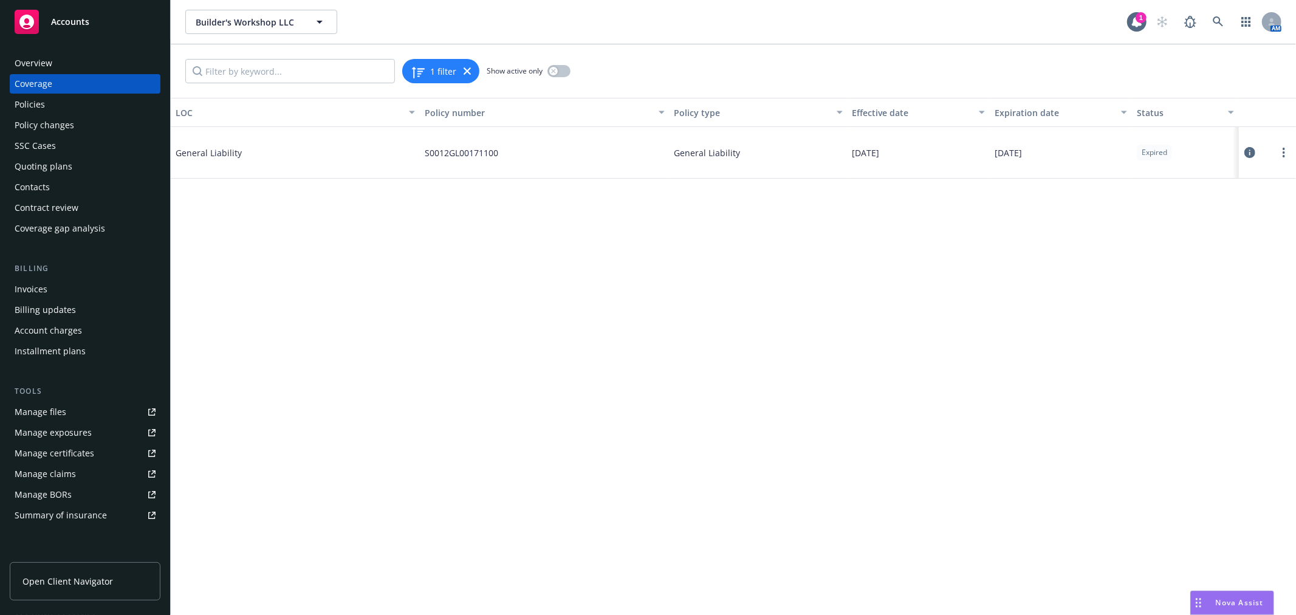
click at [34, 100] on div "Policies" at bounding box center [30, 104] width 30 height 19
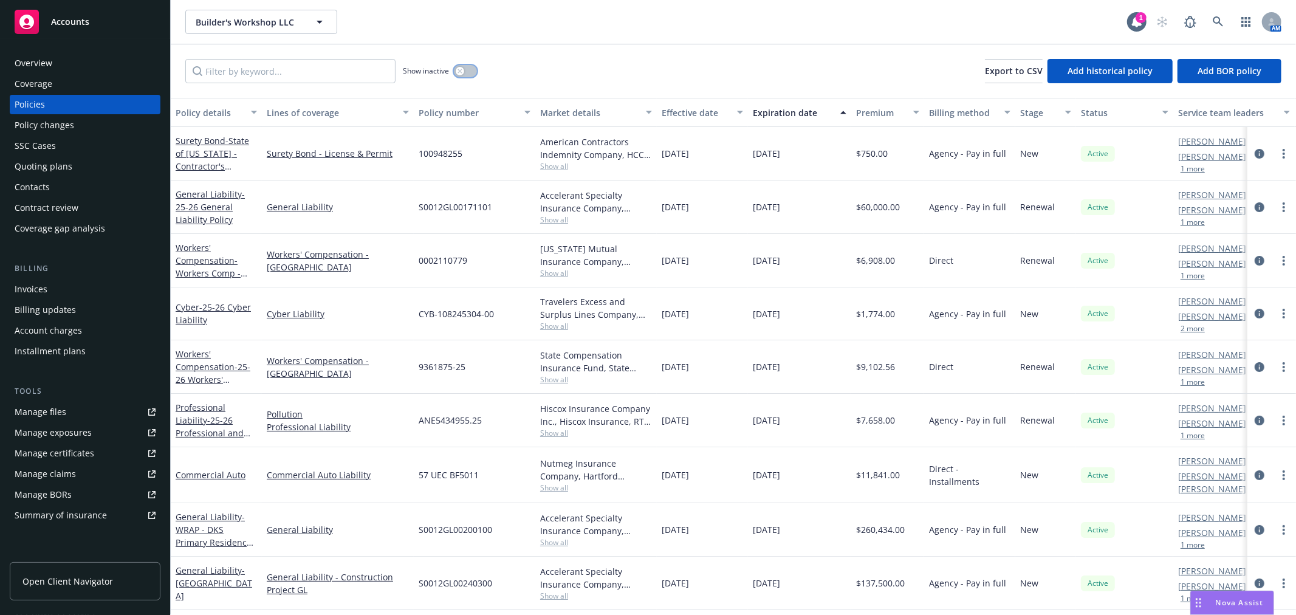
click at [456, 69] on div "button" at bounding box center [460, 71] width 9 height 9
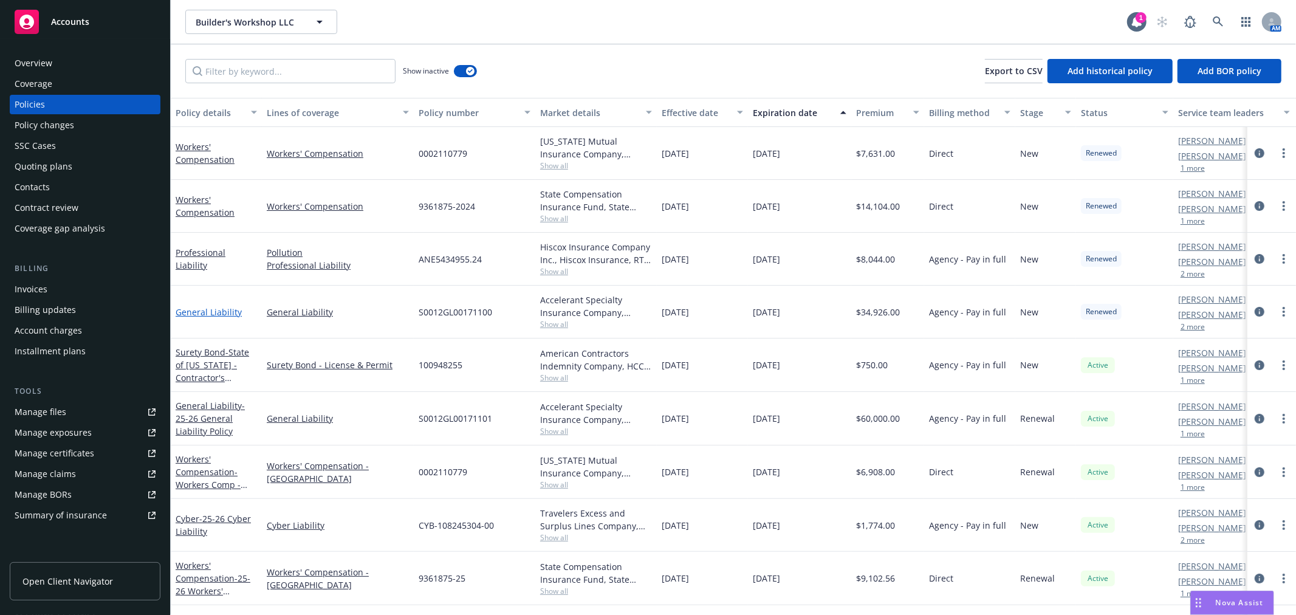
click at [199, 313] on link "General Liability" at bounding box center [209, 312] width 66 height 12
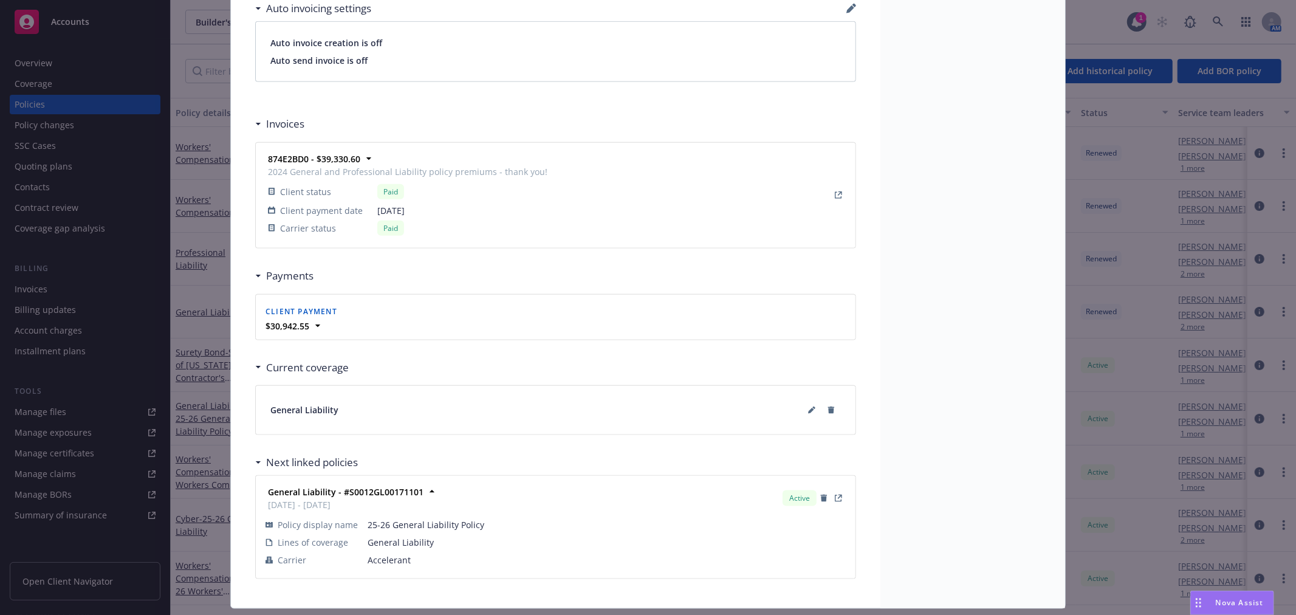
scroll to position [1079, 0]
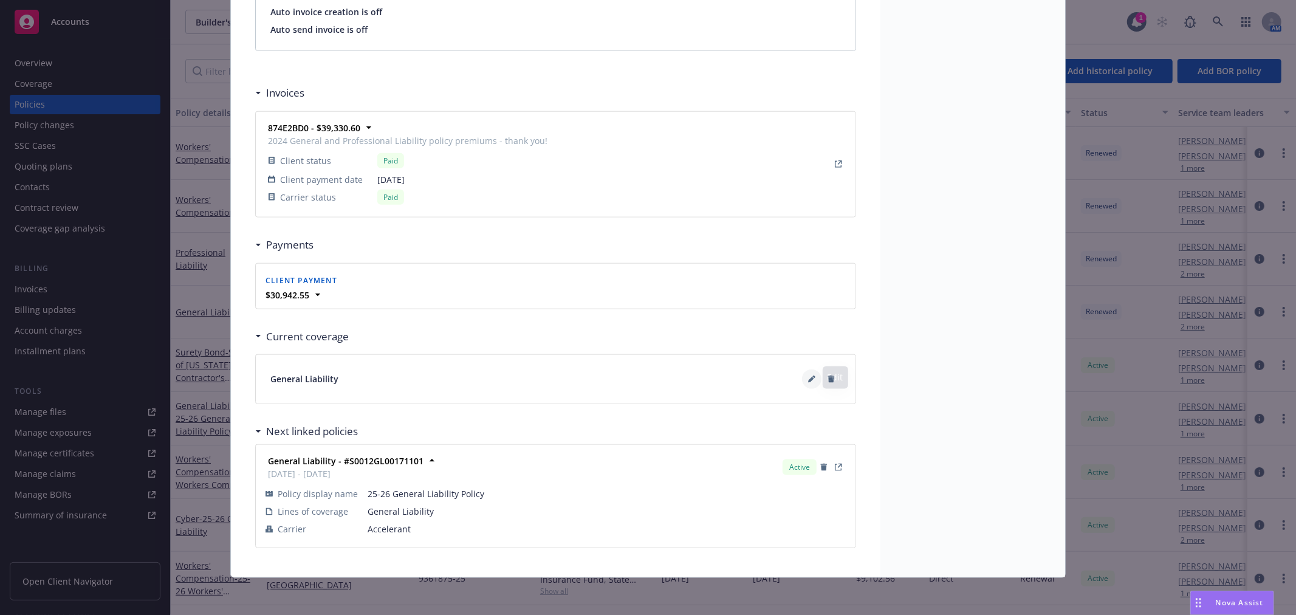
click at [806, 372] on button at bounding box center [811, 378] width 19 height 19
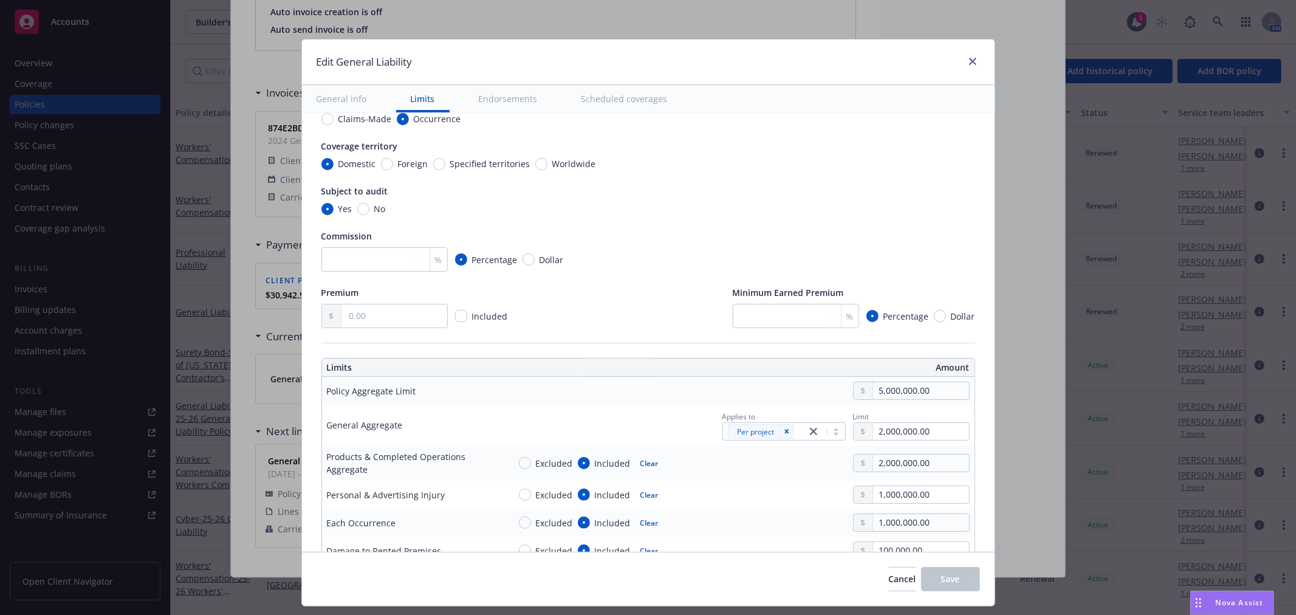
scroll to position [0, 0]
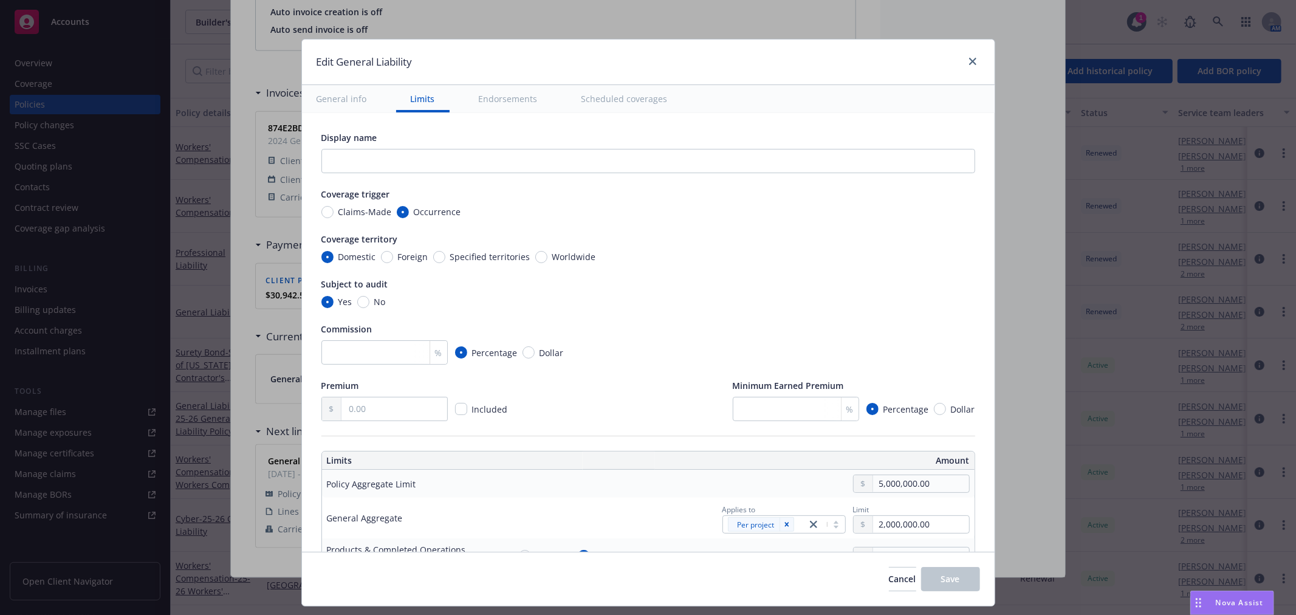
type textarea "x"
click at [971, 67] on link "close" at bounding box center [972, 61] width 15 height 15
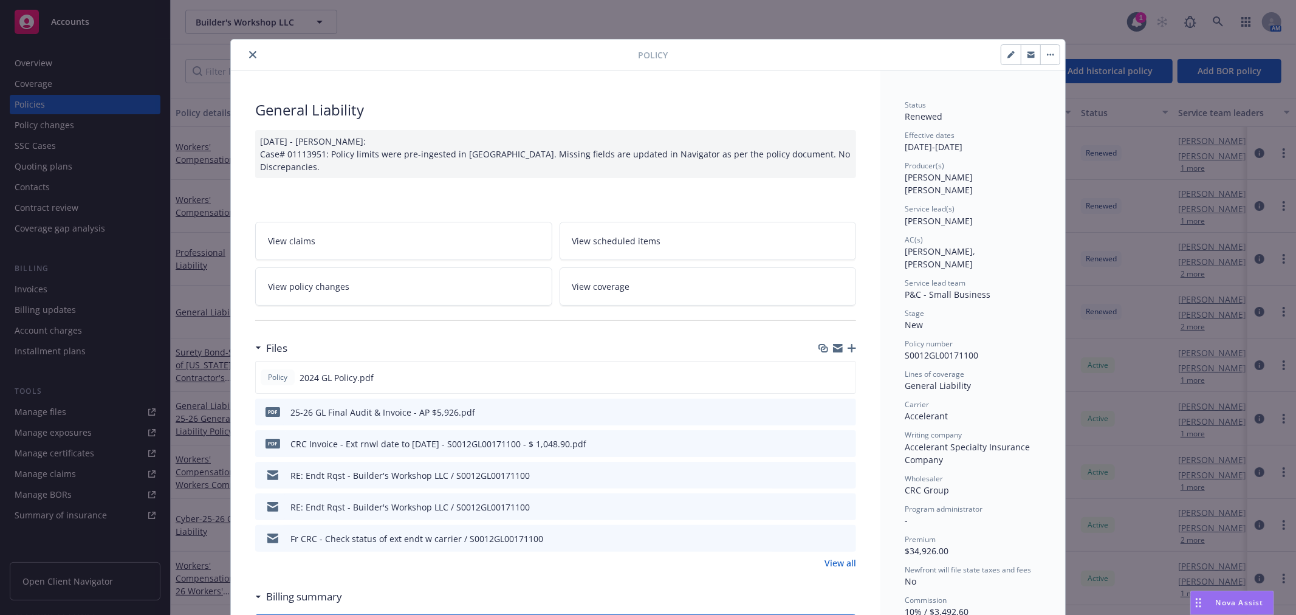
click at [253, 55] on button "close" at bounding box center [252, 54] width 15 height 15
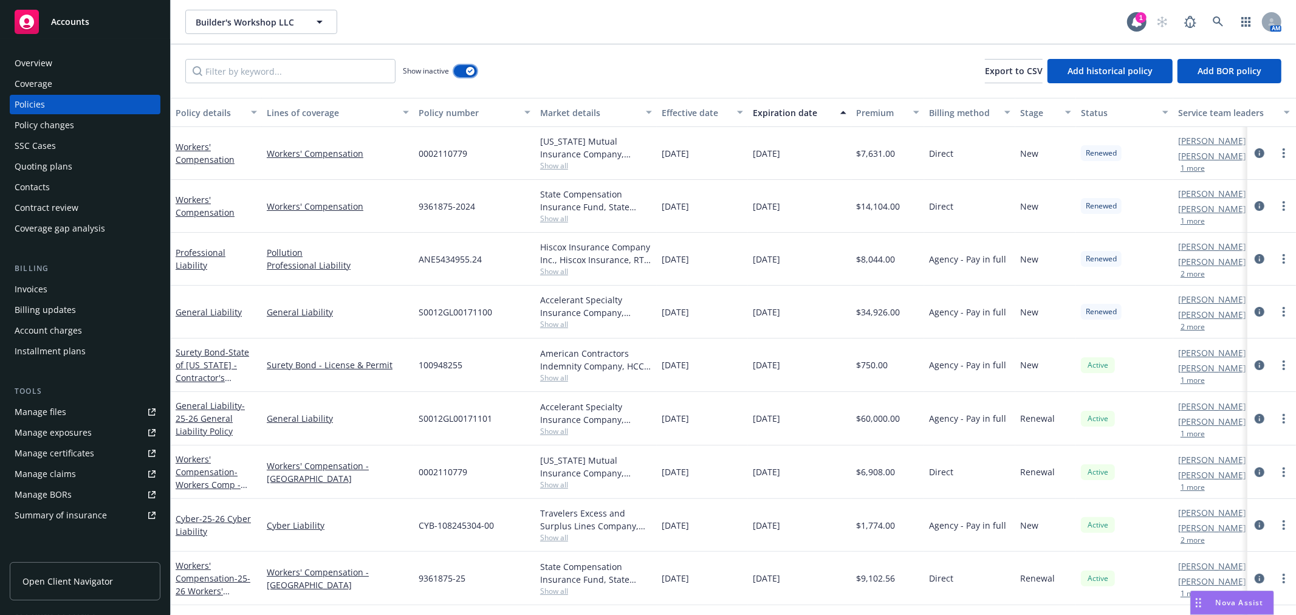
click at [467, 67] on div "button" at bounding box center [470, 71] width 9 height 9
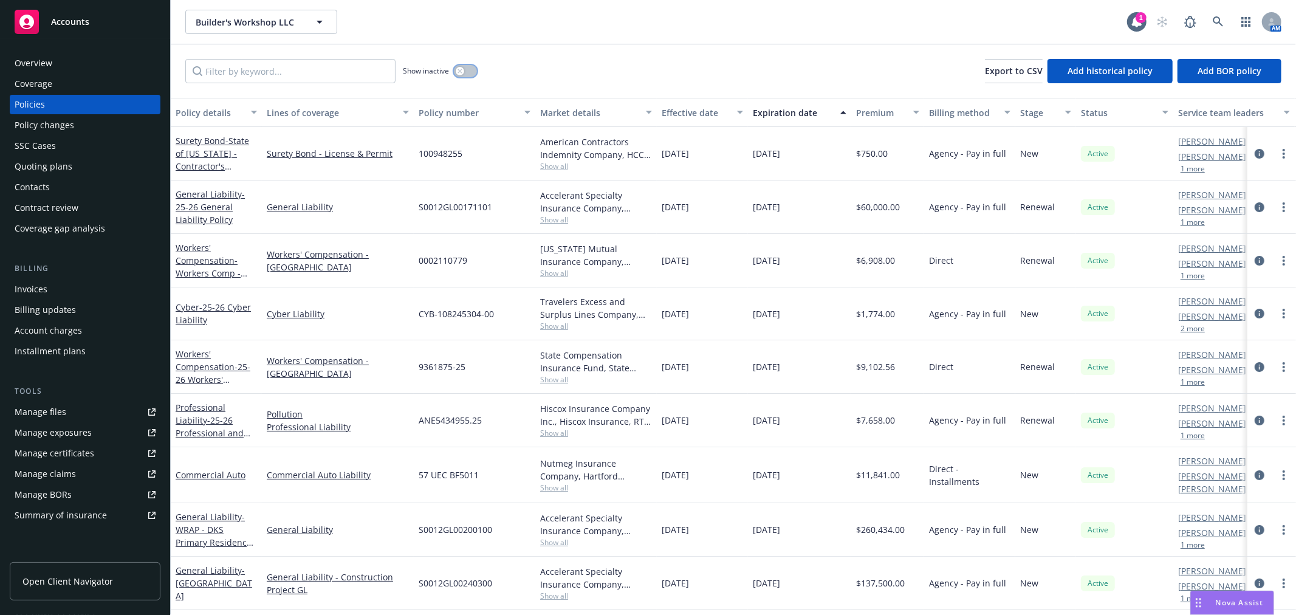
scroll to position [1, 0]
click at [1187, 328] on button "2 more" at bounding box center [1192, 328] width 24 height 7
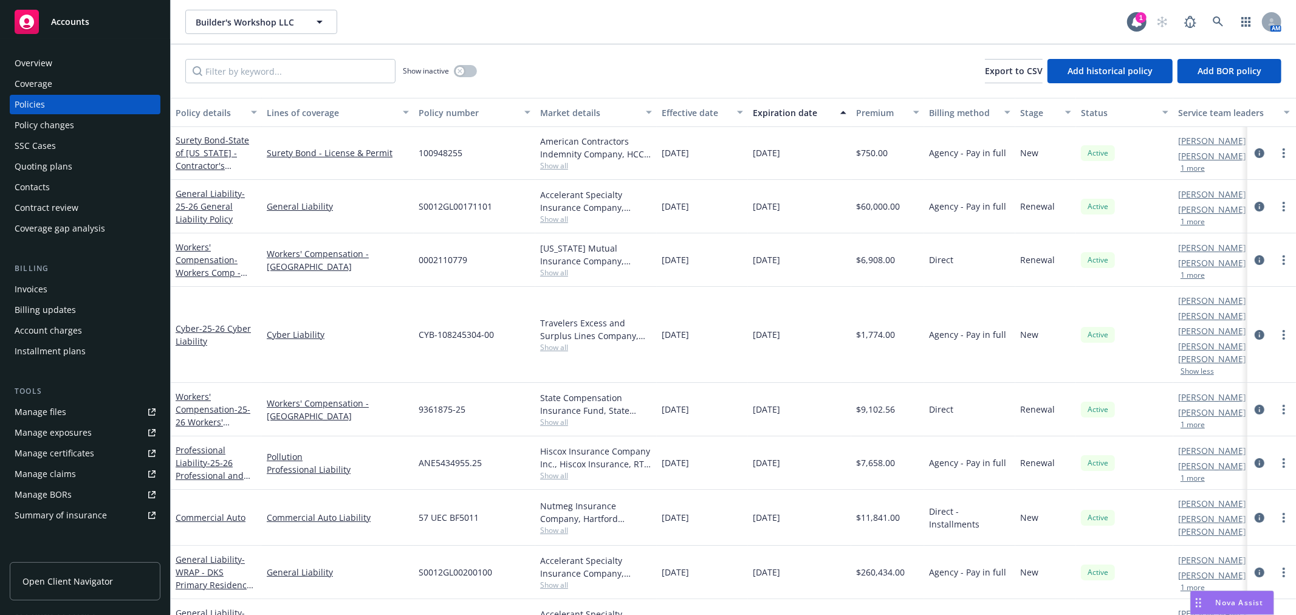
scroll to position [0, 0]
click at [1194, 165] on button "1 more" at bounding box center [1192, 168] width 24 height 7
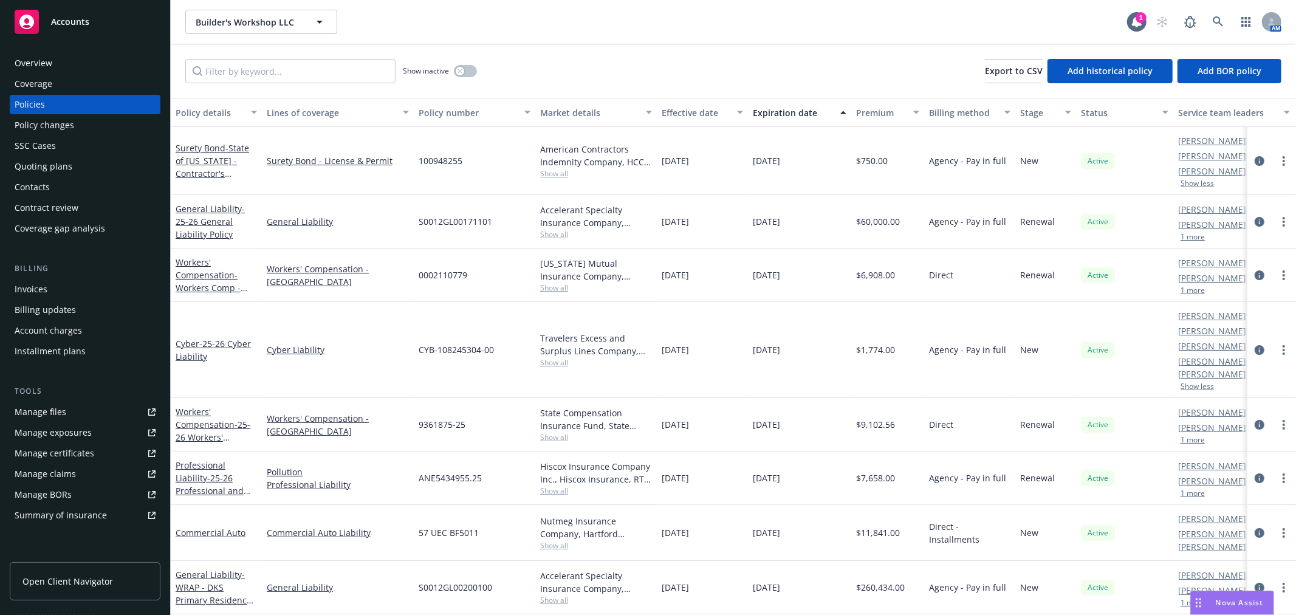
click at [65, 286] on div "Invoices" at bounding box center [85, 288] width 141 height 19
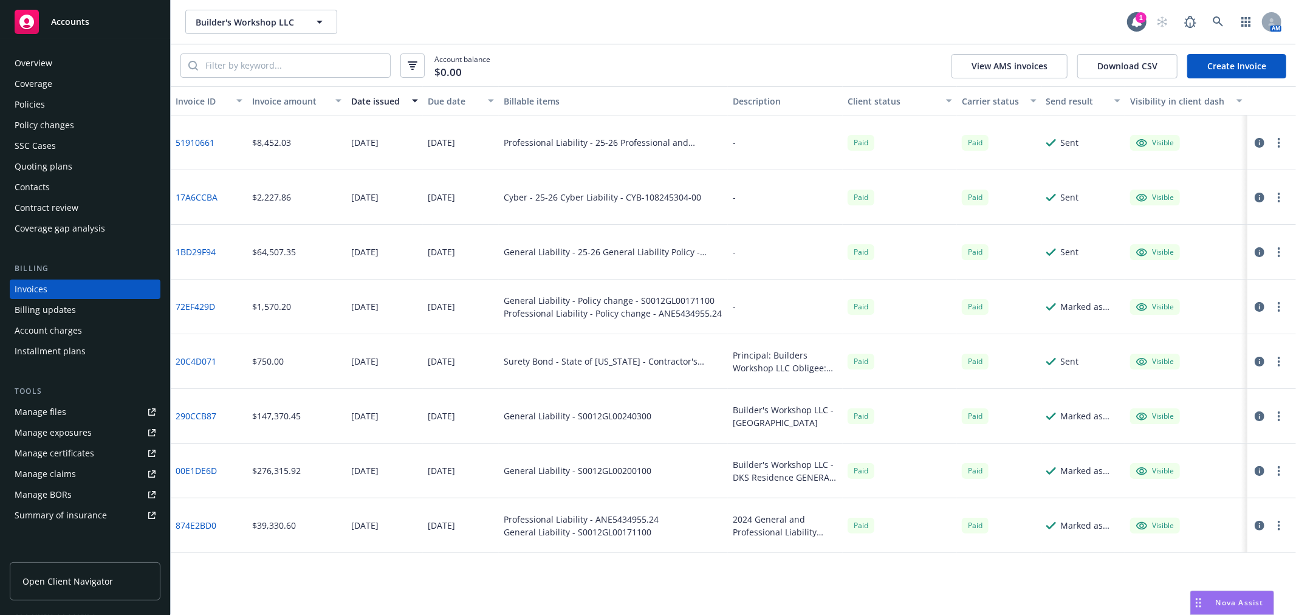
click at [1223, 65] on link "Create Invoice" at bounding box center [1236, 66] width 99 height 24
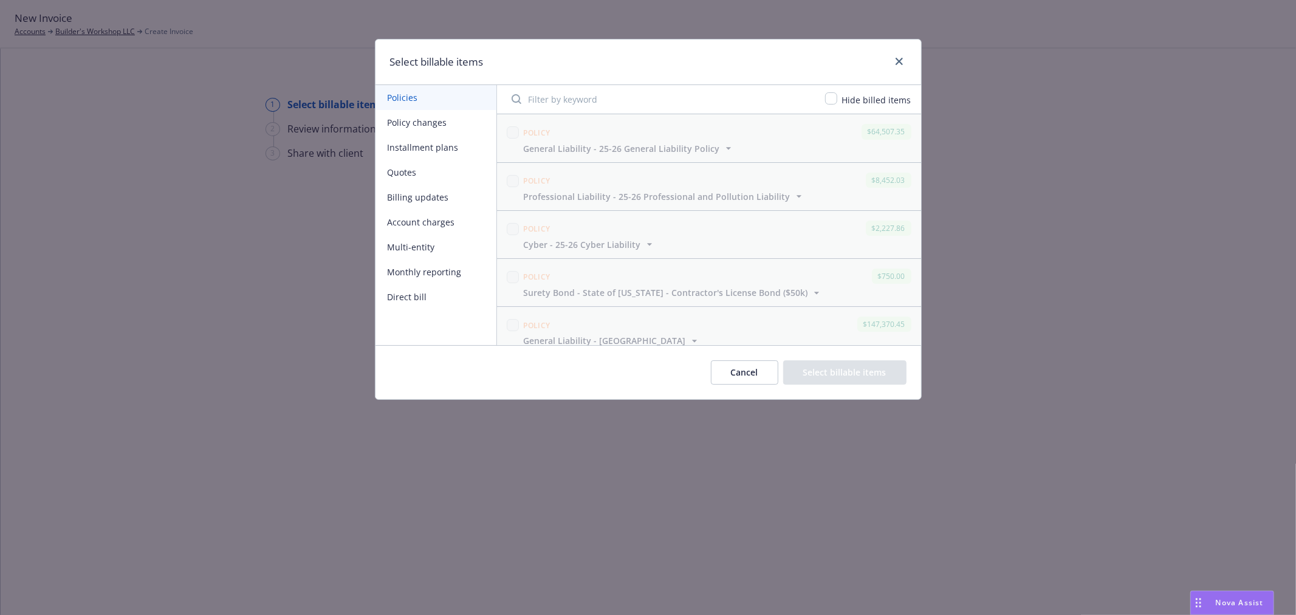
click at [417, 120] on button "Policy changes" at bounding box center [435, 122] width 121 height 25
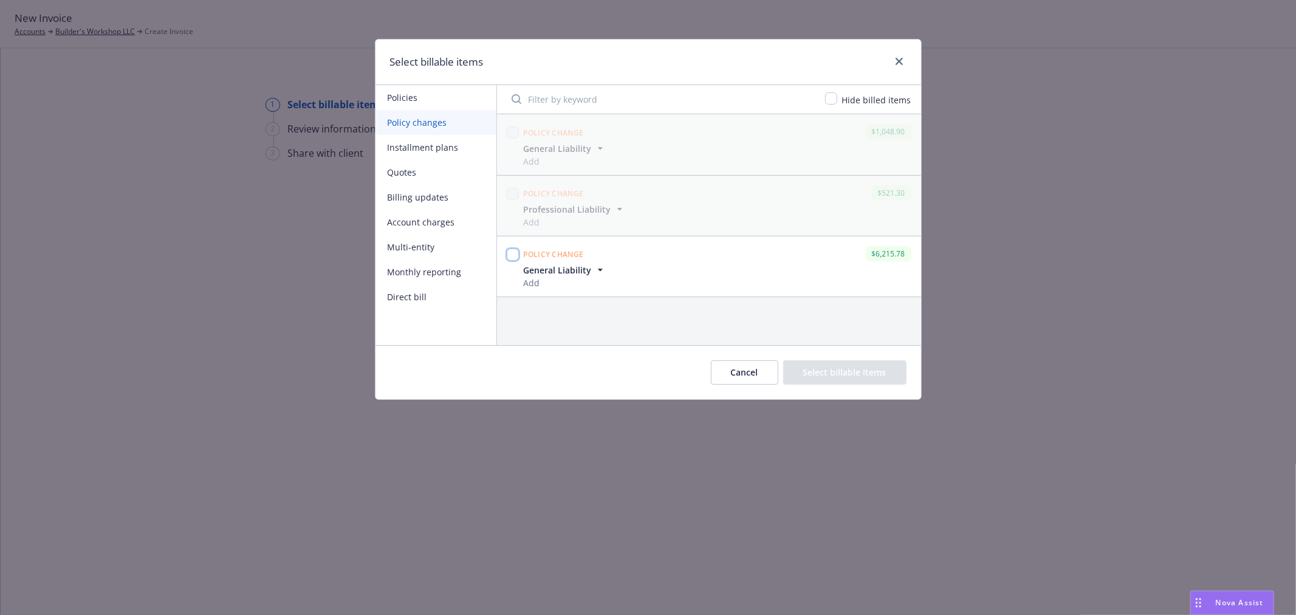
click at [511, 253] on input "checkbox" at bounding box center [513, 254] width 12 height 12
checkbox input "true"
click at [840, 371] on button "Select billable items" at bounding box center [844, 372] width 123 height 24
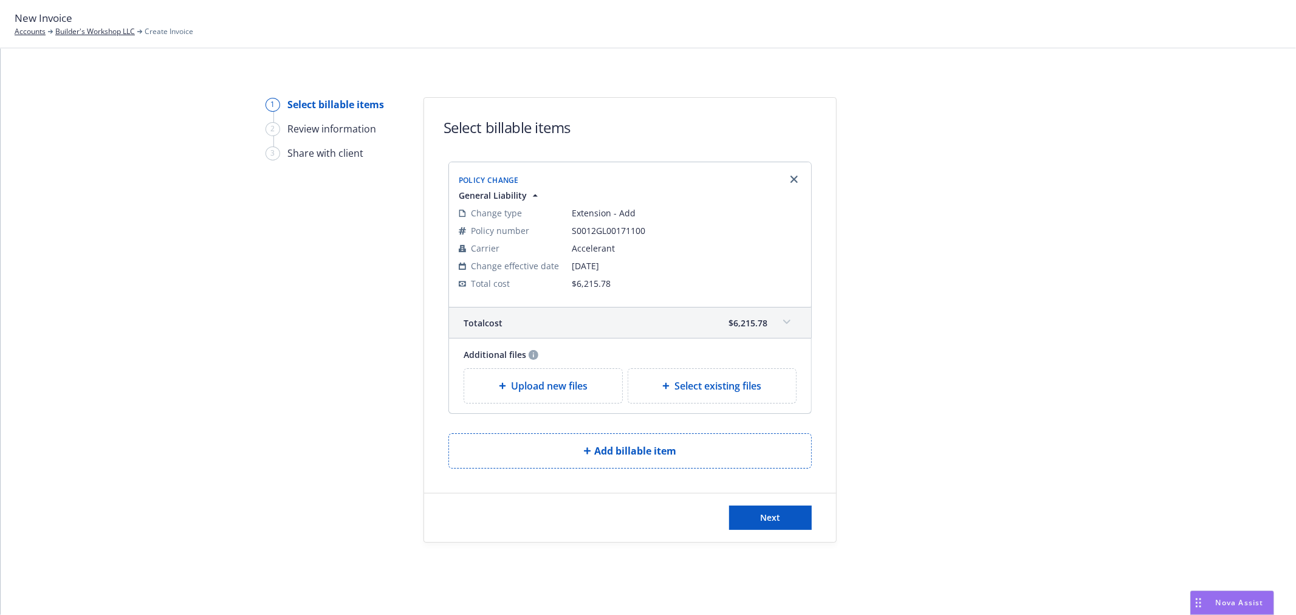
click at [730, 391] on span "Select existing files" at bounding box center [717, 385] width 87 height 15
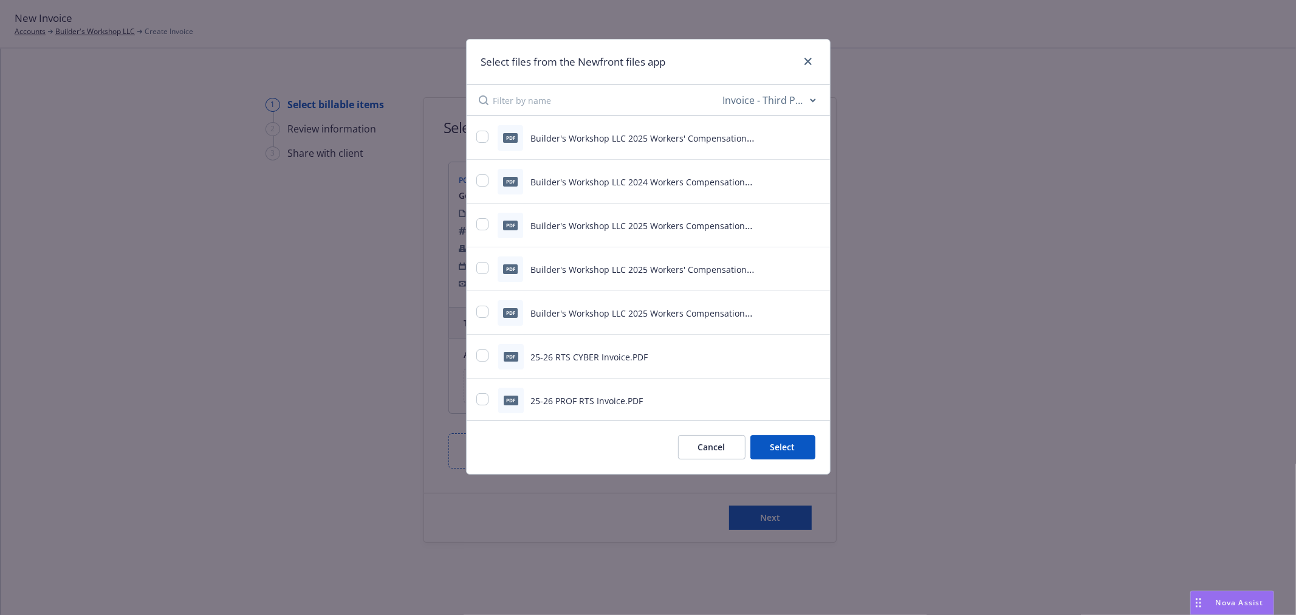
click at [774, 101] on select "All file types Agreements Allocations Annual Service Cycle - Financial snapshot…" at bounding box center [768, 100] width 97 height 24
select select "Audits"
click at [720, 88] on select "All file types Agreements Allocations Annual Service Cycle - Financial snapshot…" at bounding box center [768, 100] width 97 height 24
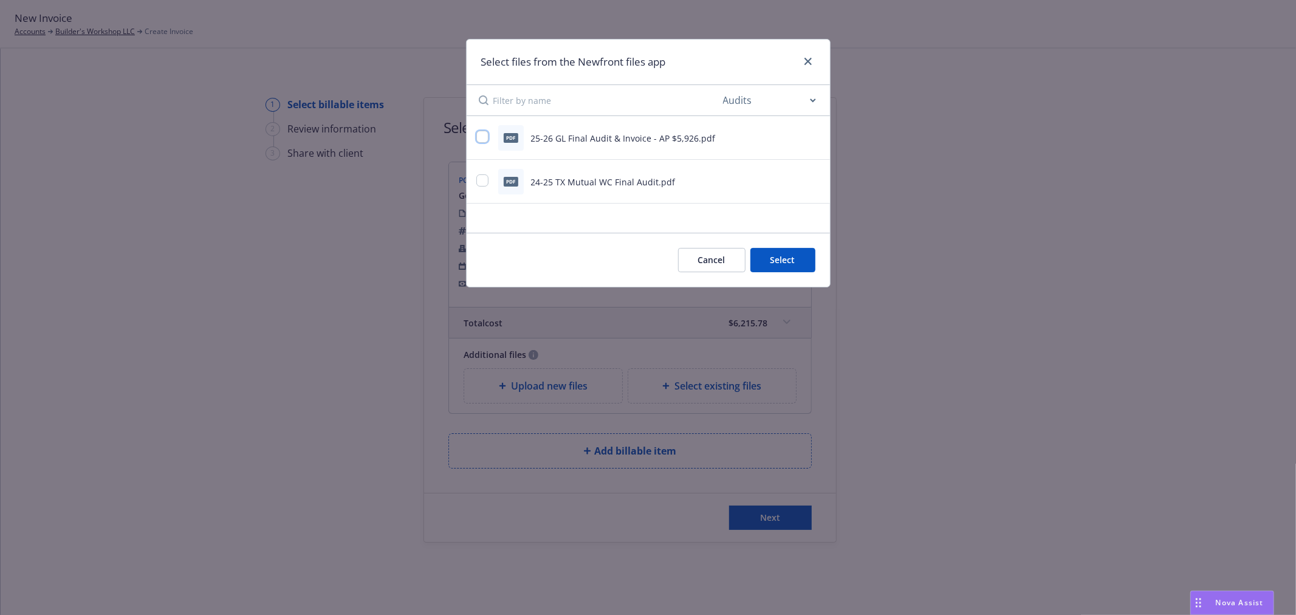
click at [481, 136] on input "checkbox" at bounding box center [482, 137] width 12 height 12
checkbox input "true"
click at [780, 259] on button "Select 1 file" at bounding box center [771, 260] width 87 height 24
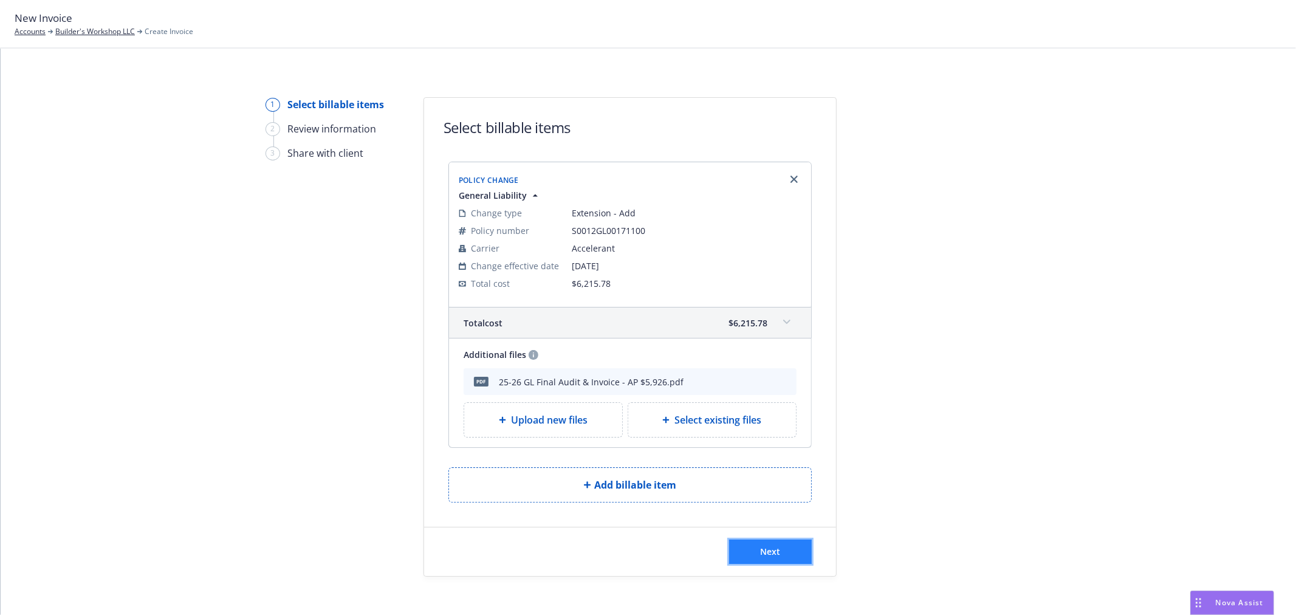
click at [773, 553] on span "Next" at bounding box center [771, 552] width 20 height 12
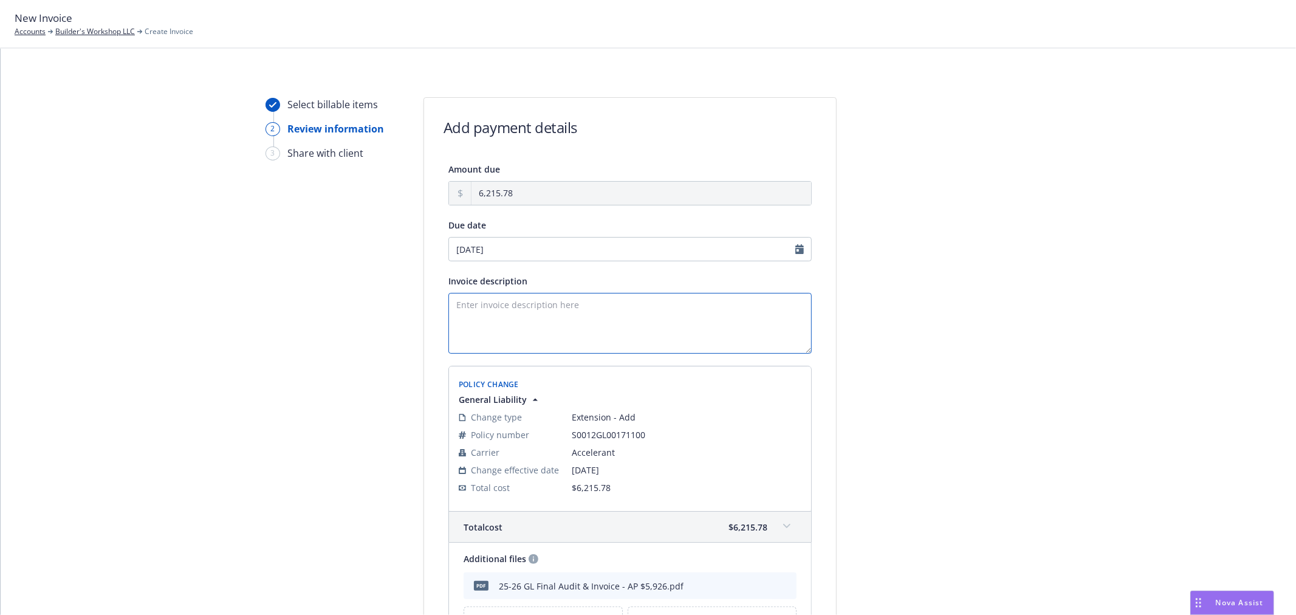
click at [572, 311] on textarea "Invoice description" at bounding box center [629, 323] width 363 height 61
type textarea "P"
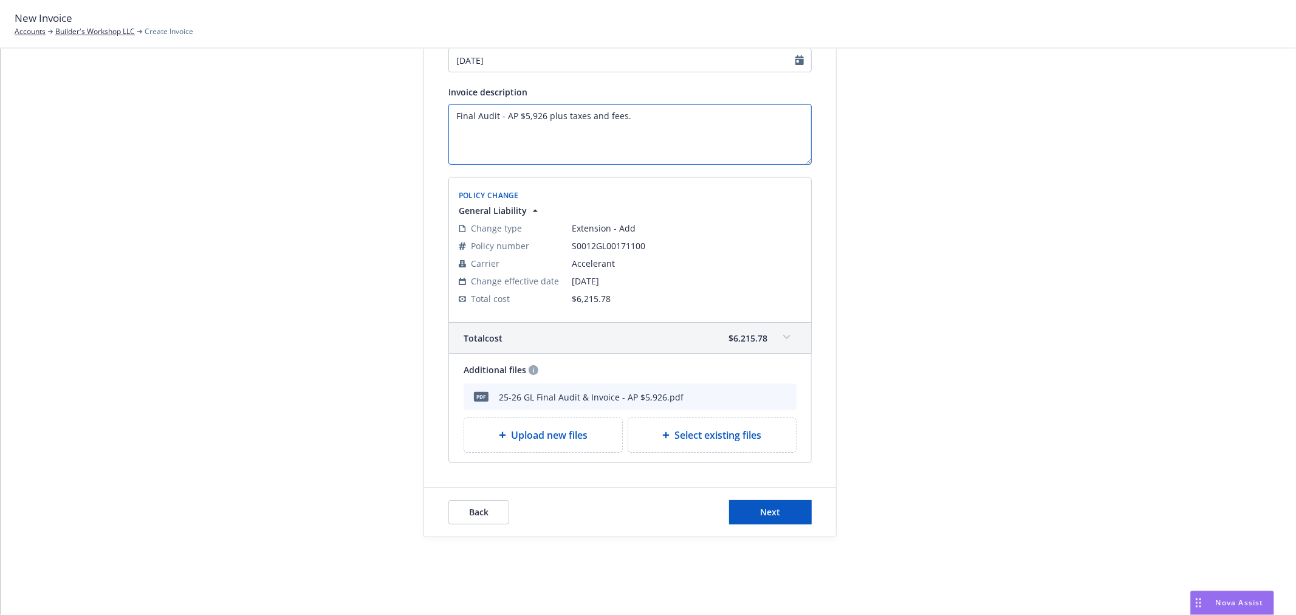
scroll to position [190, 0]
type textarea "Final Audit - AP $5,926 plus taxes and fees."
click at [788, 516] on button "Next" at bounding box center [770, 512] width 83 height 24
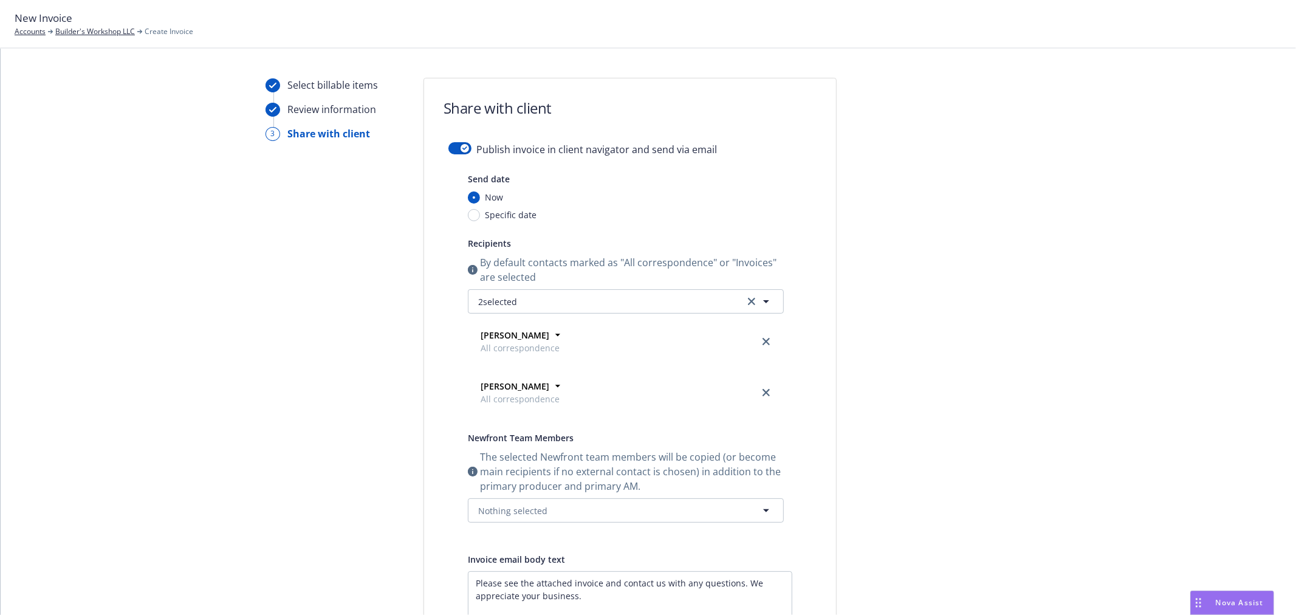
scroll to position [0, 0]
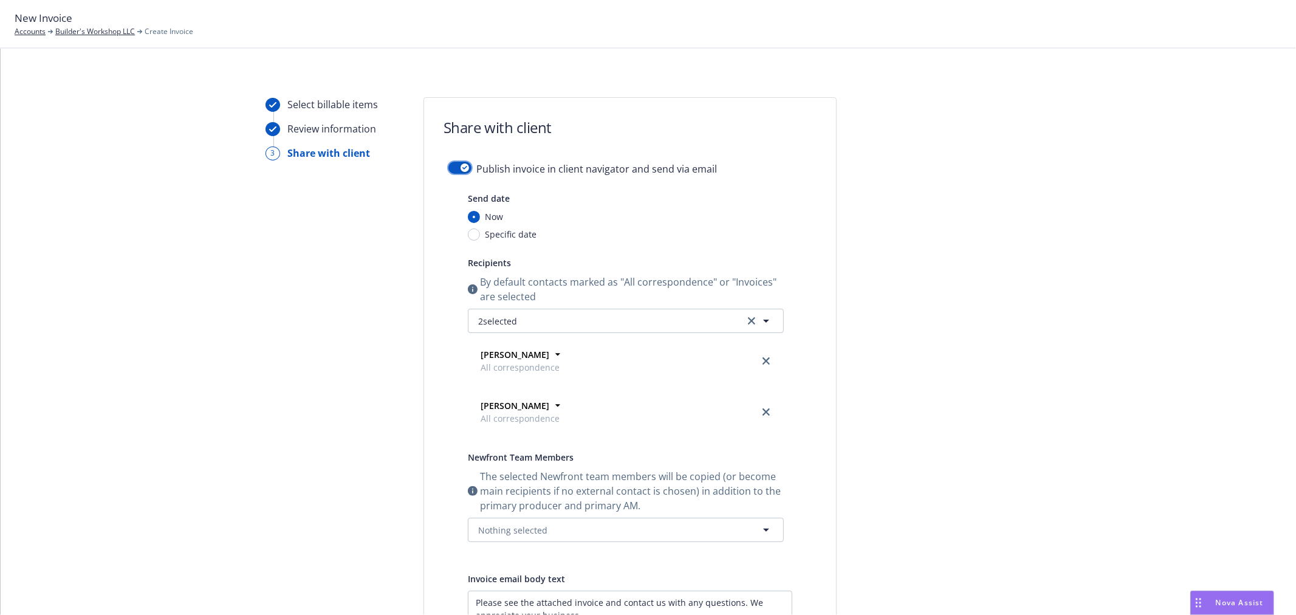
click at [462, 166] on icon "button" at bounding box center [464, 168] width 5 height 4
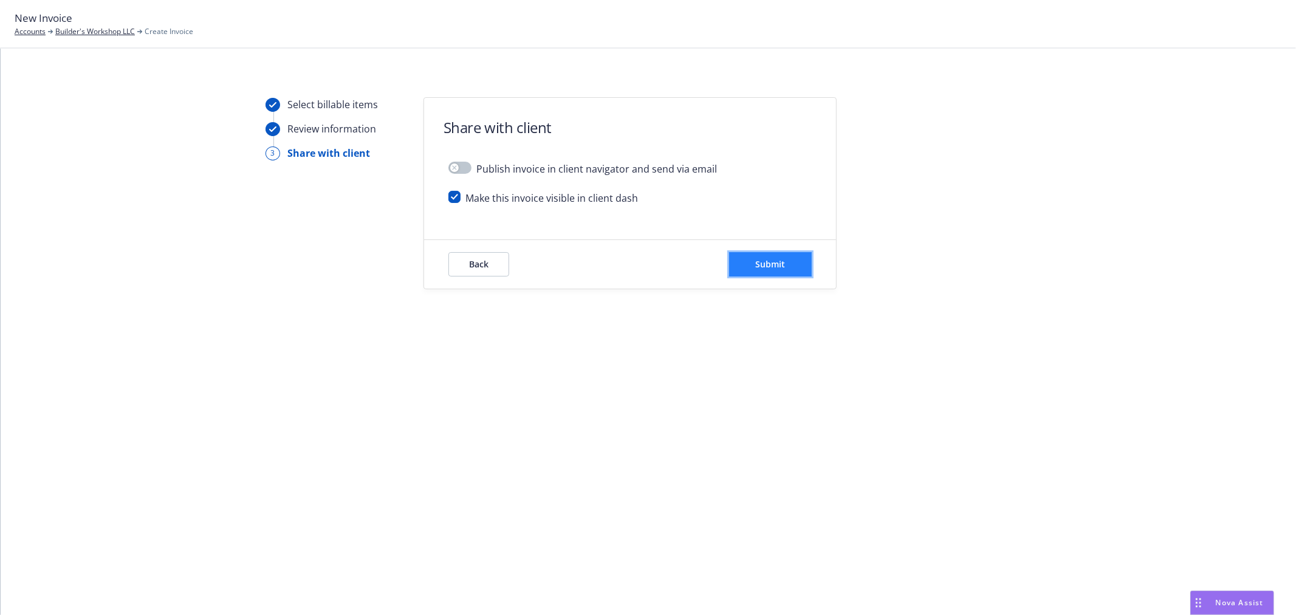
click at [788, 262] on button "Submit" at bounding box center [770, 264] width 83 height 24
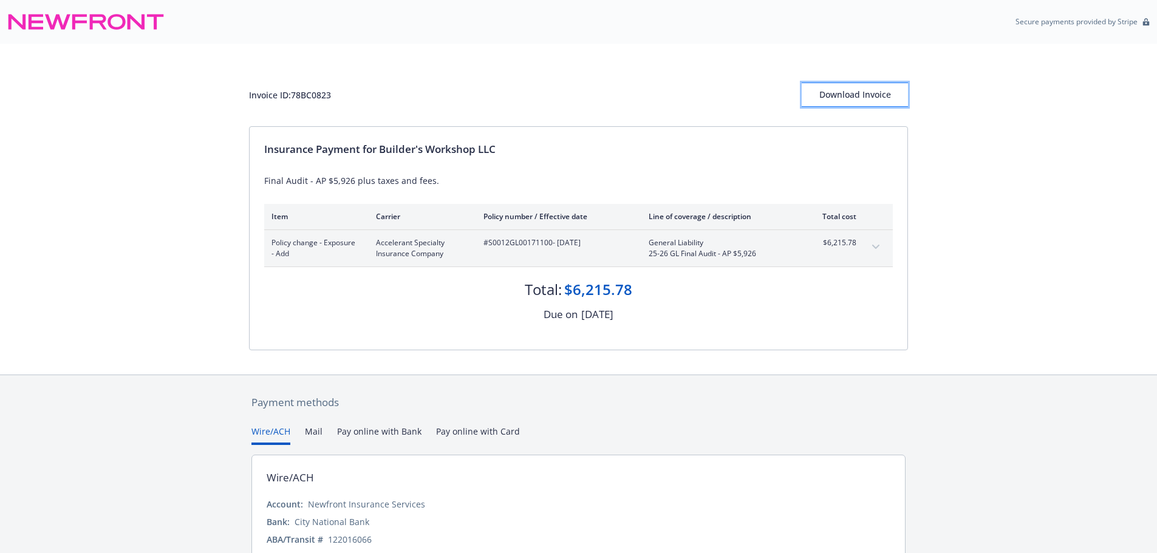
click at [866, 91] on div "Download Invoice" at bounding box center [855, 94] width 106 height 23
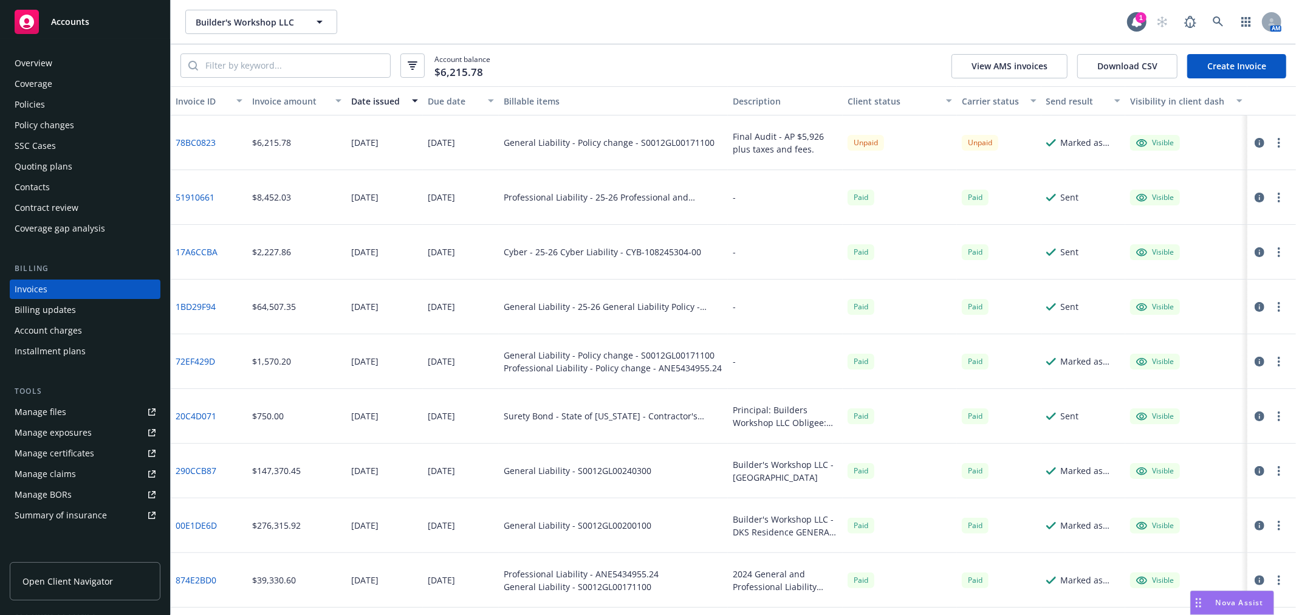
click at [1273, 140] on button "button" at bounding box center [1278, 142] width 15 height 15
click at [1210, 211] on link "Copy invoice URL" at bounding box center [1207, 216] width 155 height 24
drag, startPoint x: 549, startPoint y: 10, endPoint x: 549, endPoint y: 21, distance: 10.9
click at [549, 11] on div "Builder's Workshop LLC Builder's Workshop LLC" at bounding box center [656, 22] width 942 height 24
click at [1278, 142] on icon "button" at bounding box center [1279, 143] width 2 height 10
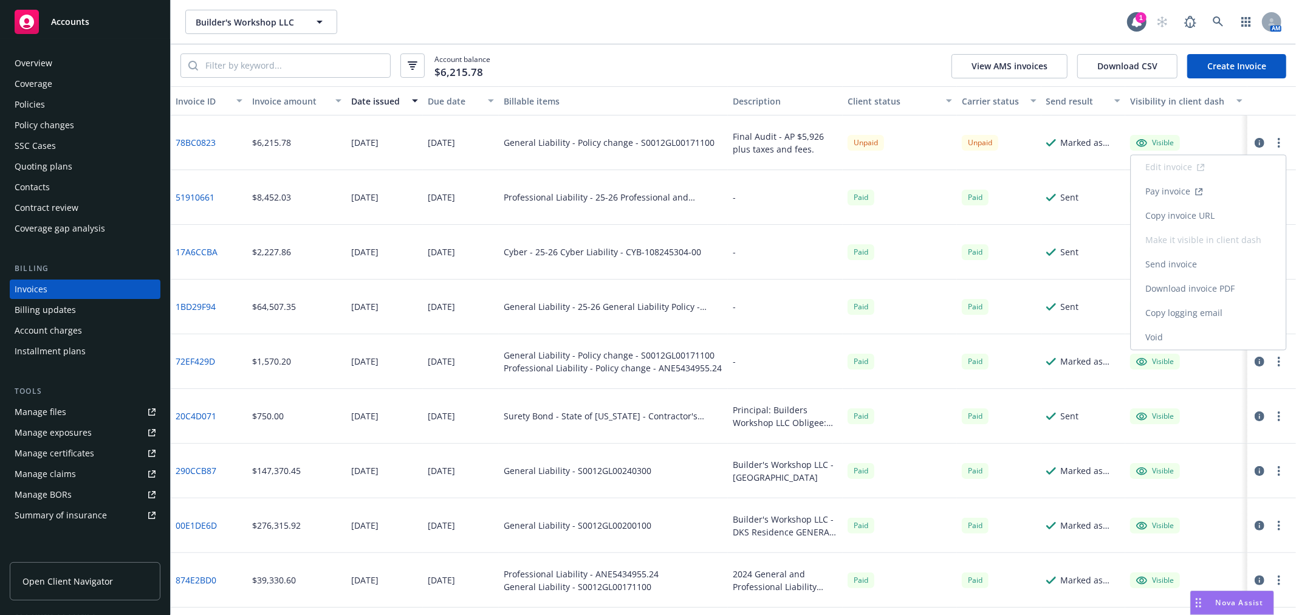
click at [1228, 312] on link "Copy logging email" at bounding box center [1207, 313] width 155 height 24
